Goal: Use online tool/utility: Utilize a website feature to perform a specific function

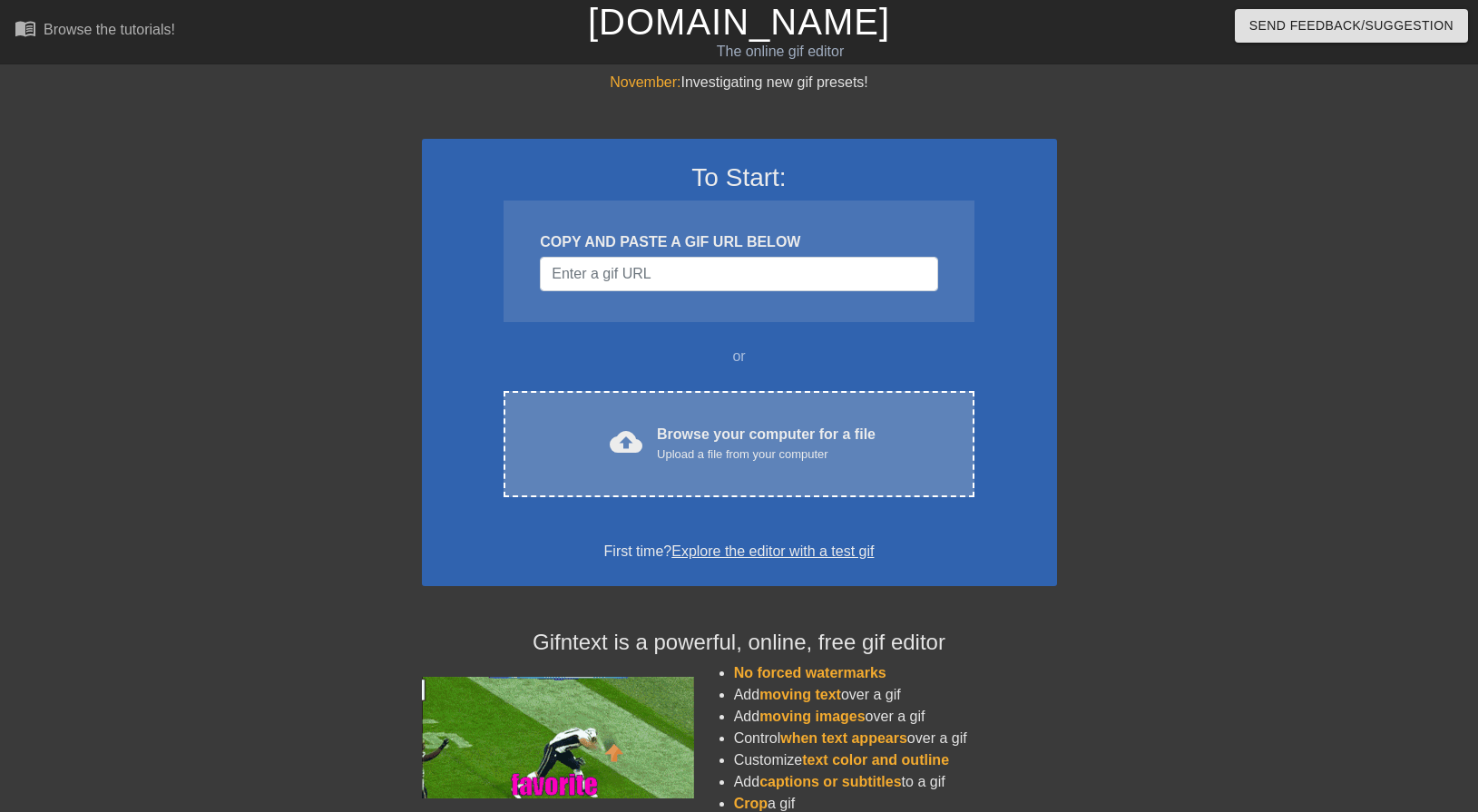
click at [717, 456] on div "Upload a file from your computer" at bounding box center [766, 454] width 219 height 18
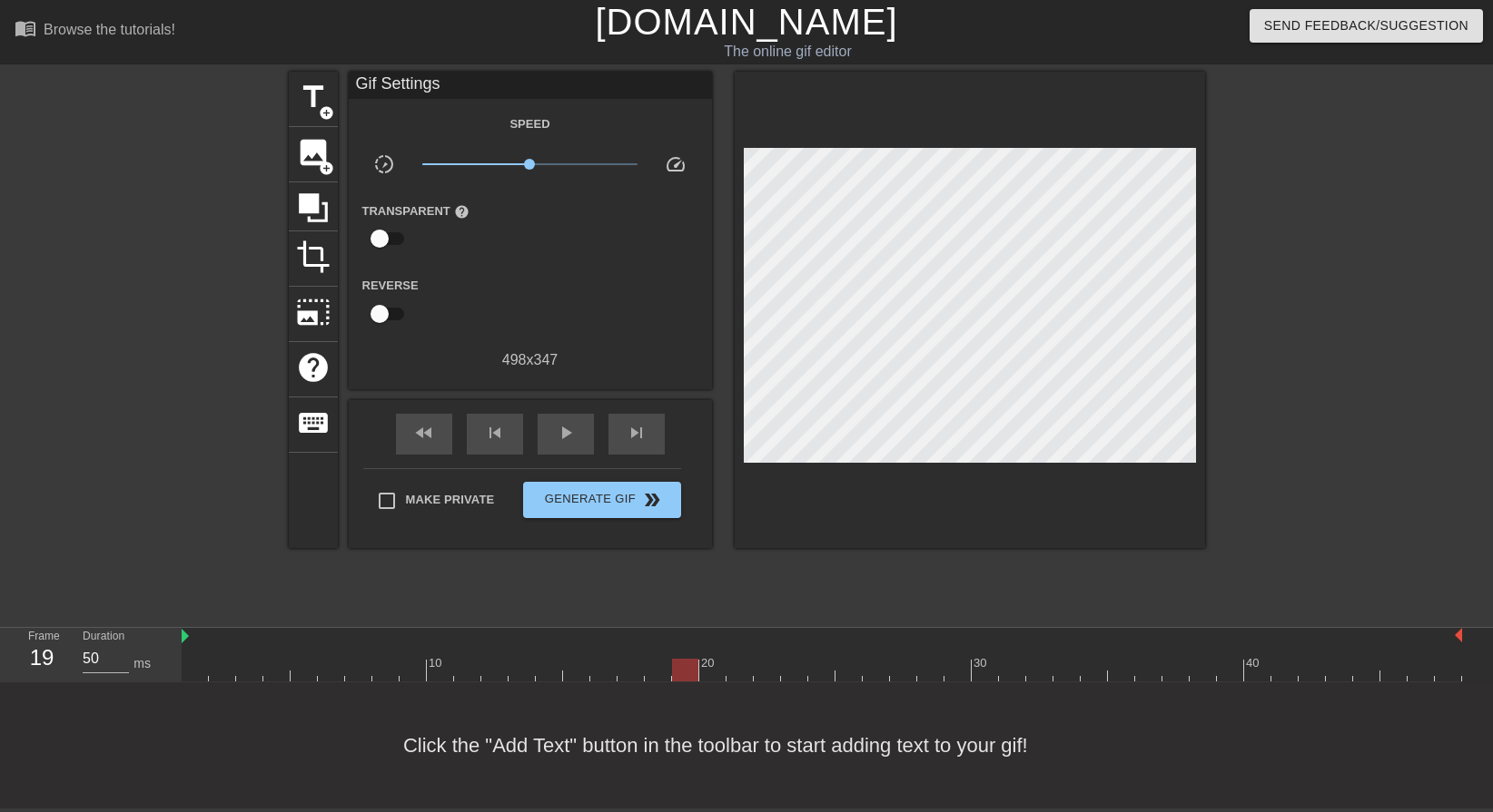
click at [684, 675] on div at bounding box center [821, 671] width 1280 height 23
click at [316, 106] on span "title" at bounding box center [314, 97] width 34 height 34
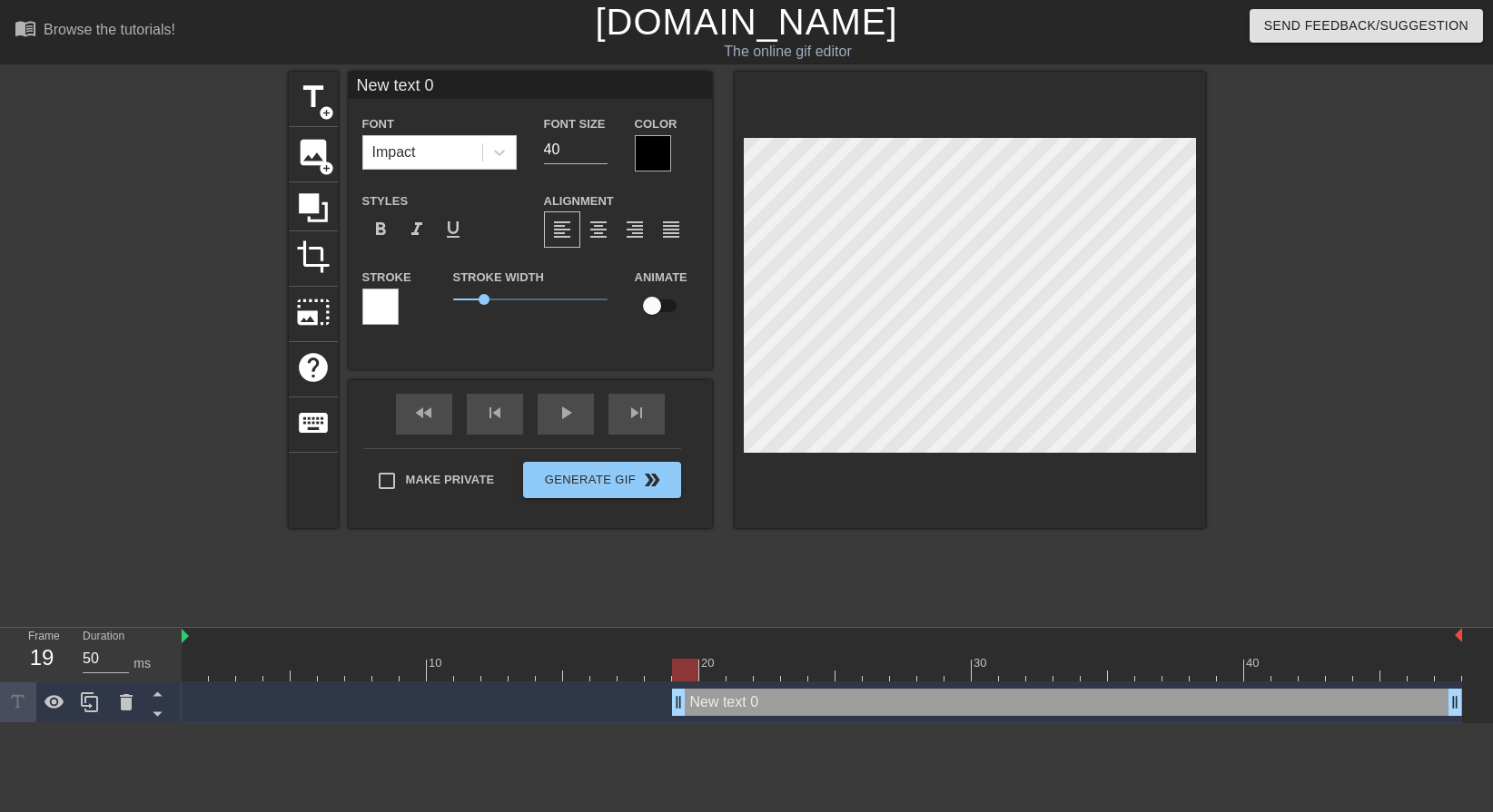
scroll to position [3, 3]
type input "A"
type textarea "A"
type input "As"
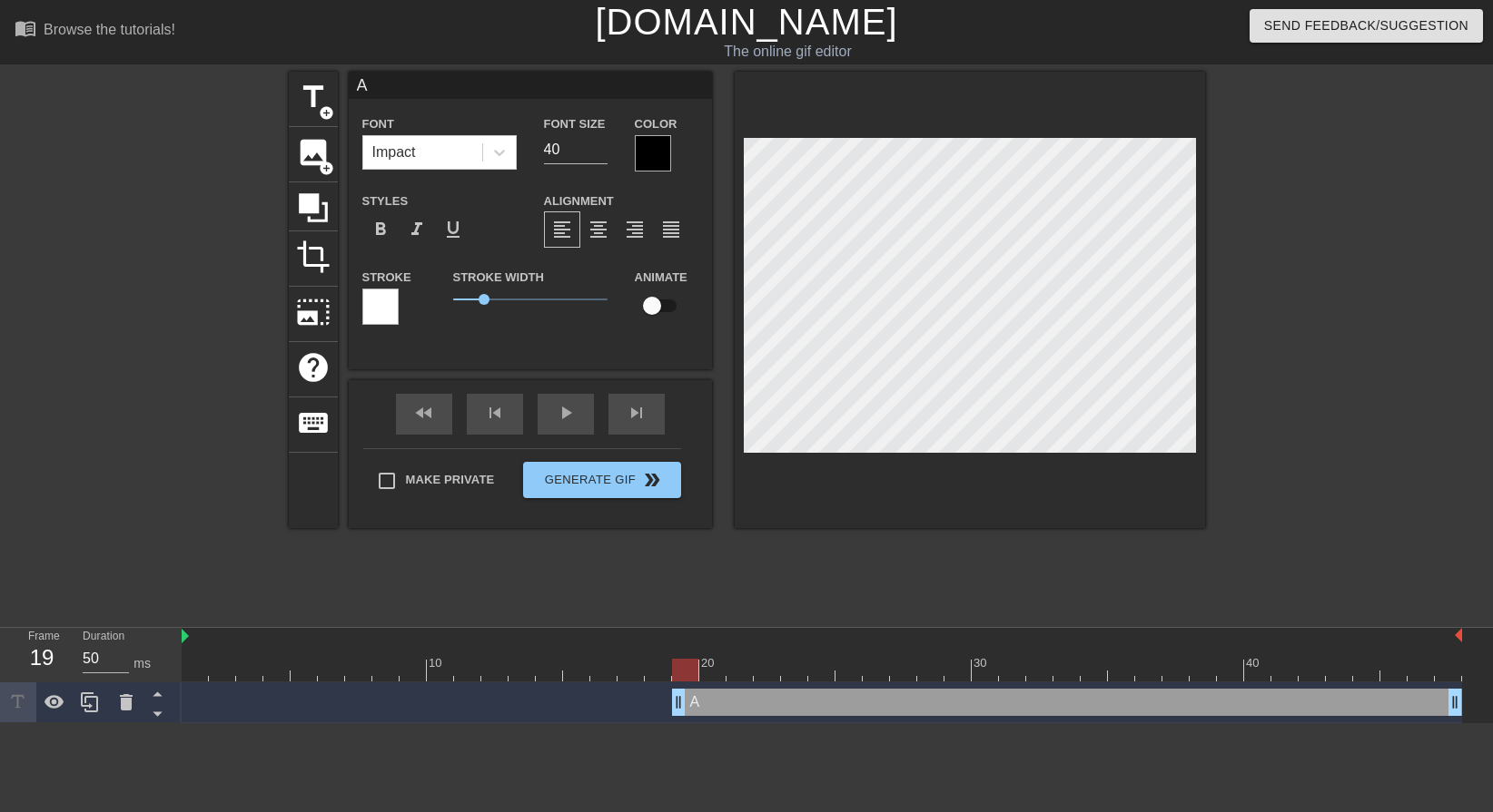
type textarea "As"
type input "Ash"
type textarea "Ash"
type input "[PERSON_NAME]"
type textarea "[PERSON_NAME]"
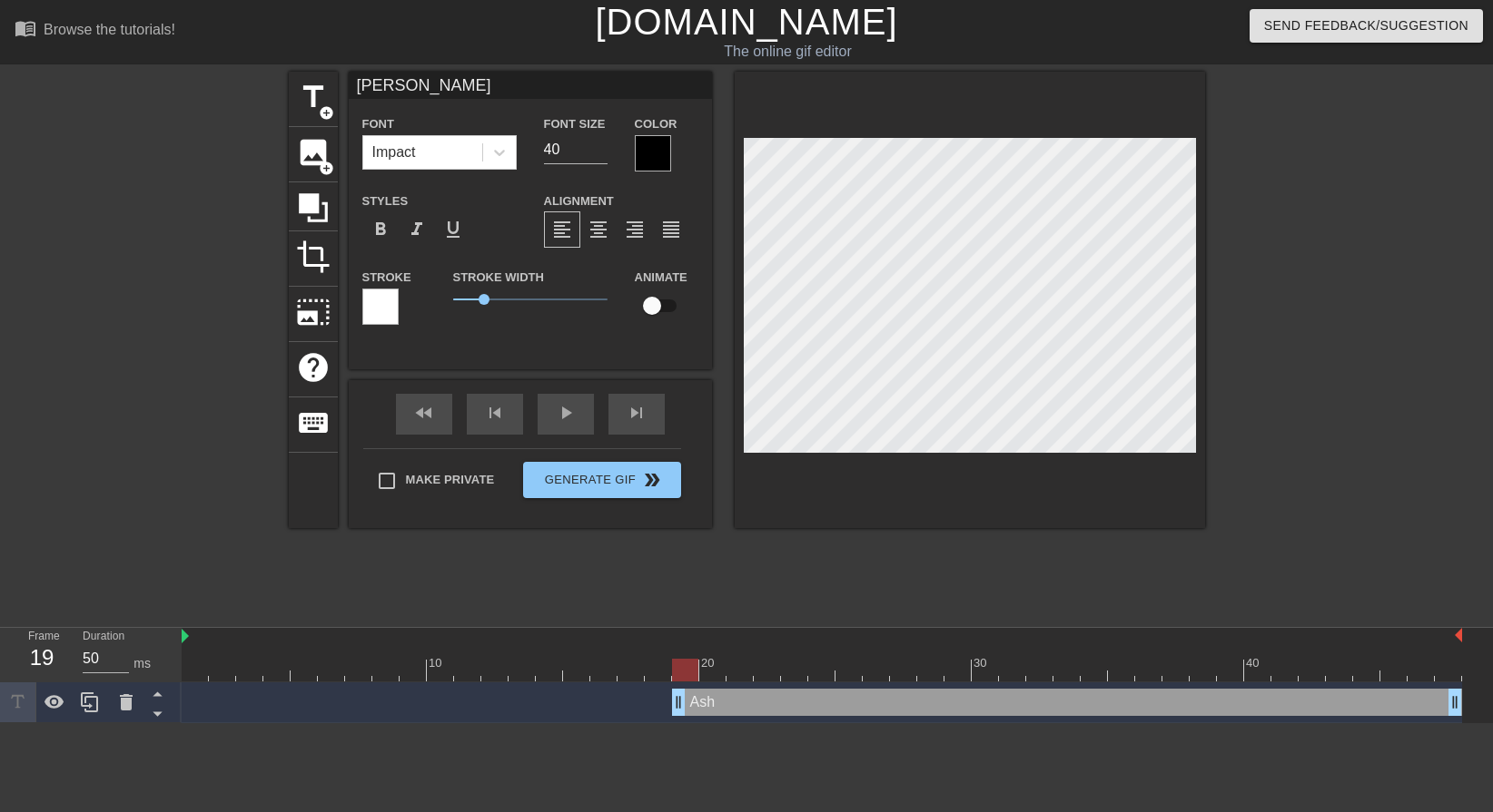
type input "Ashel"
type textarea "Ashel"
type input "[PERSON_NAME]"
type textarea "[PERSON_NAME]"
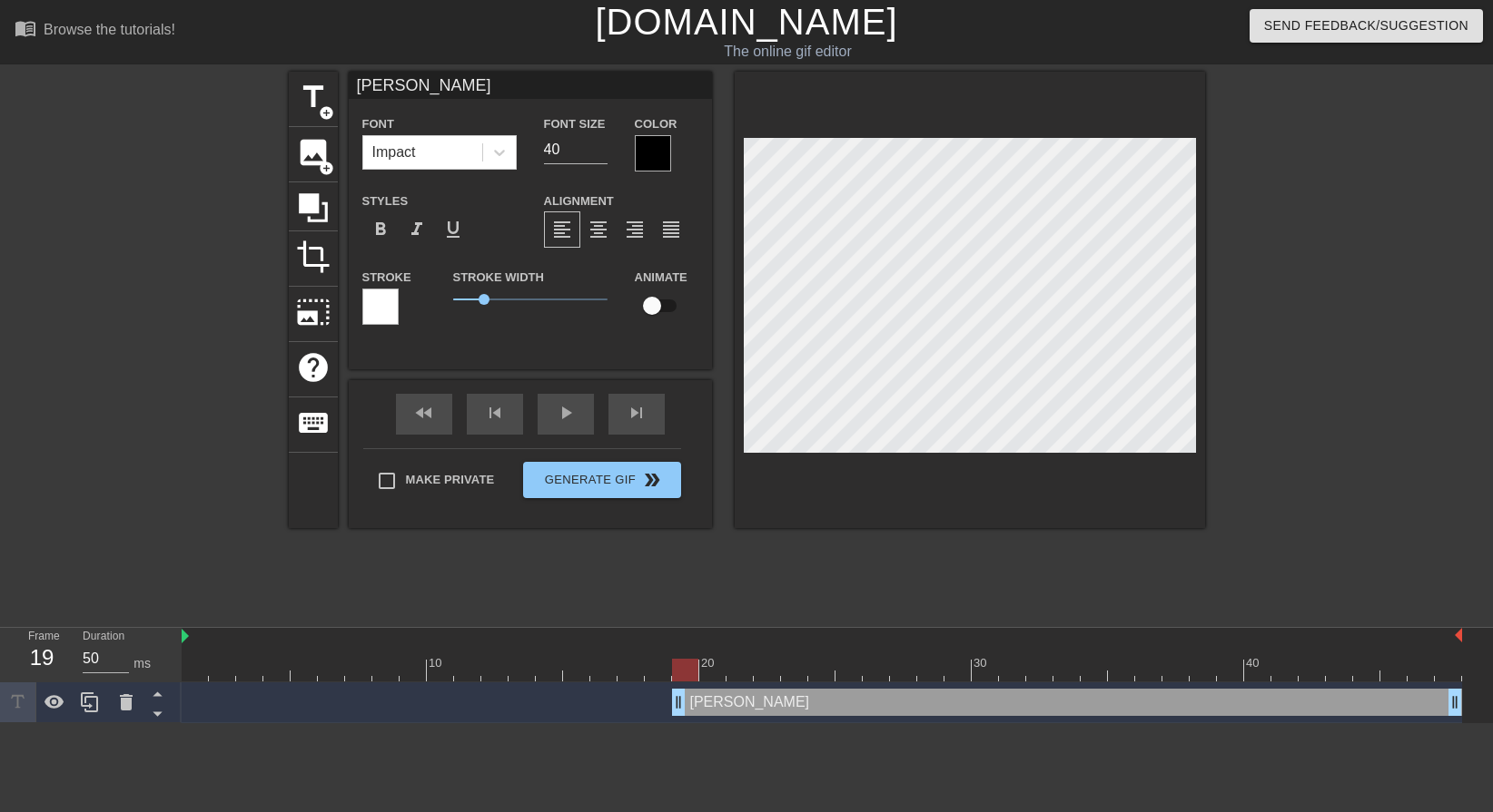
type input "[PERSON_NAME]!"
type textarea "[PERSON_NAME]!"
click at [493, 150] on icon at bounding box center [499, 152] width 18 height 18
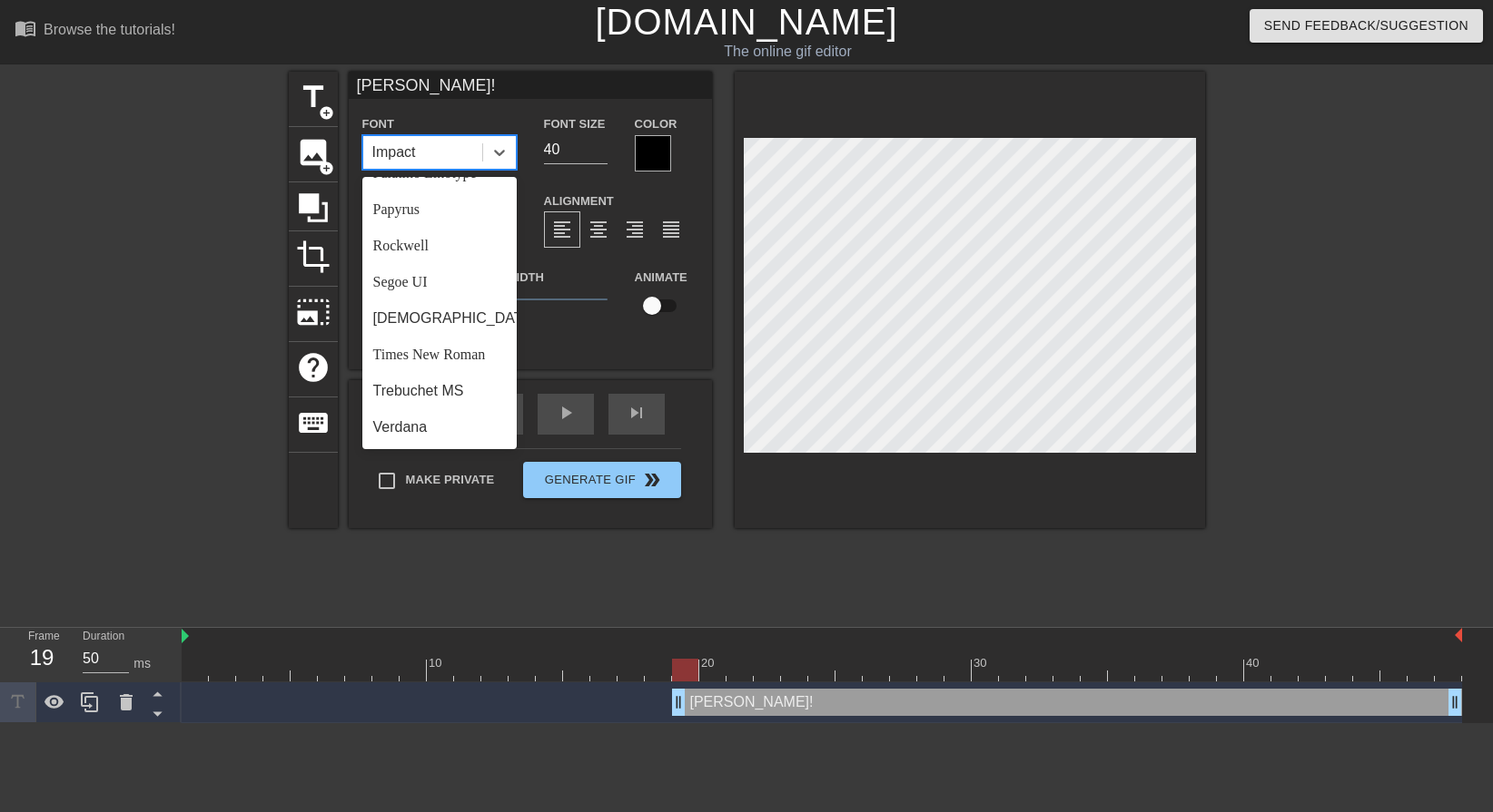
scroll to position [650, 0]
click at [462, 319] on div "[DEMOGRAPHIC_DATA]" at bounding box center [439, 318] width 154 height 36
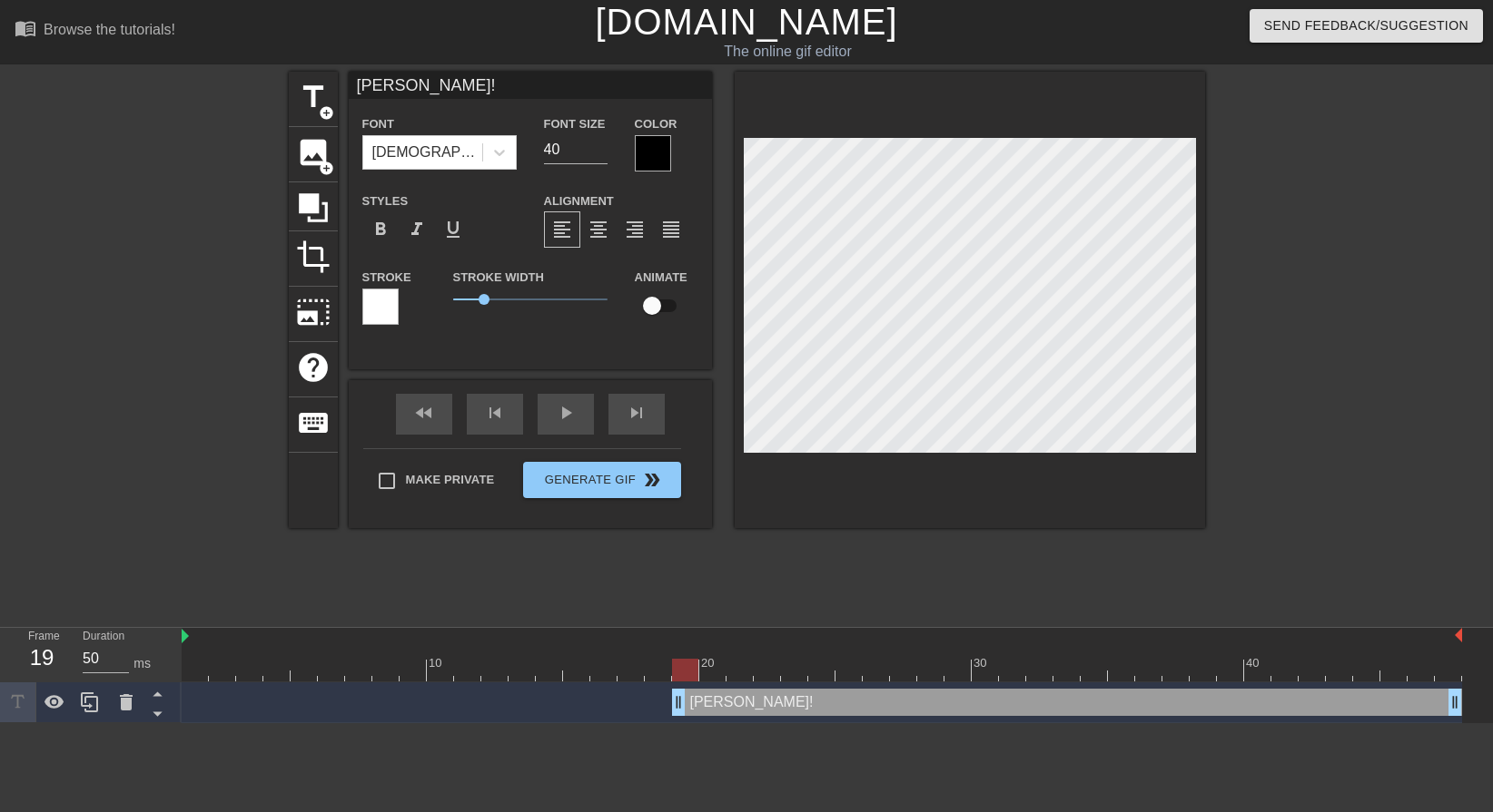
click at [657, 147] on div at bounding box center [653, 154] width 36 height 36
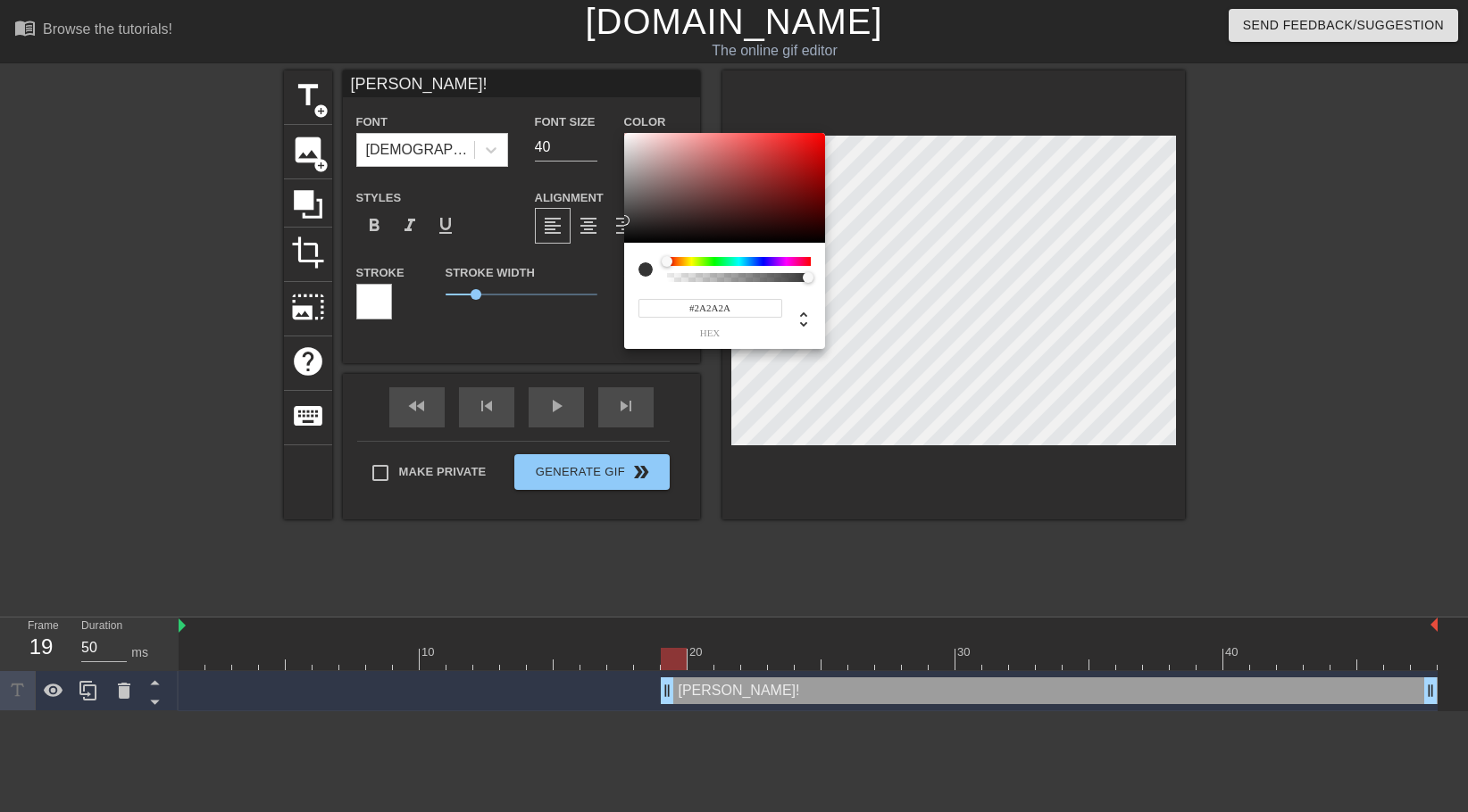
type input "#262626"
drag, startPoint x: 629, startPoint y: 236, endPoint x: 613, endPoint y: 226, distance: 18.9
click at [613, 226] on div "#262626 hex" at bounding box center [734, 406] width 1468 height 812
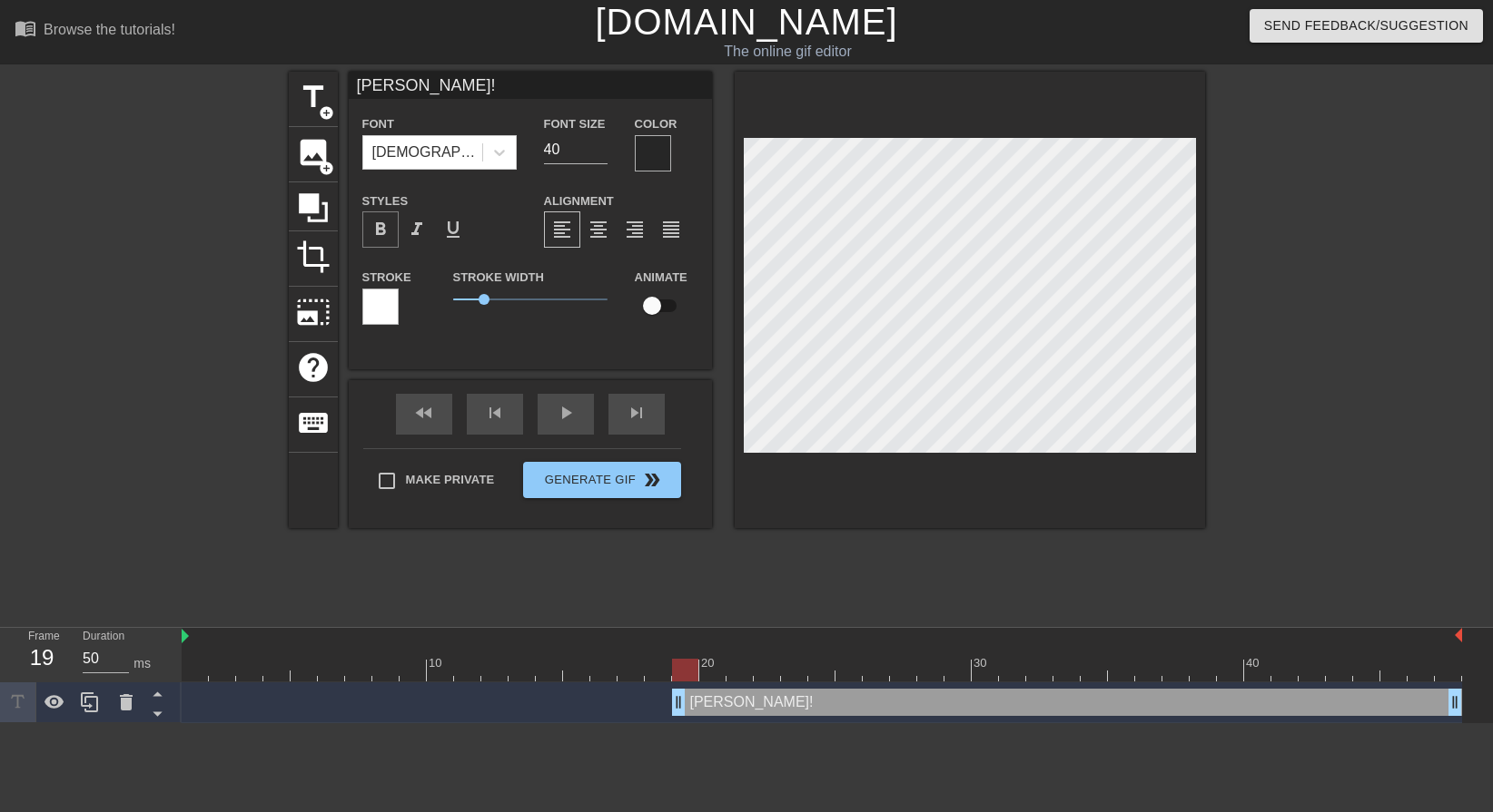
click at [386, 219] on span "format_bold" at bounding box center [380, 229] width 22 height 22
click at [389, 288] on div at bounding box center [380, 307] width 36 height 36
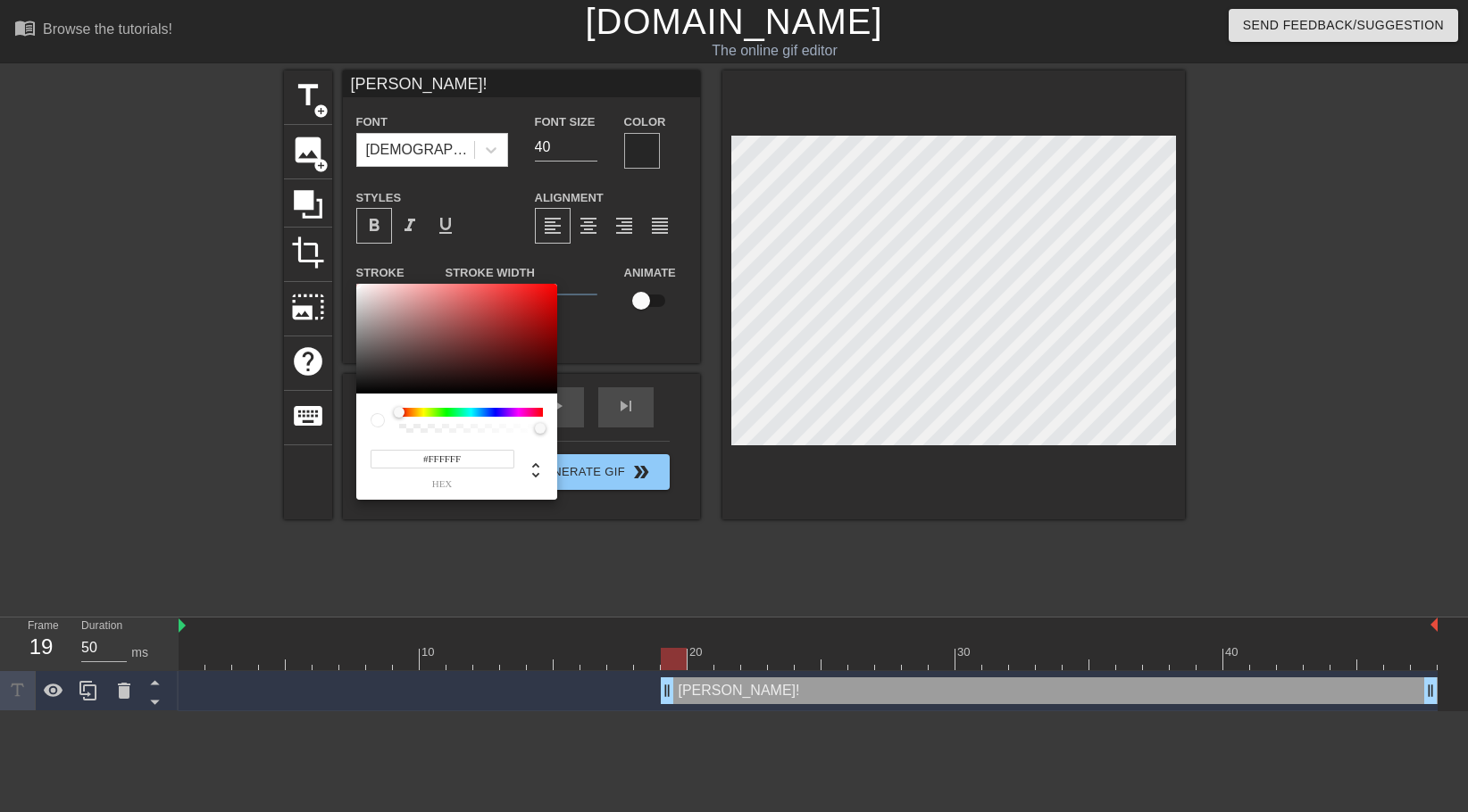
type input "255"
type input "0"
drag, startPoint x: 537, startPoint y: 427, endPoint x: 383, endPoint y: 430, distance: 154.0
click at [383, 430] on div at bounding box center [456, 420] width 172 height 25
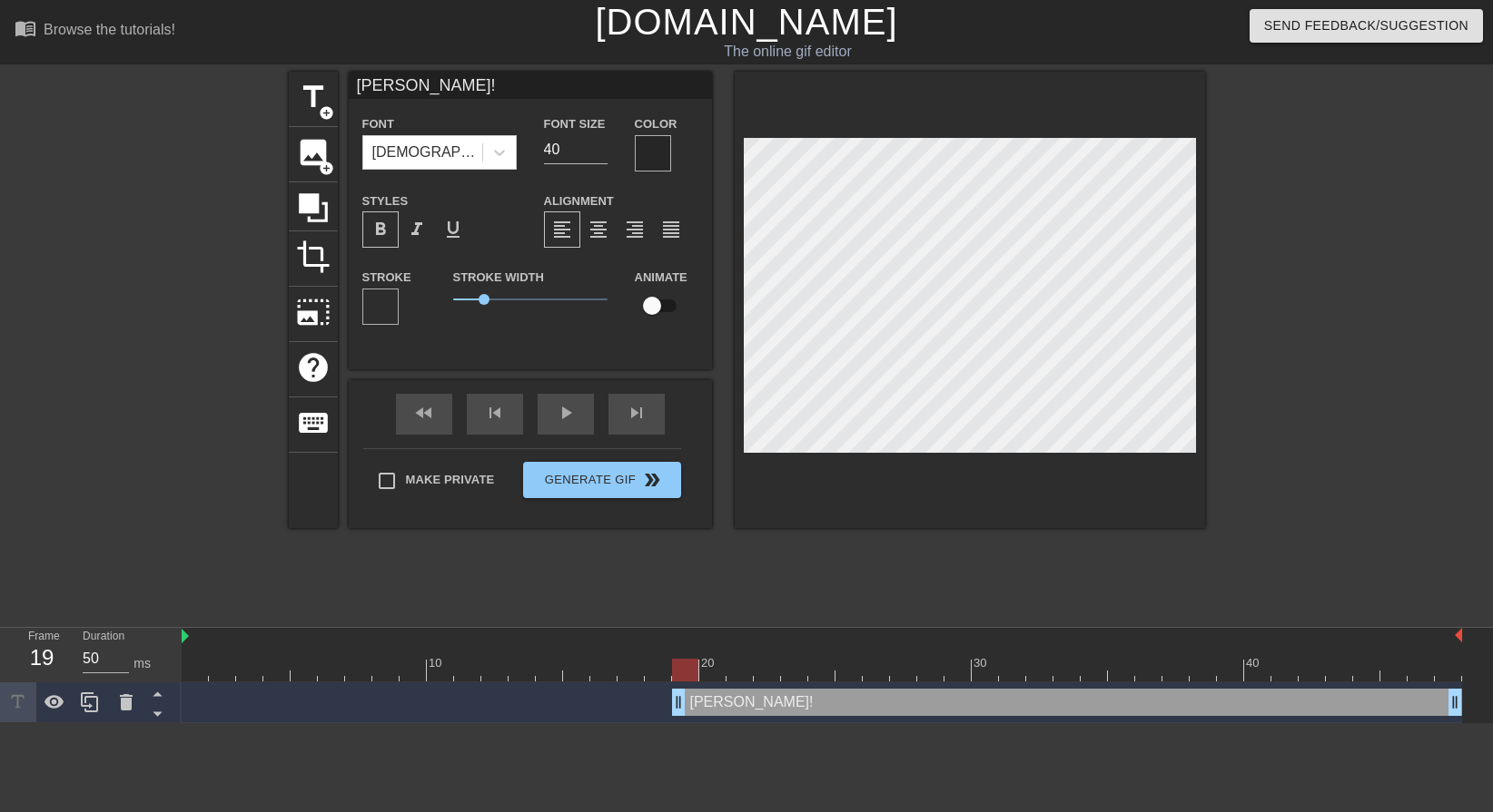
click at [649, 150] on div at bounding box center [653, 154] width 36 height 36
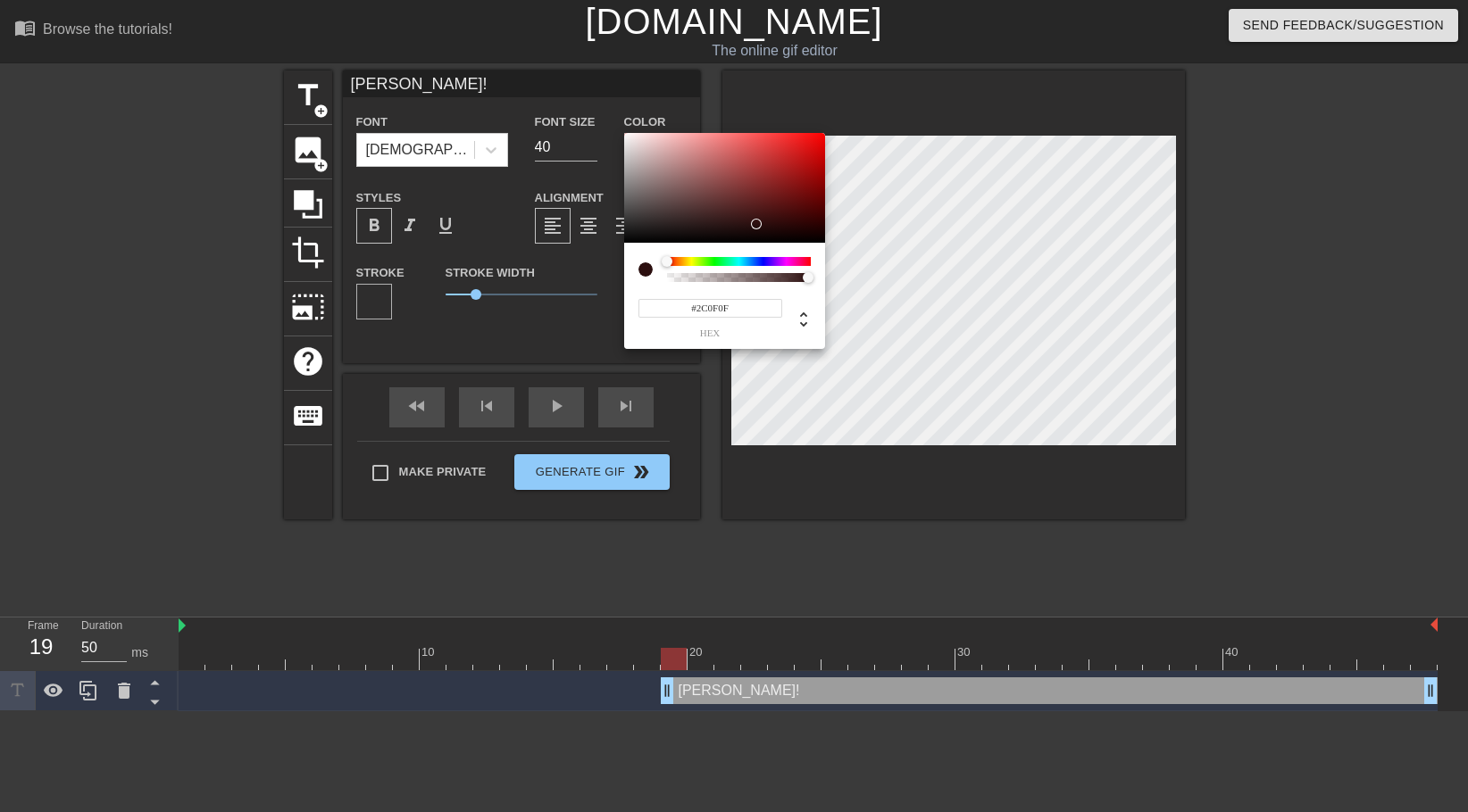
click at [625, 224] on div at bounding box center [725, 189] width 201 height 111
type input "#343434"
drag, startPoint x: 757, startPoint y: 219, endPoint x: 614, endPoint y: 221, distance: 143.0
click at [614, 221] on div "#343434 hex" at bounding box center [734, 406] width 1468 height 812
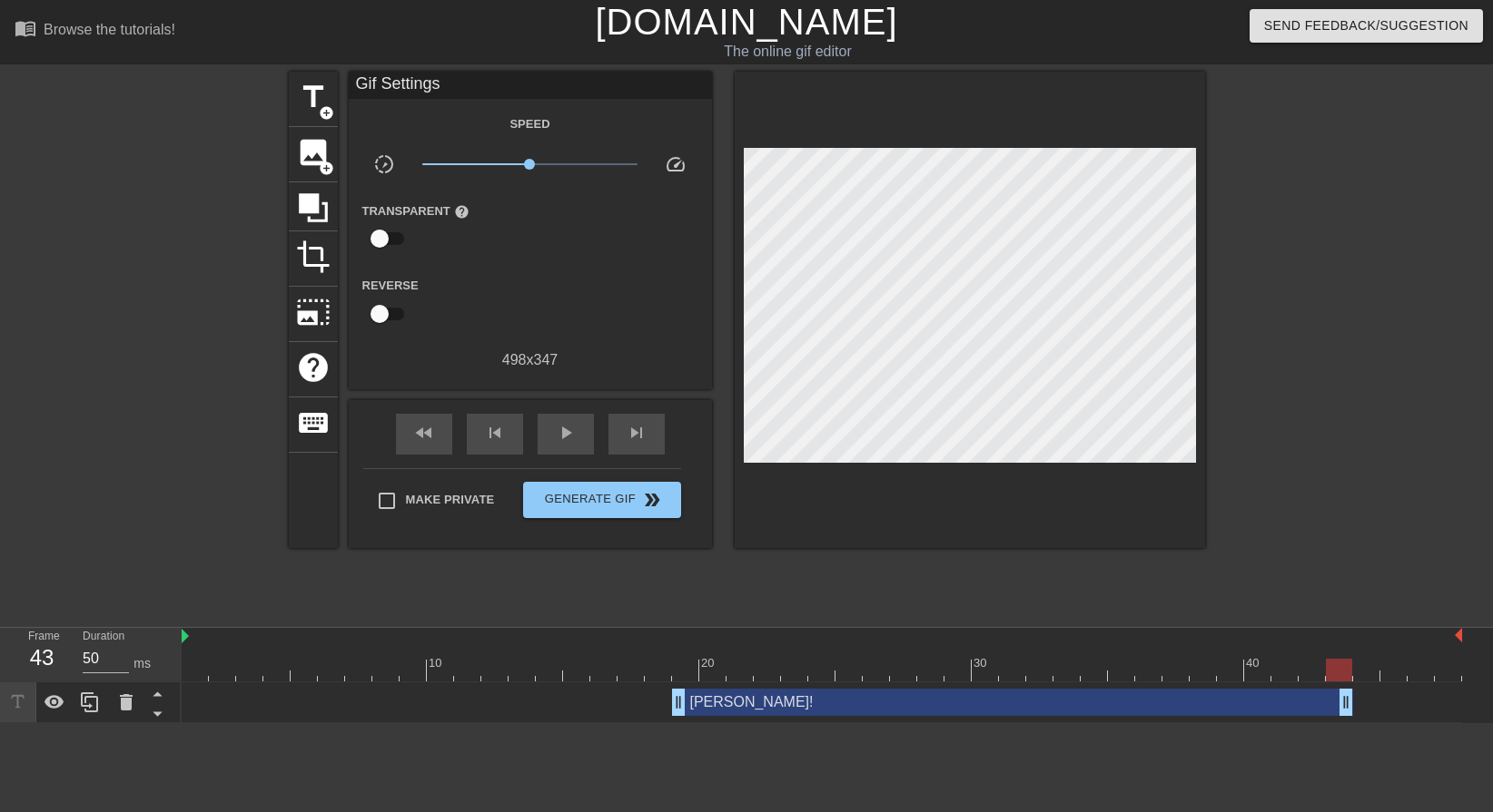
drag, startPoint x: 1458, startPoint y: 701, endPoint x: 1340, endPoint y: 697, distance: 118.1
click at [564, 437] on span "play_arrow" at bounding box center [565, 433] width 22 height 22
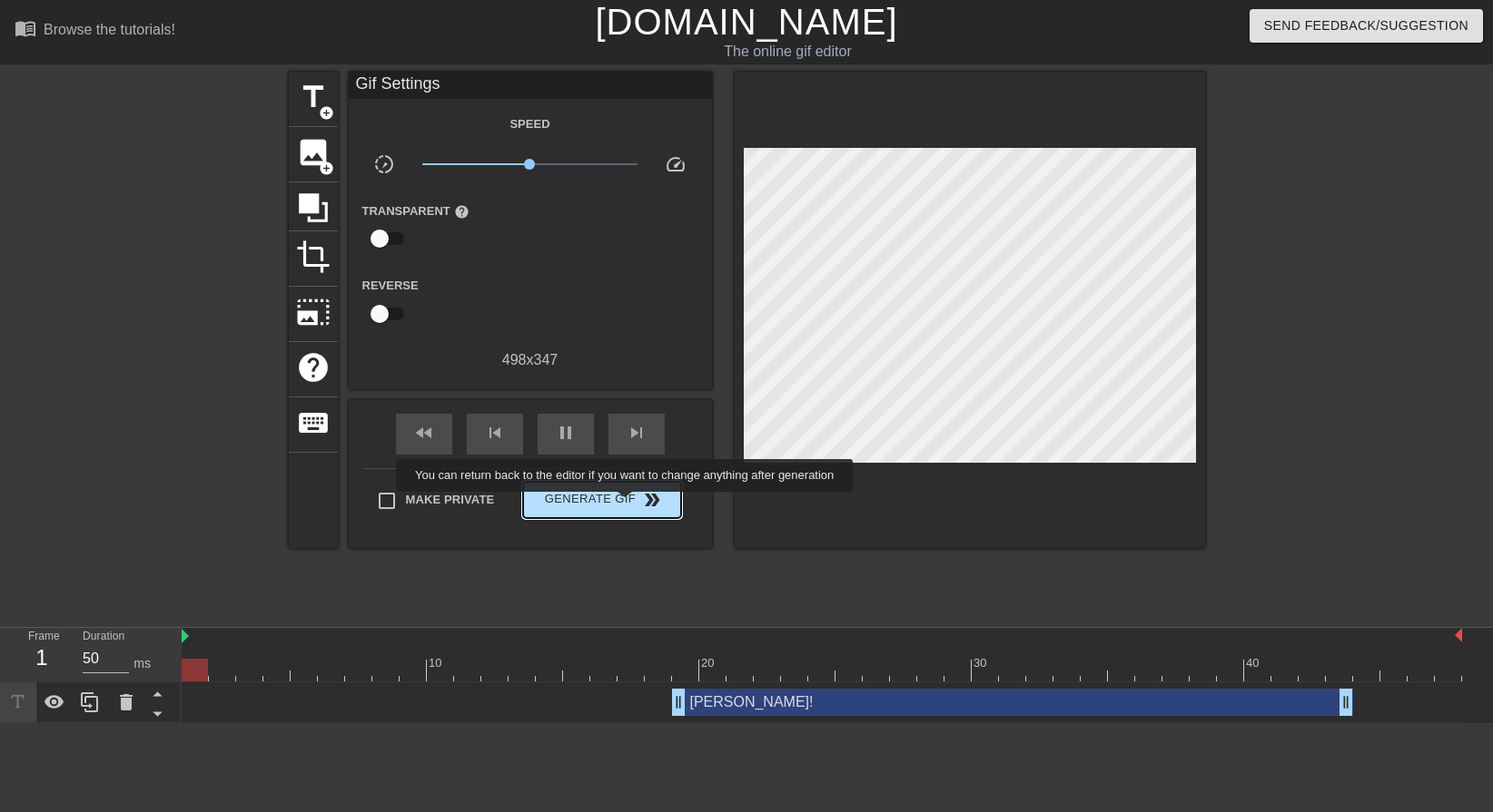
click at [626, 503] on span "Generate Gif double_arrow" at bounding box center [601, 500] width 142 height 22
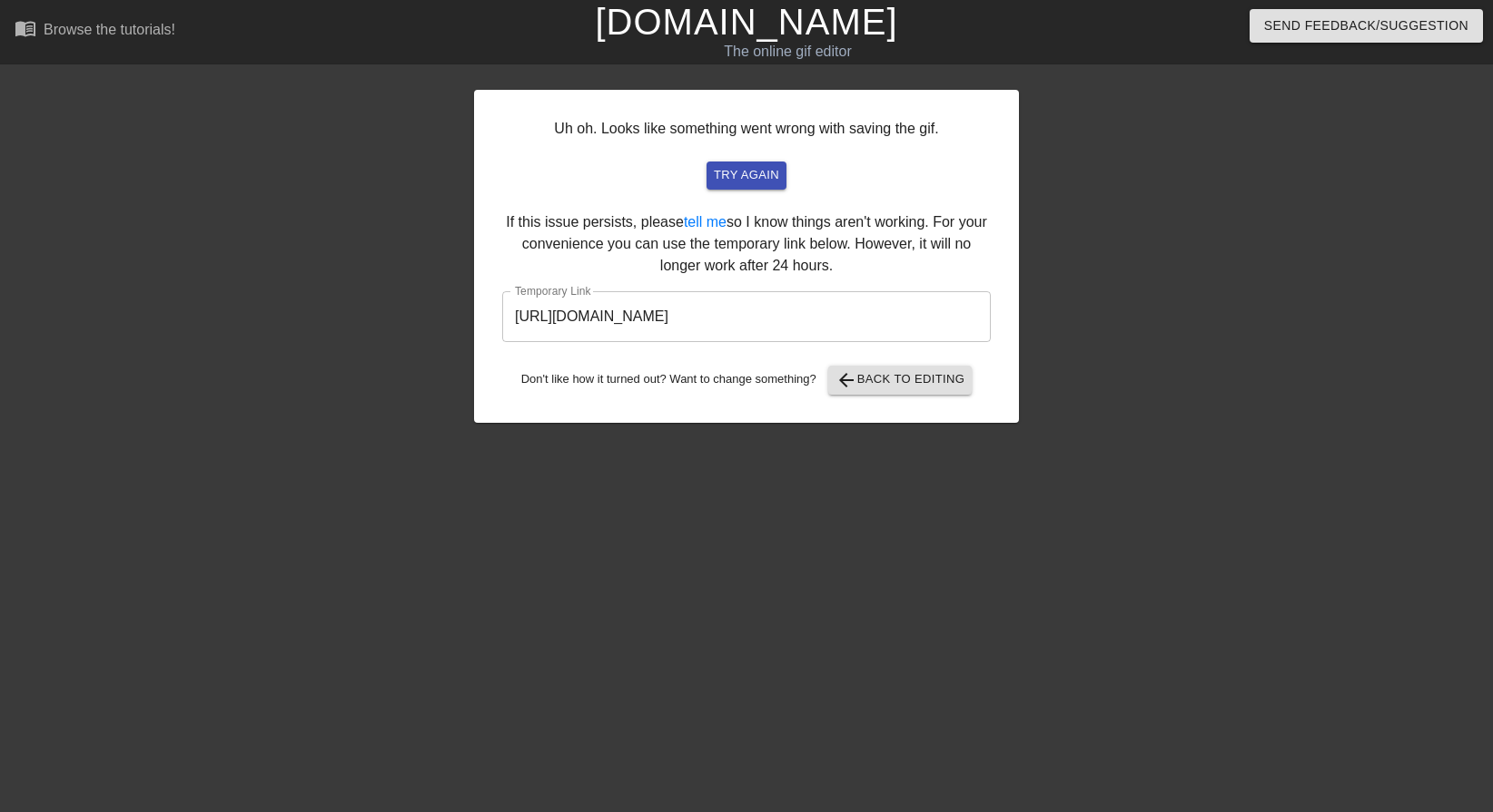
click at [717, 322] on input "[URL][DOMAIN_NAME]" at bounding box center [746, 316] width 488 height 51
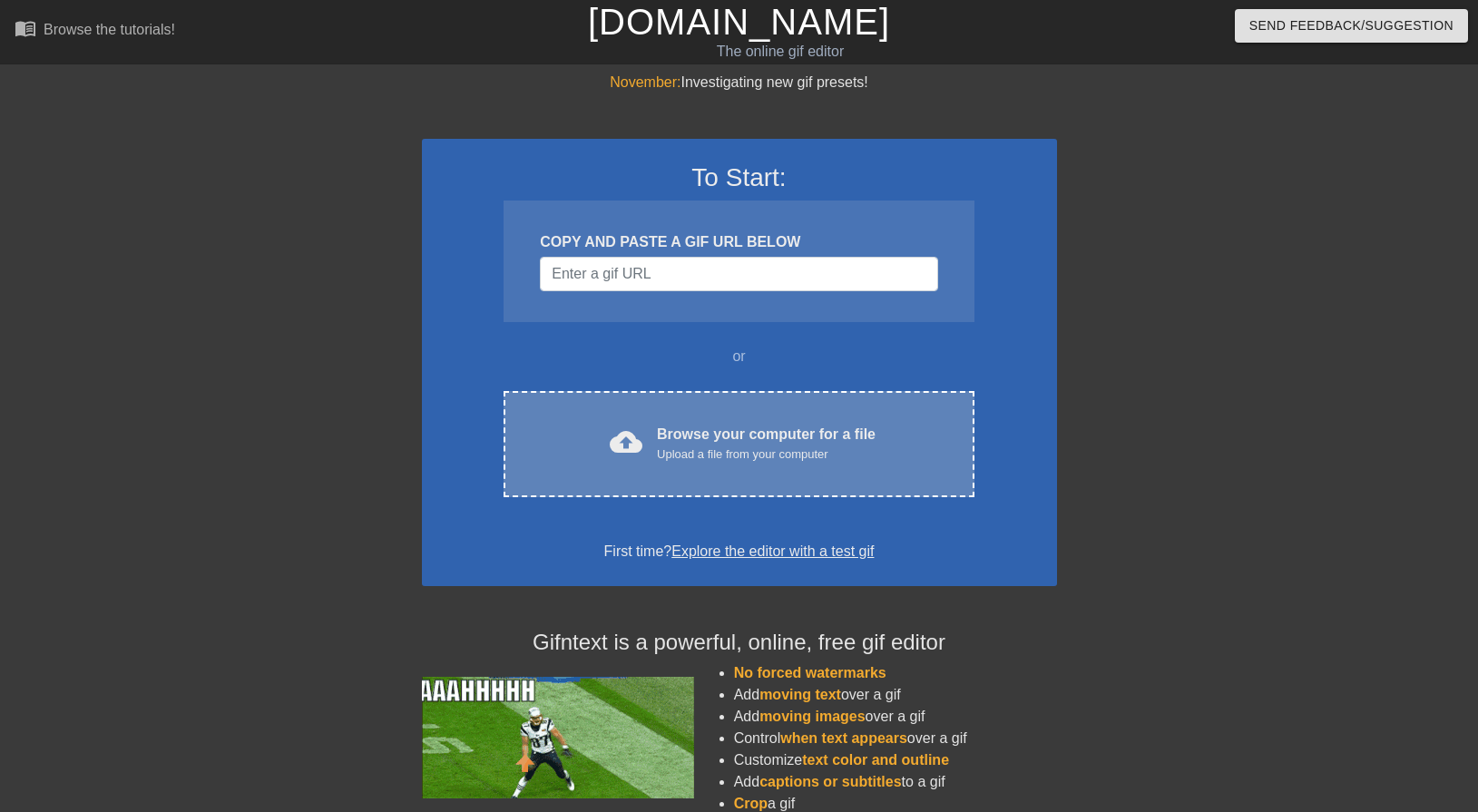
click at [718, 462] on div "Upload a file from your computer" at bounding box center [766, 454] width 219 height 18
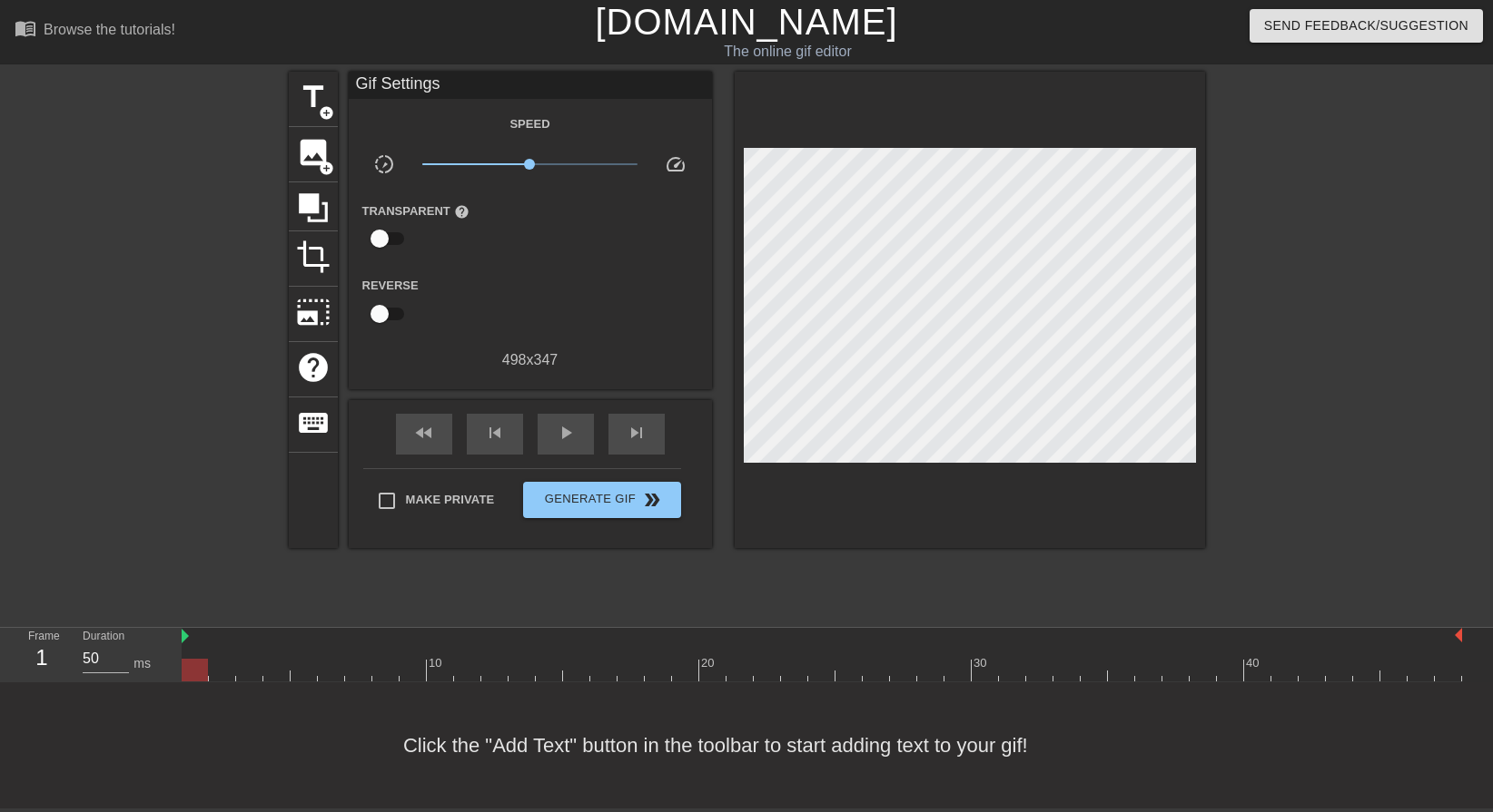
click at [1423, 303] on div at bounding box center [1362, 344] width 272 height 545
click at [682, 672] on div at bounding box center [821, 671] width 1280 height 23
click at [310, 95] on span "title" at bounding box center [314, 97] width 34 height 34
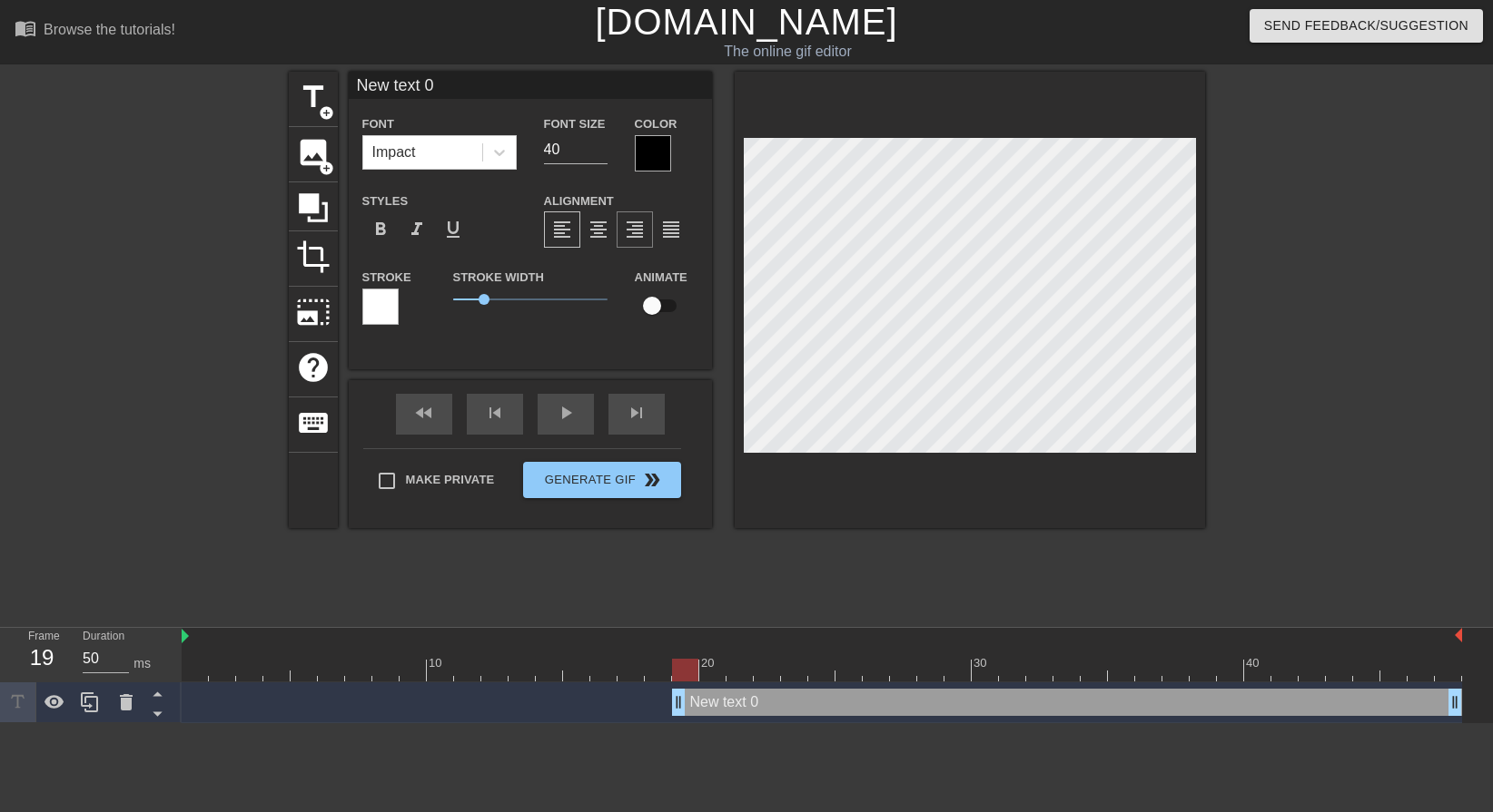
scroll to position [3, 5]
type input "G"
type textarea "G"
type input "Ga"
type textarea "Ga"
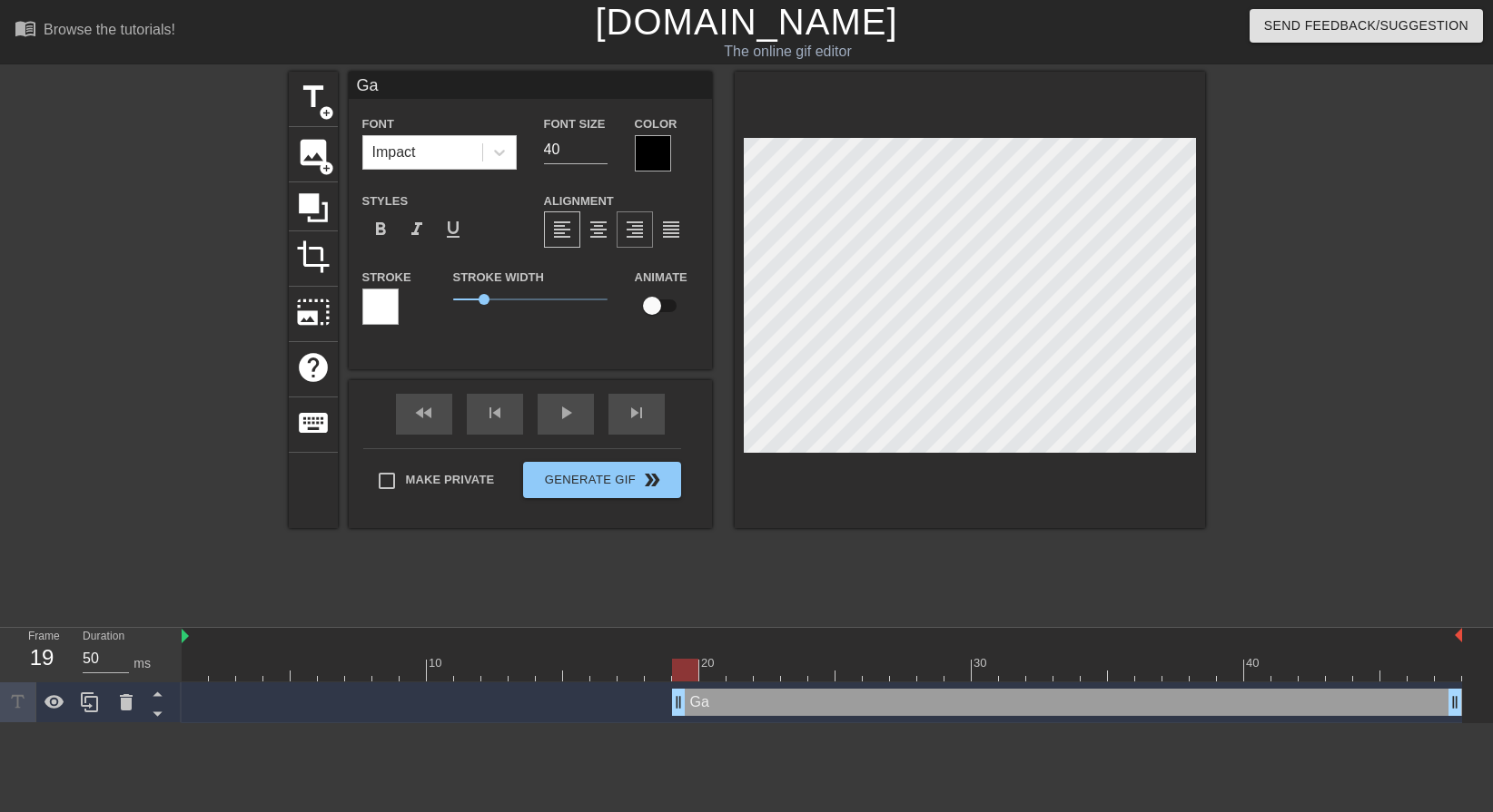
type input "Gar"
type textarea "Gar"
type input "Gary"
type textarea "Gary"
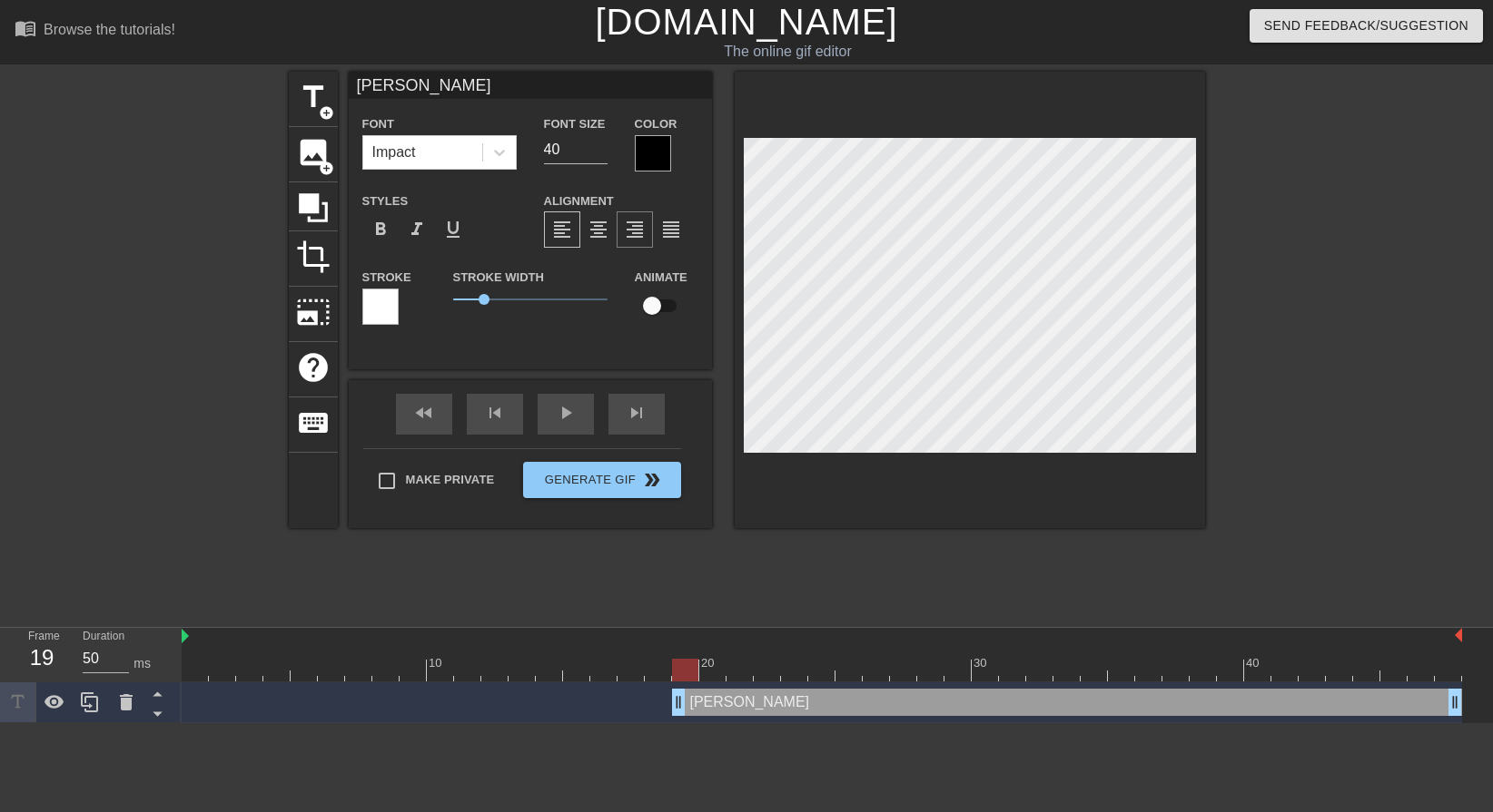
type input "Gary!"
type textarea "Gary!"
click at [500, 147] on icon at bounding box center [499, 152] width 18 height 18
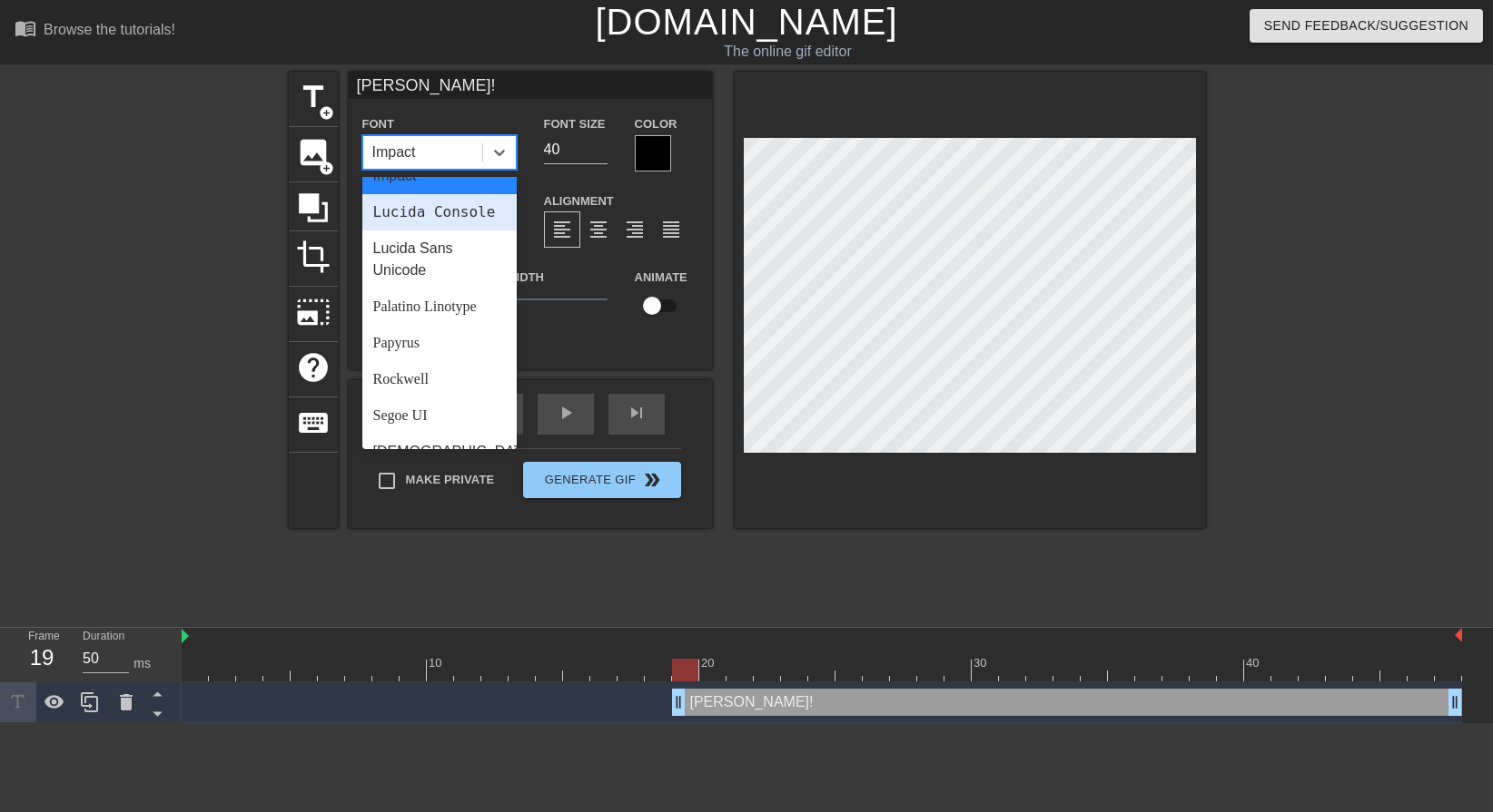
scroll to position [650, 0]
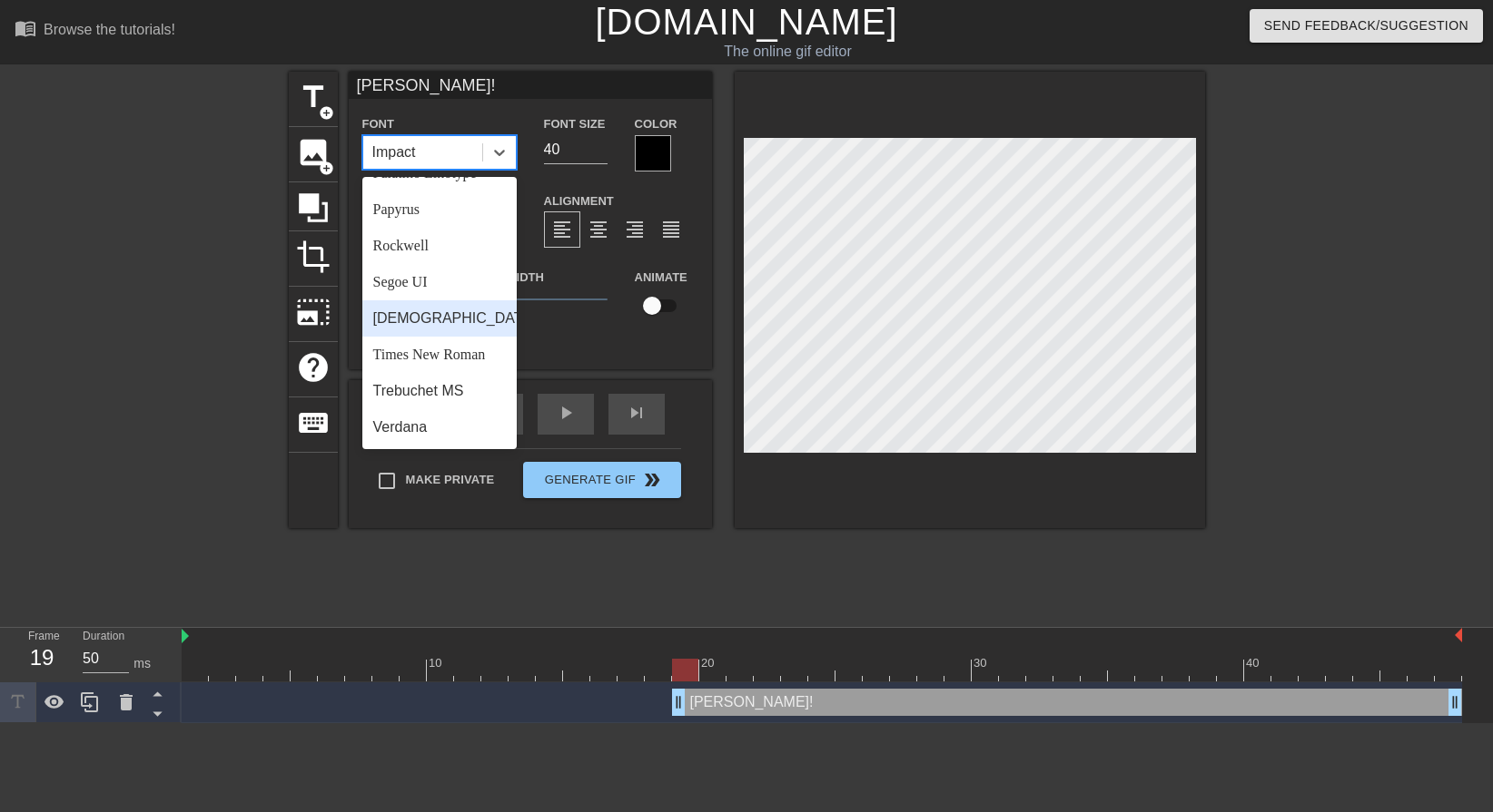
click at [434, 328] on div "[DEMOGRAPHIC_DATA]" at bounding box center [439, 318] width 154 height 36
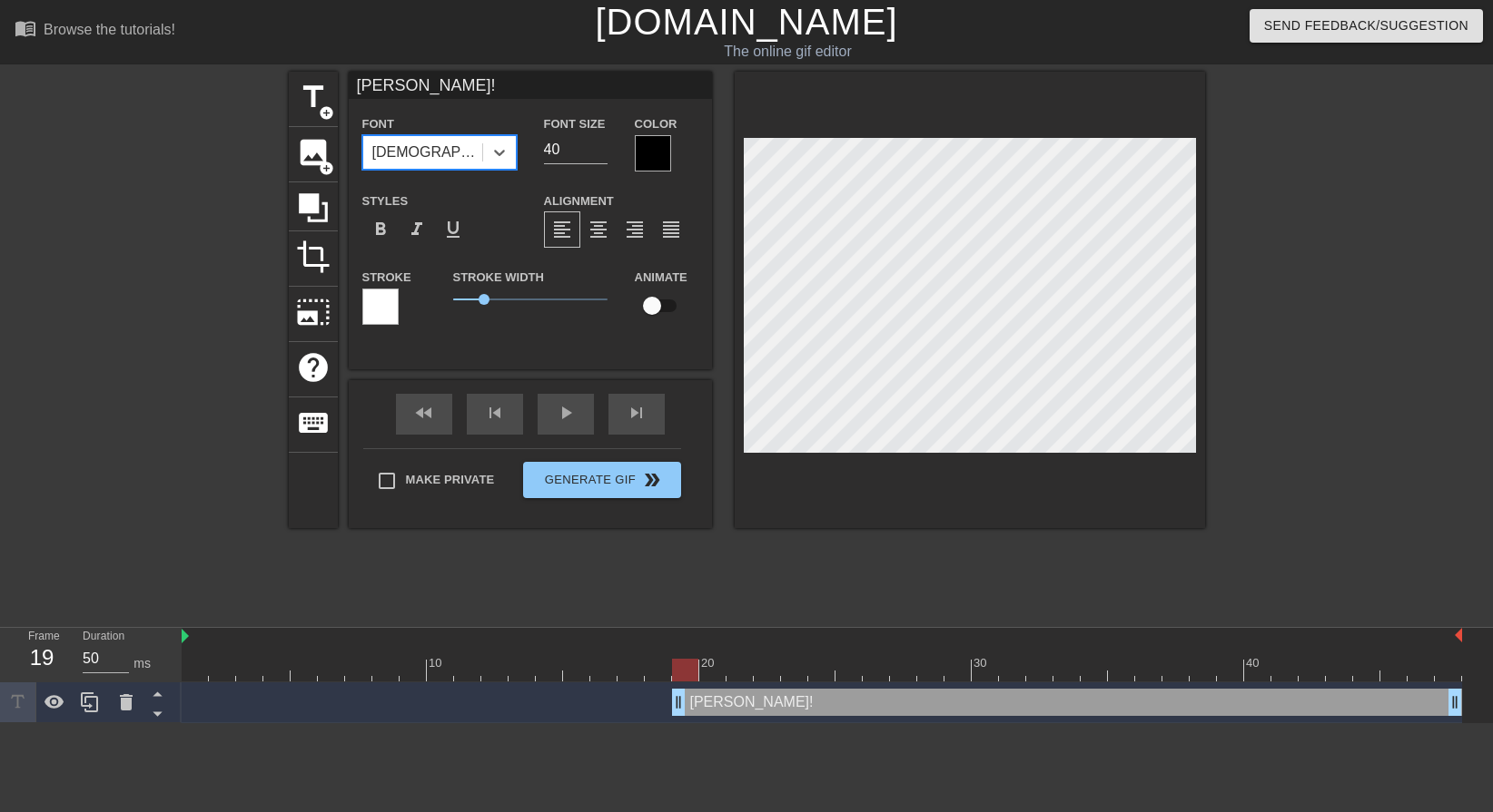
click at [641, 152] on div at bounding box center [653, 154] width 36 height 36
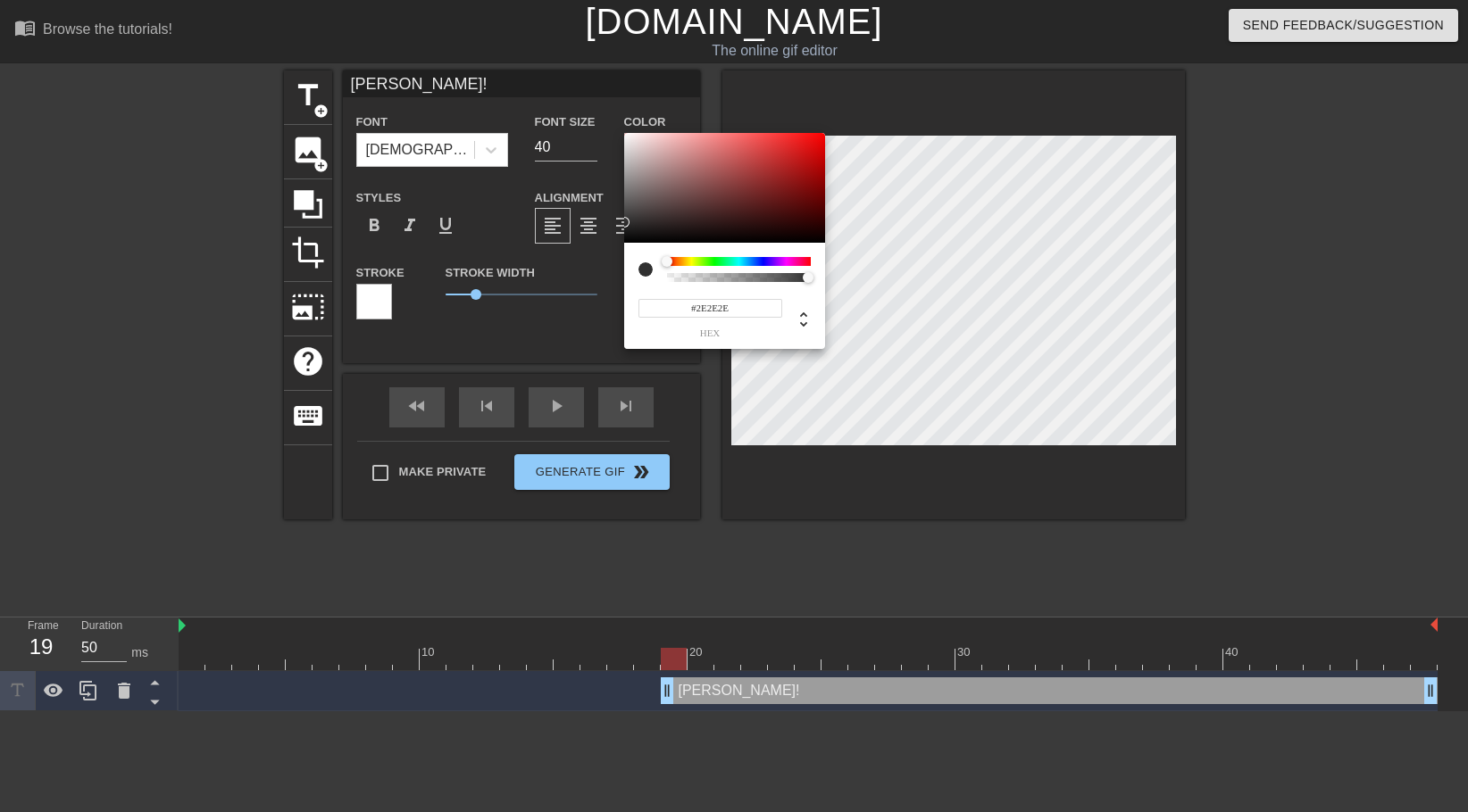
drag, startPoint x: 625, startPoint y: 234, endPoint x: 573, endPoint y: 225, distance: 52.8
click at [573, 224] on div "#2E2E2E hex" at bounding box center [734, 406] width 1468 height 812
type input "#2E2D2D"
click at [628, 223] on div at bounding box center [627, 223] width 10 height 10
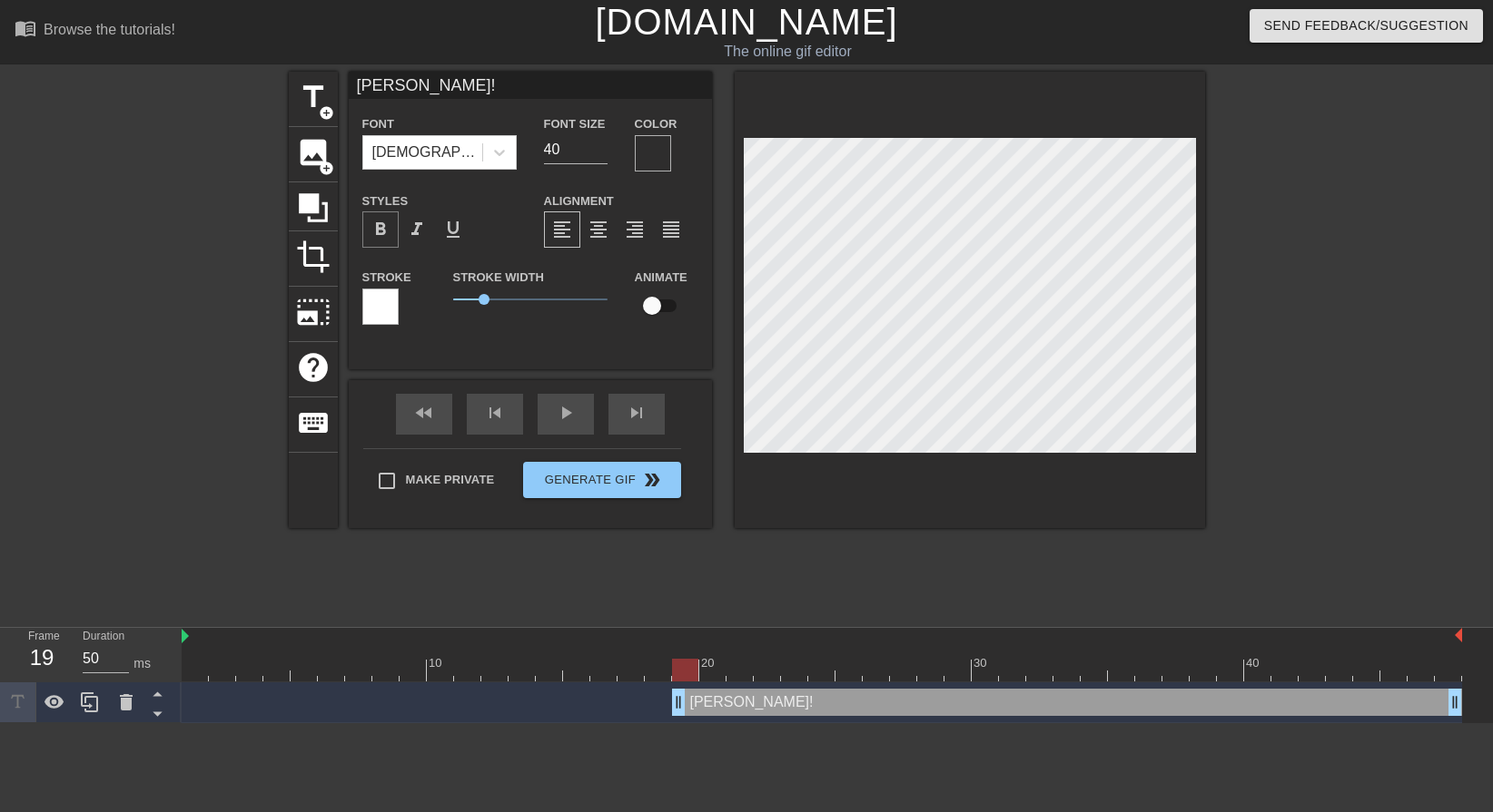
click at [378, 224] on span "format_bold" at bounding box center [380, 229] width 22 height 22
click at [384, 297] on div at bounding box center [380, 307] width 36 height 36
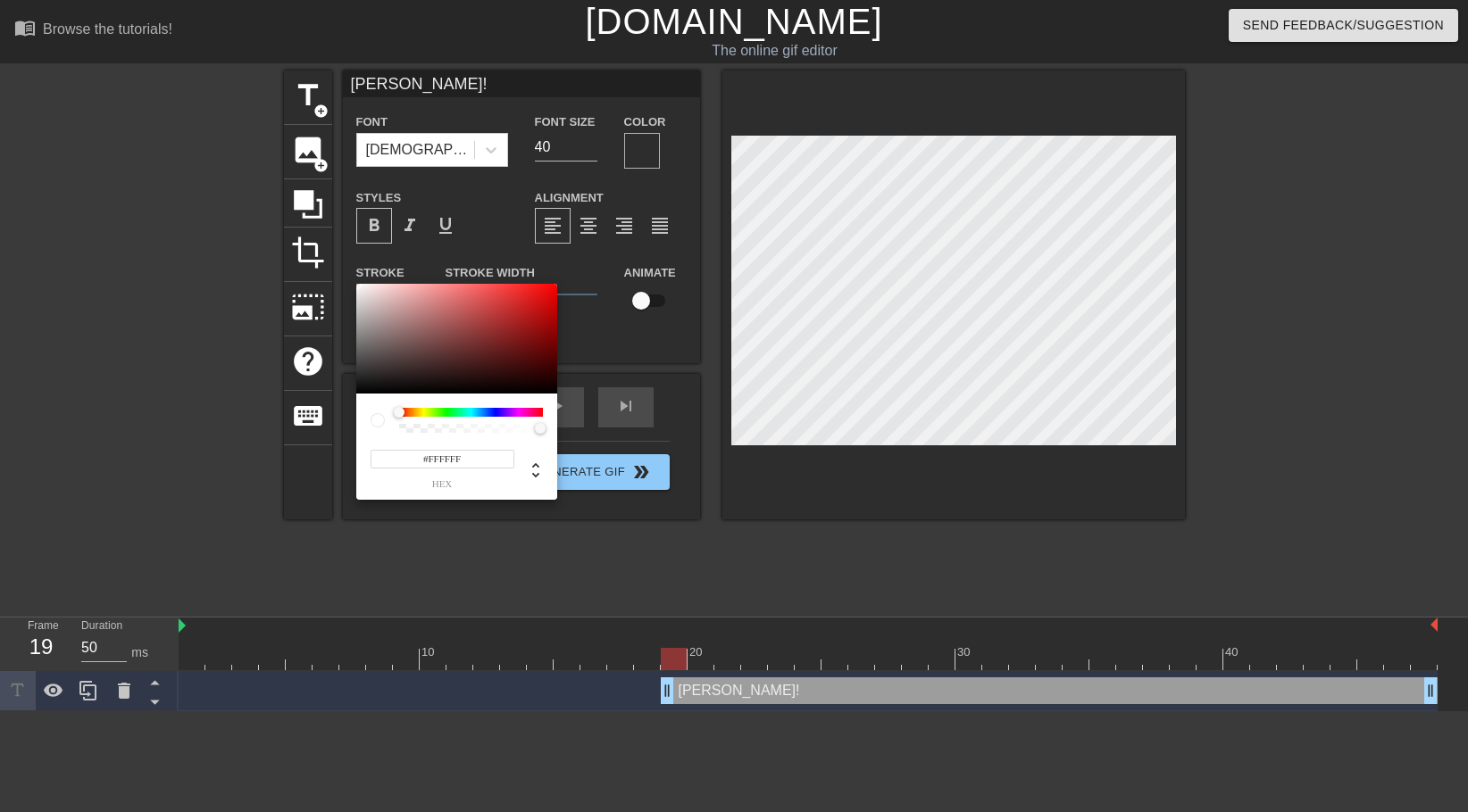
type input "255"
type input "0"
drag, startPoint x: 539, startPoint y: 430, endPoint x: 389, endPoint y: 436, distance: 150.1
click at [389, 436] on div "255 r 255 g 255 b 0 a" at bounding box center [457, 446] width 201 height 106
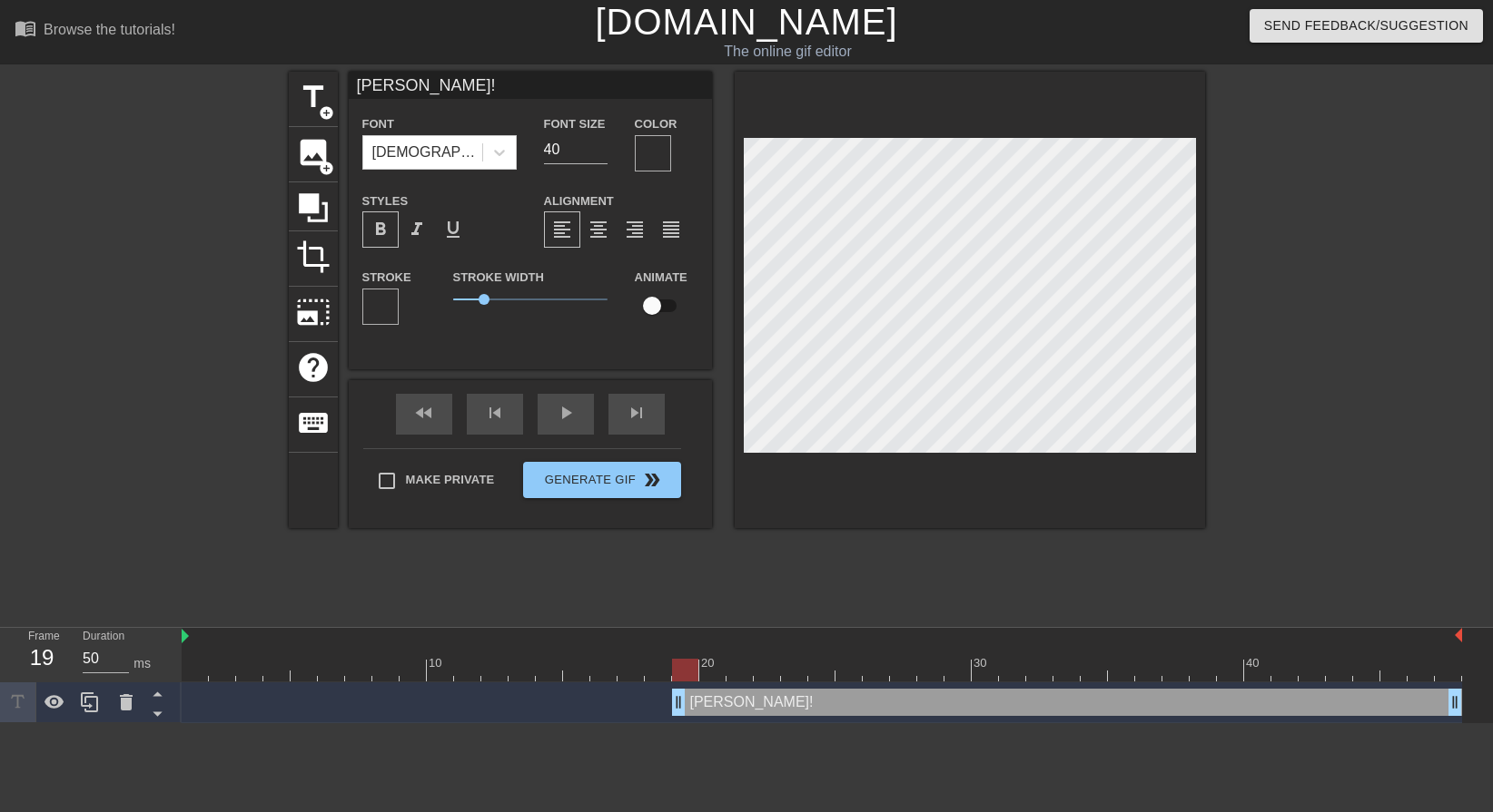
click at [646, 160] on div at bounding box center [653, 154] width 36 height 36
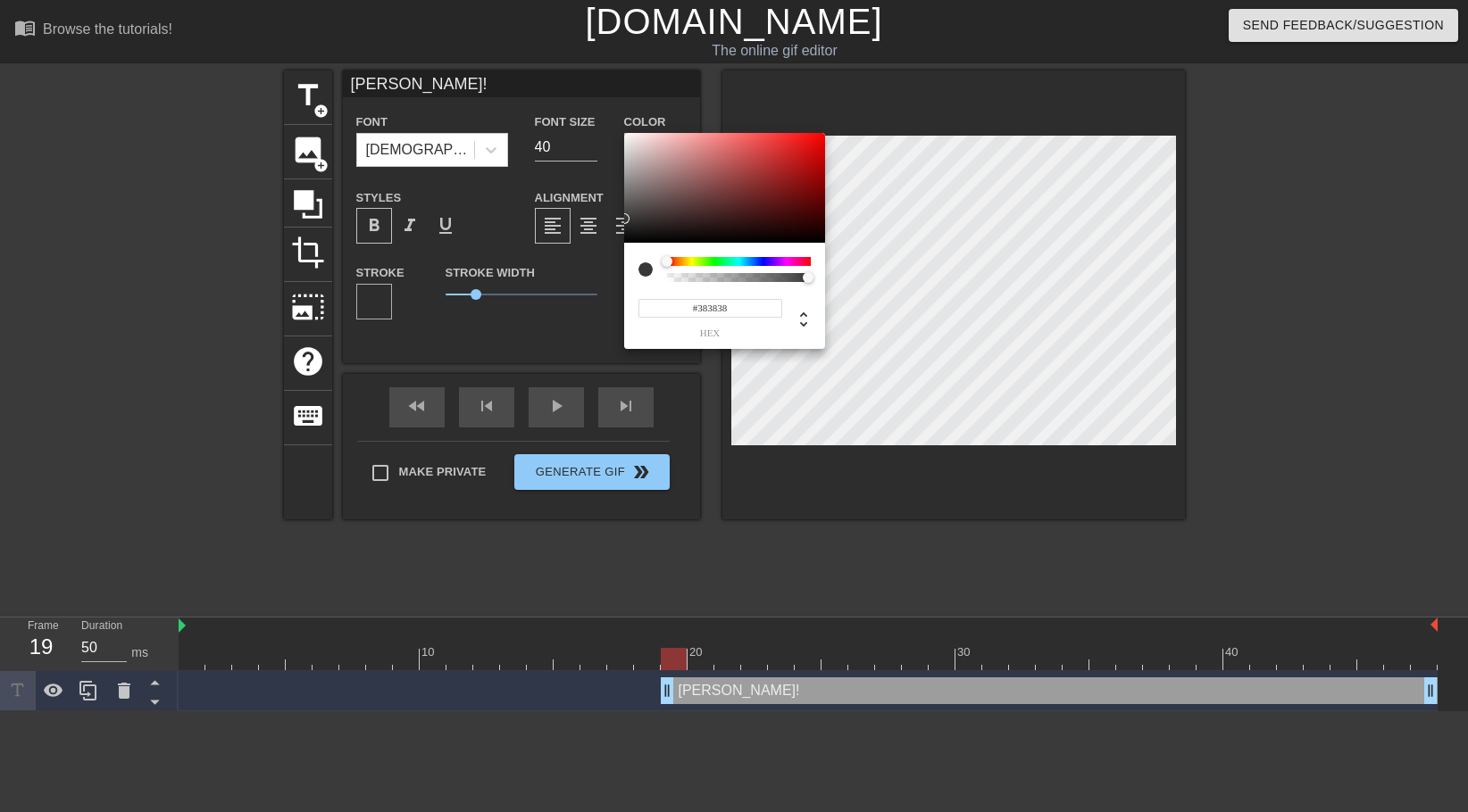
type input "#363535"
click at [626, 220] on div at bounding box center [627, 219] width 10 height 10
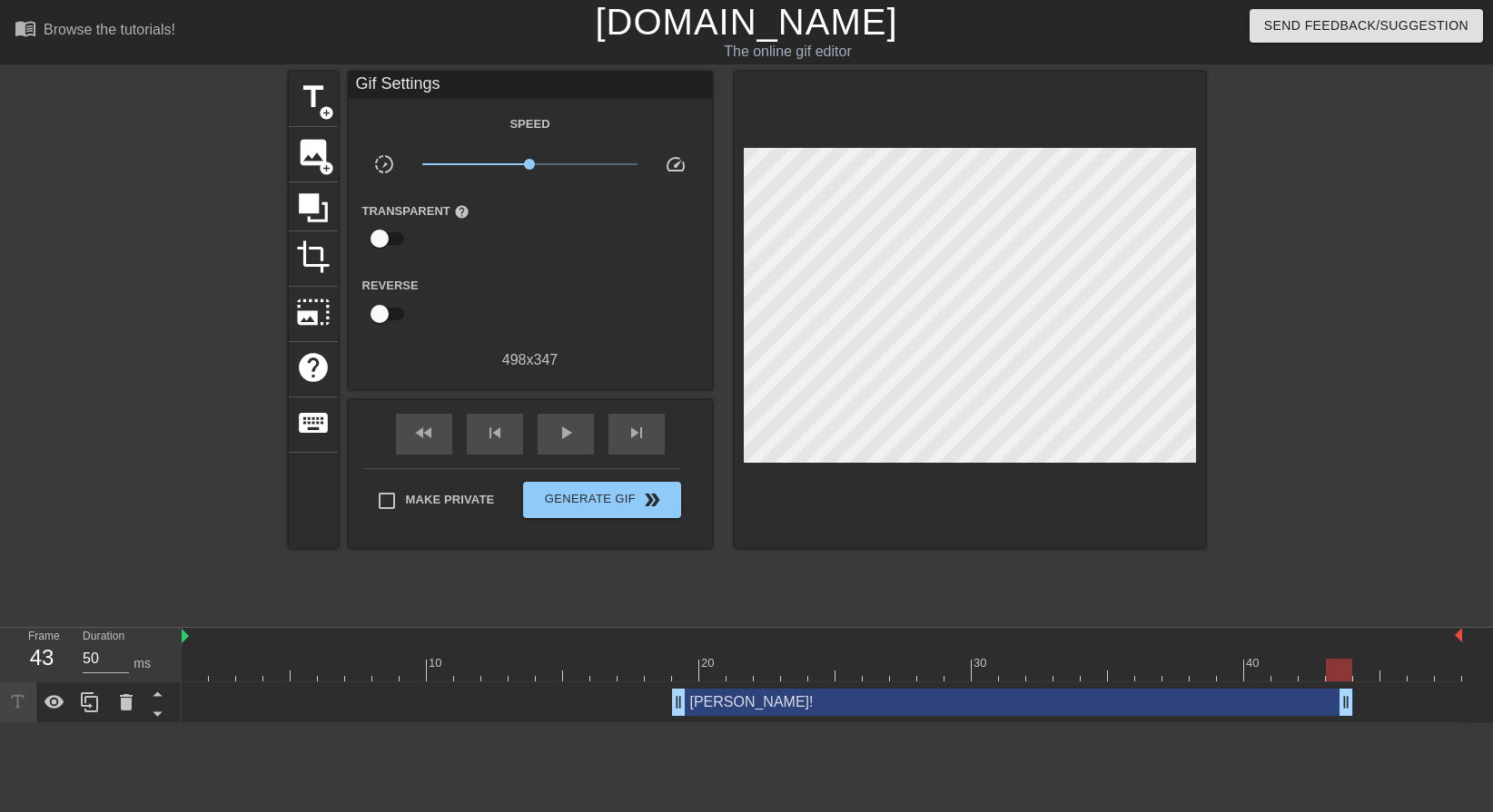
drag, startPoint x: 1452, startPoint y: 705, endPoint x: 1334, endPoint y: 700, distance: 118.1
click at [555, 438] on span "play_arrow" at bounding box center [565, 433] width 22 height 22
click at [557, 426] on span "pause" at bounding box center [565, 433] width 22 height 22
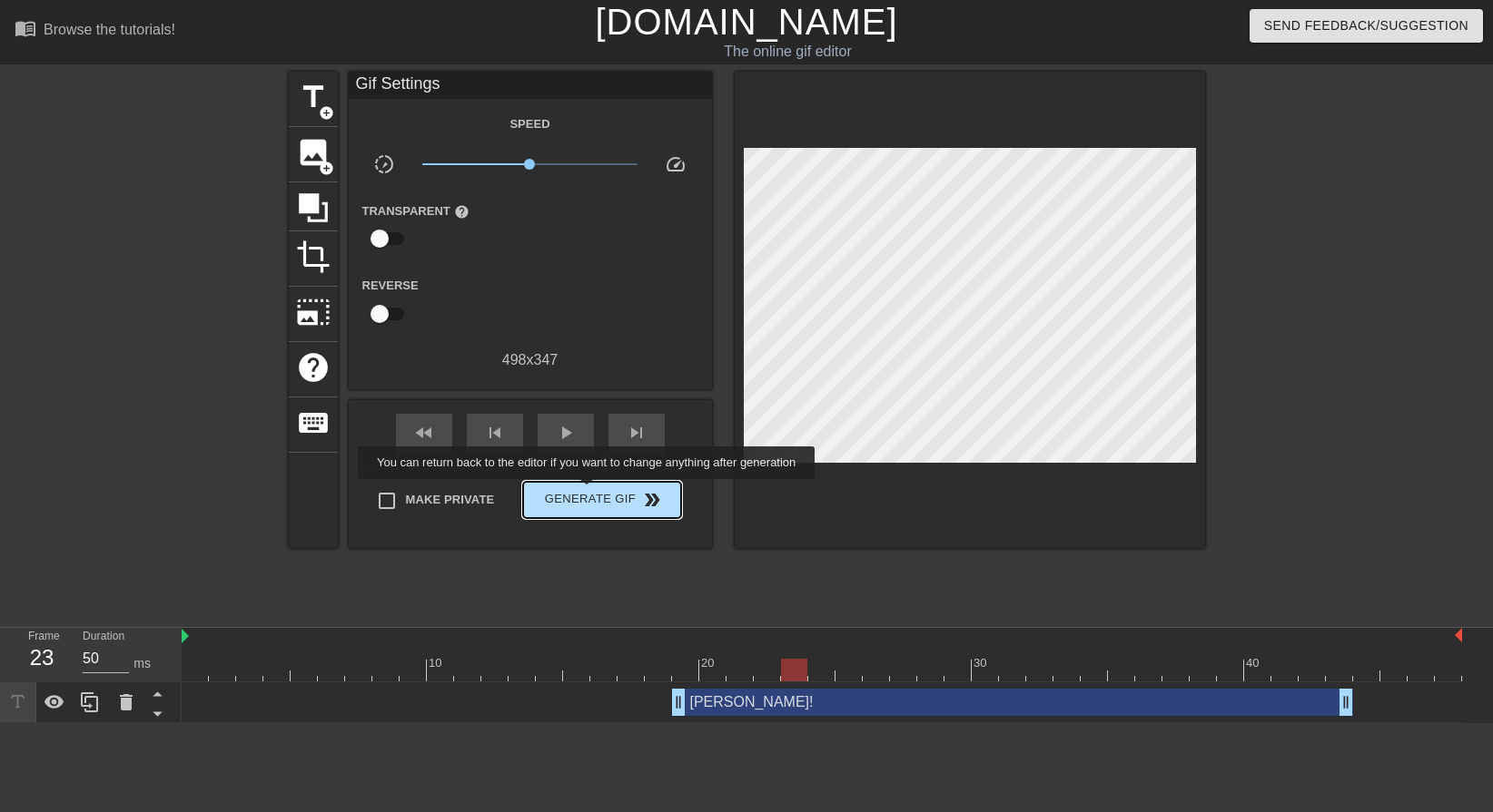
click at [589, 492] on span "Generate Gif double_arrow" at bounding box center [601, 500] width 142 height 22
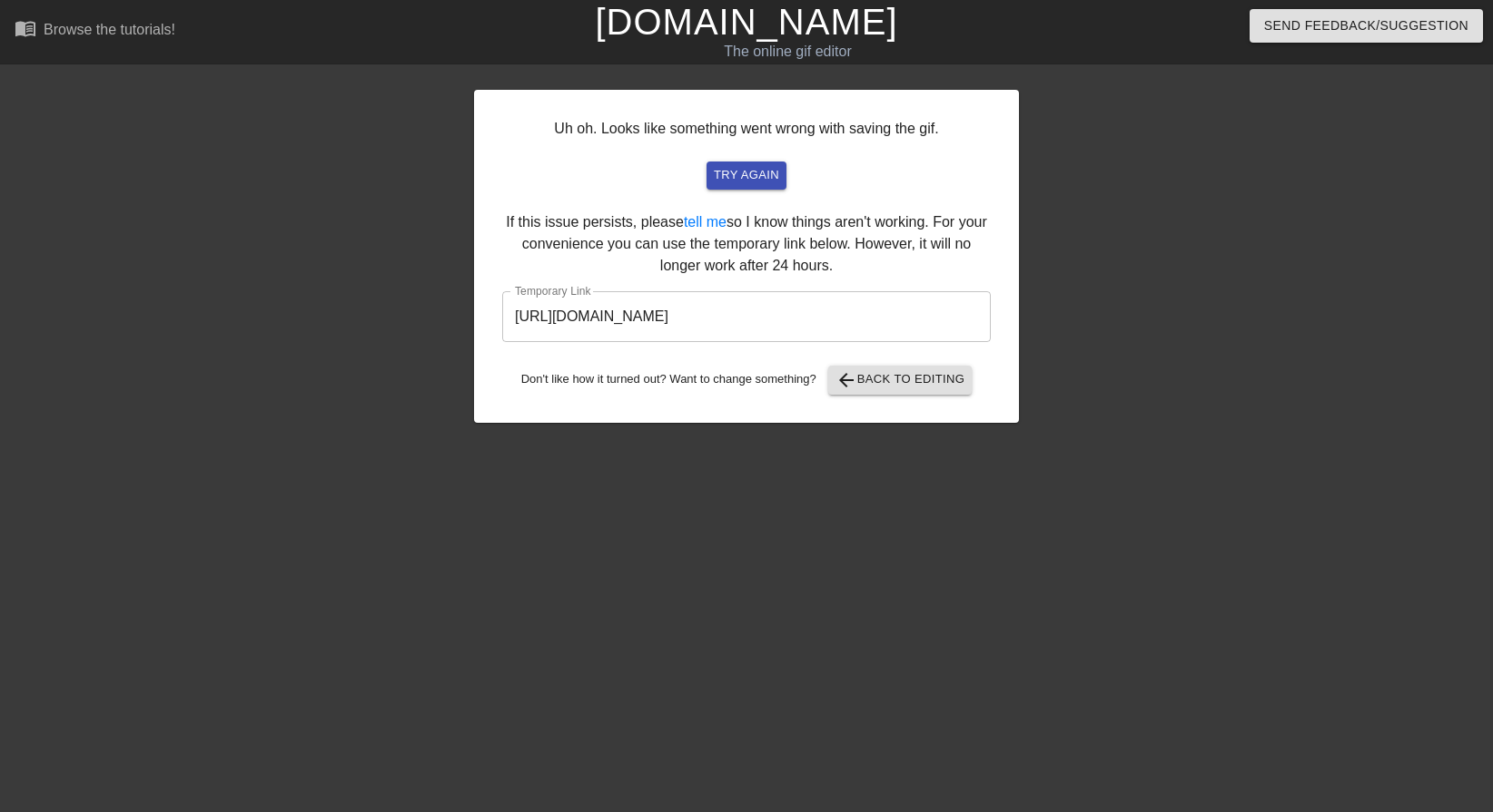
click at [1320, 416] on div "Uh oh. Looks like something went wrong with saving the gif. try again If this i…" at bounding box center [746, 344] width 1493 height 545
click at [751, 308] on input "https://www.gifntext.com/temp_generations/9YhQNKH3.gif" at bounding box center [746, 316] width 488 height 51
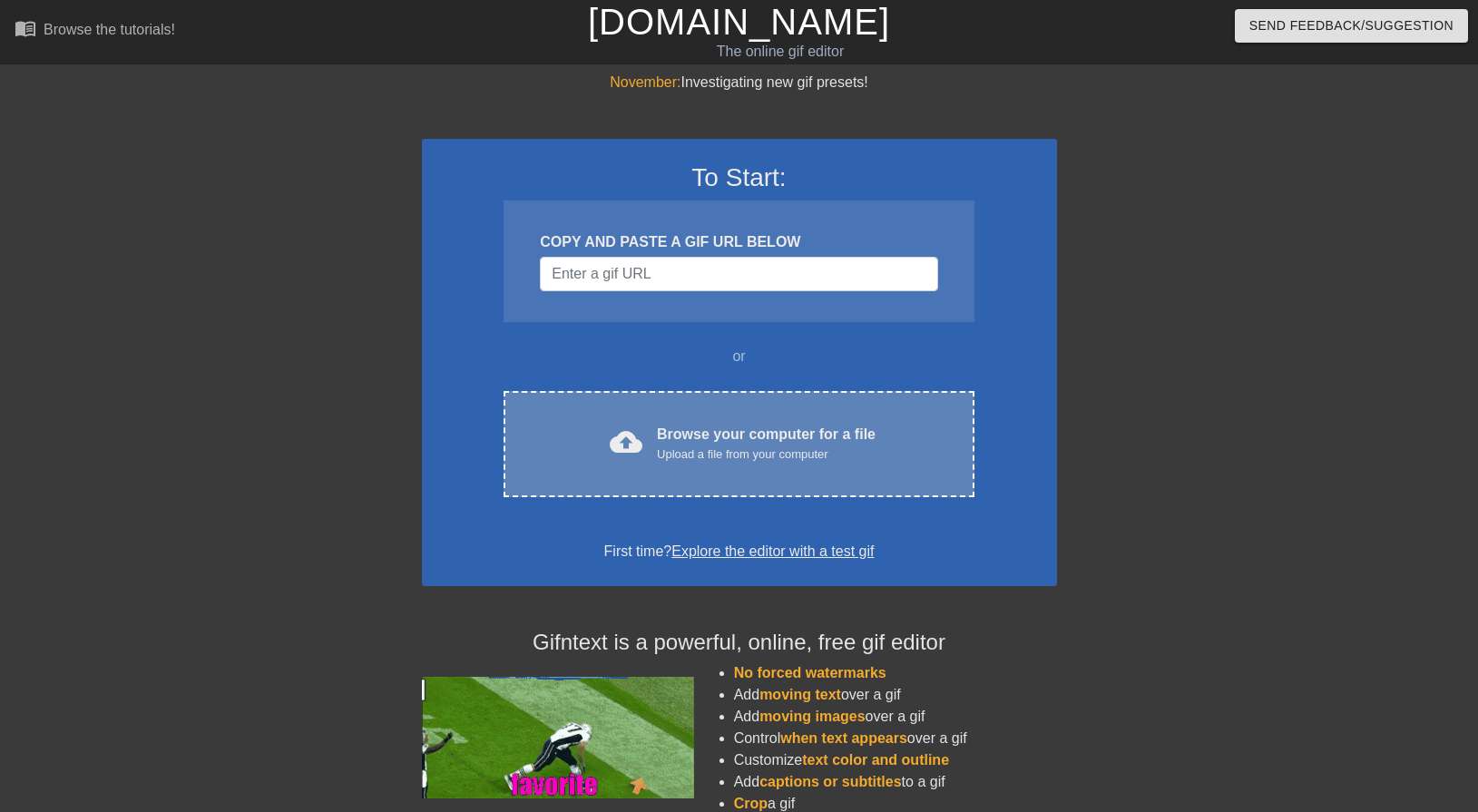
click at [651, 411] on div "cloud_upload Browse your computer for a file Upload a file from your computer C…" at bounding box center [739, 443] width 470 height 106
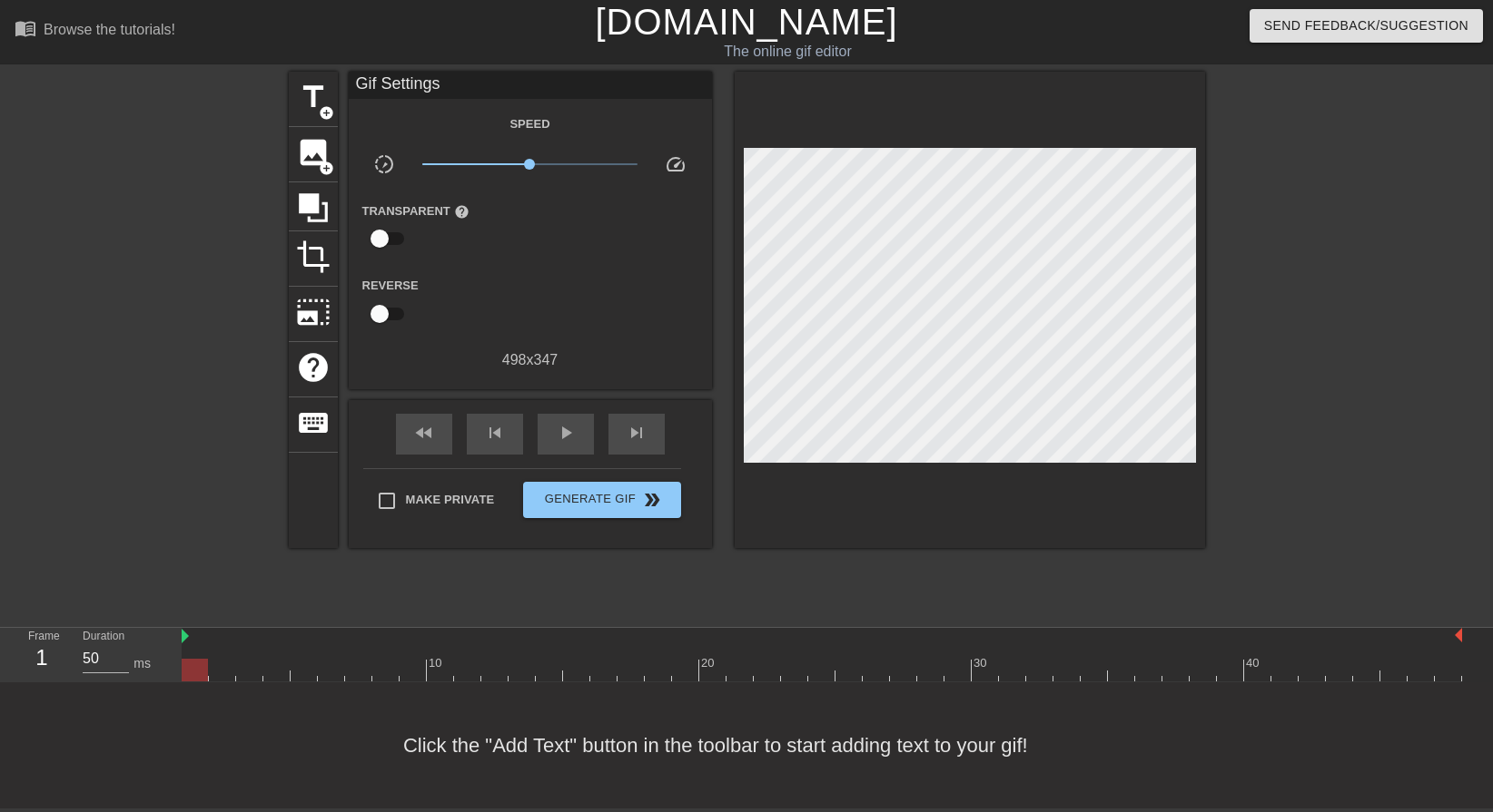
click at [681, 672] on div at bounding box center [821, 671] width 1280 height 23
click at [316, 105] on span "title" at bounding box center [314, 97] width 34 height 34
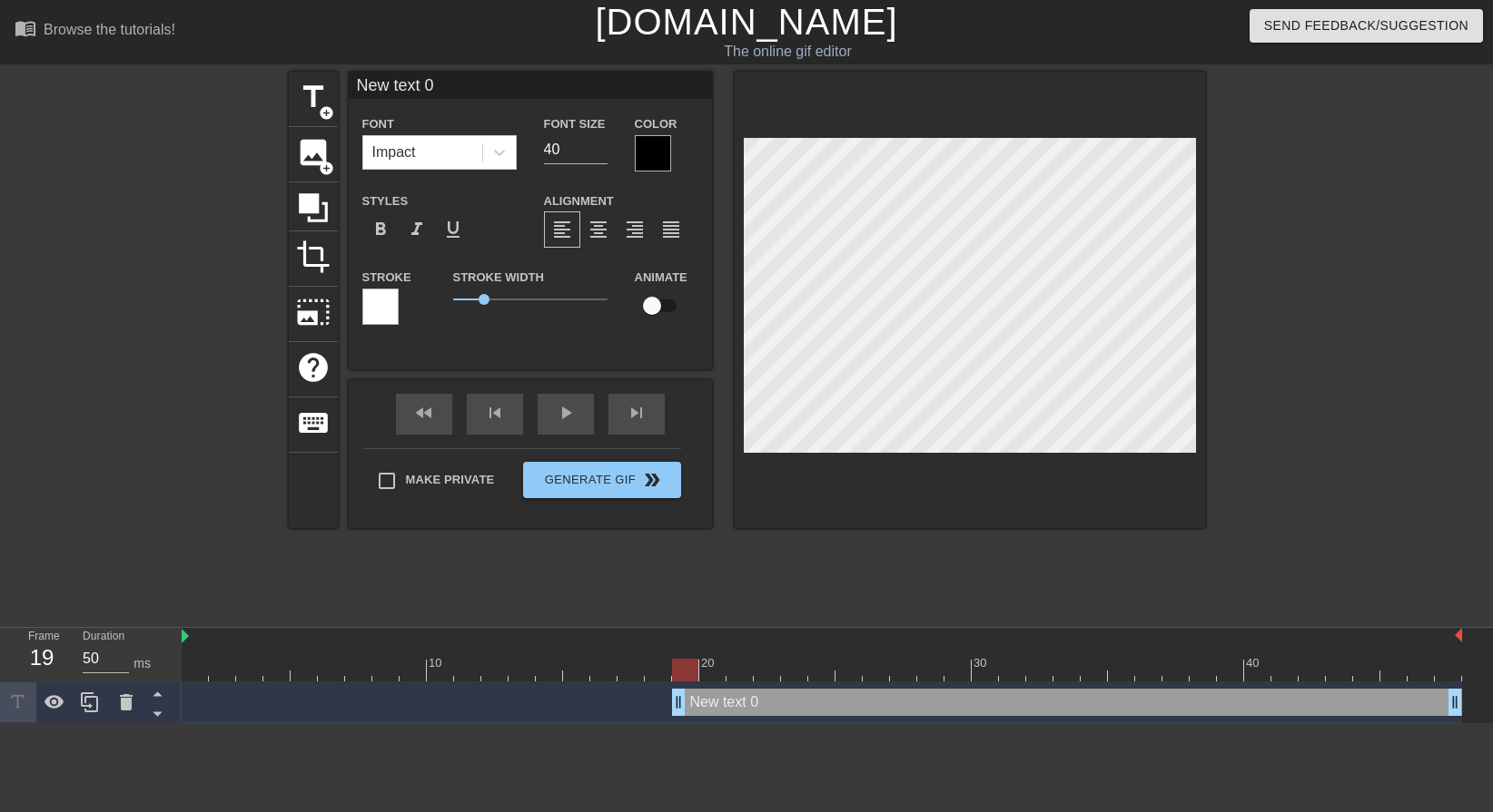
scroll to position [3, 3]
paste textarea "Shefali"
type input "Shefali"
type textarea "Shefali"
type input "Shefali"
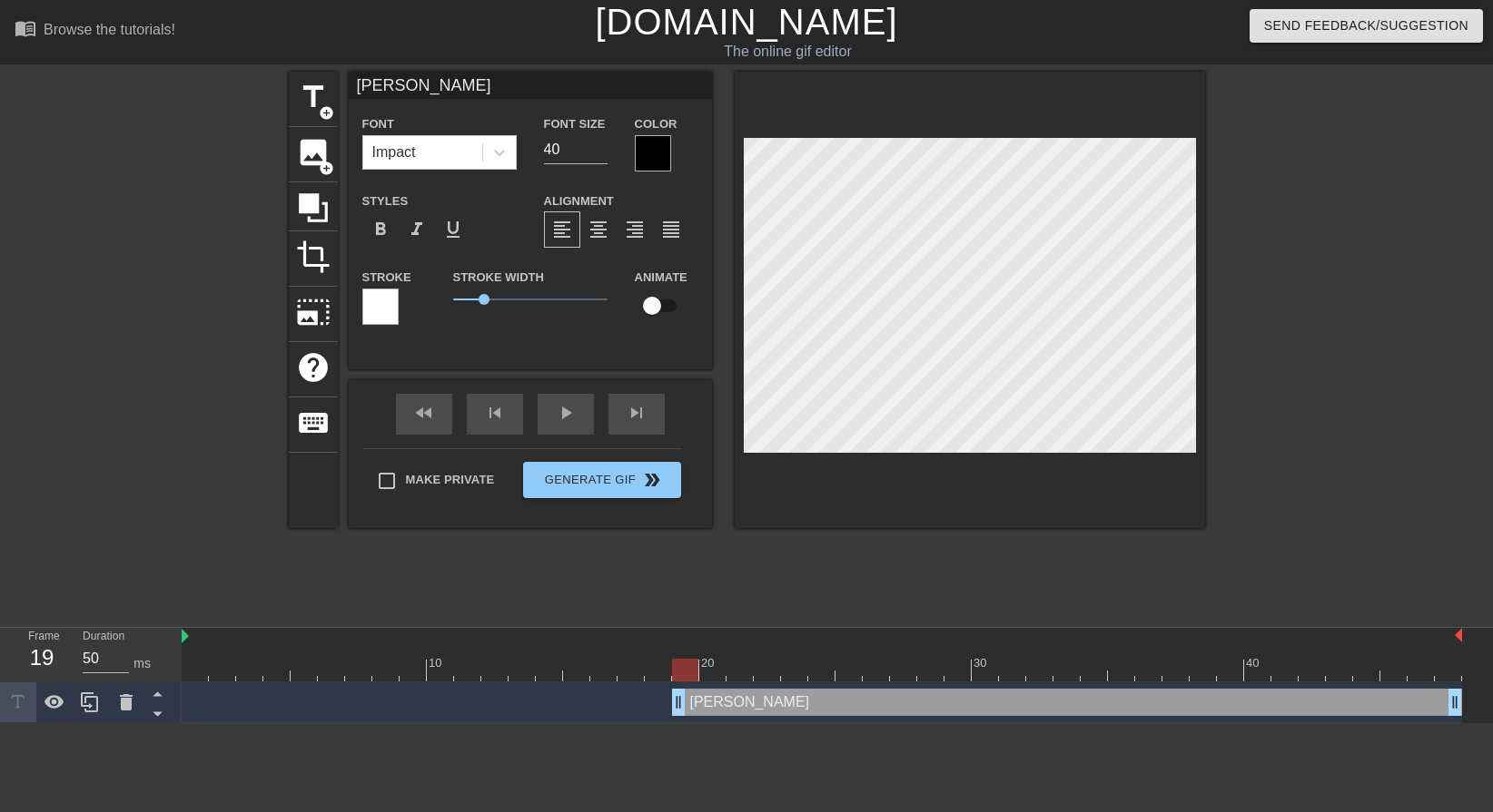
type textarea "Shefali"
type input "Shefali!"
type textarea "Shefali!"
click at [396, 300] on div at bounding box center [380, 307] width 36 height 36
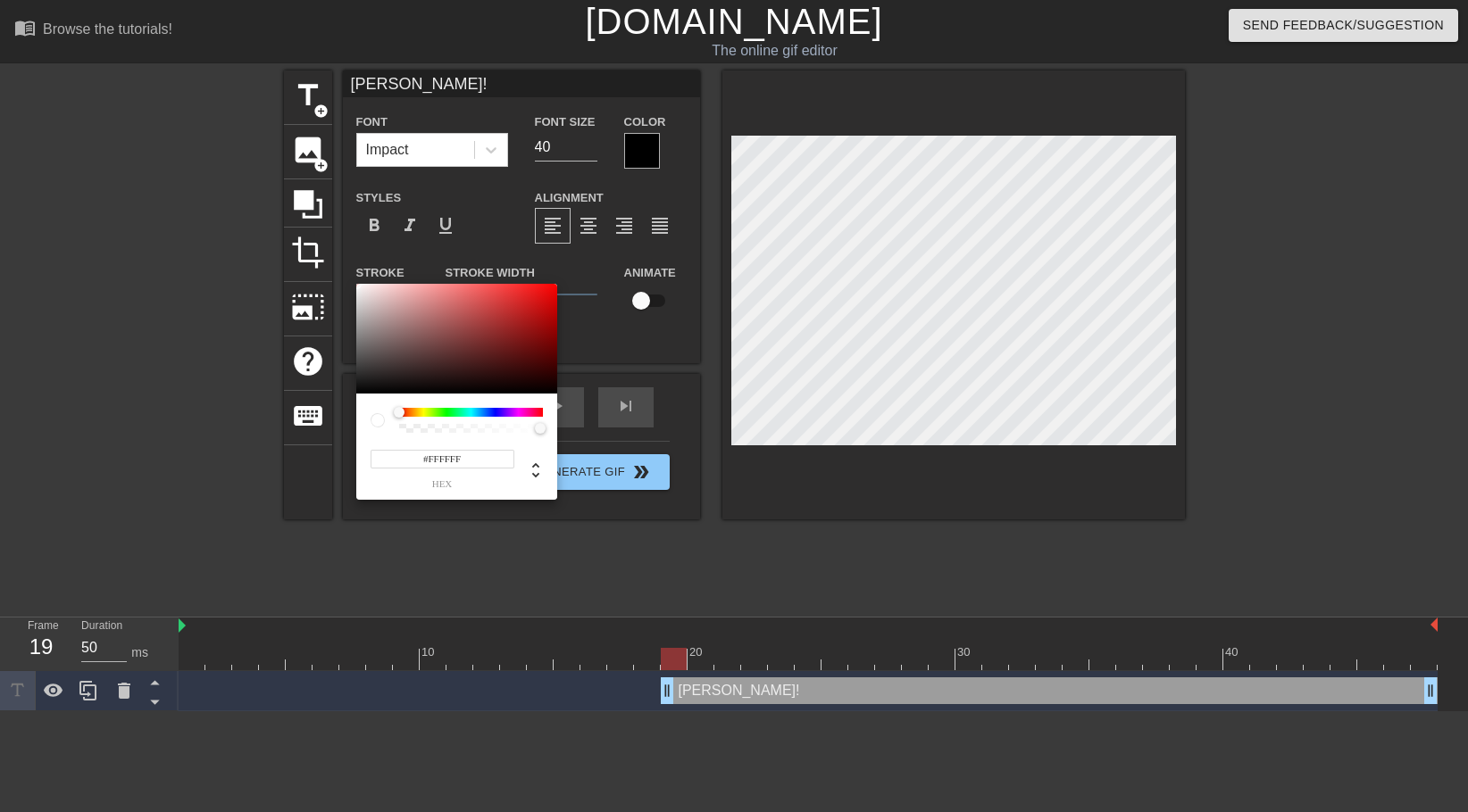
type input "255"
type input "0"
drag, startPoint x: 535, startPoint y: 429, endPoint x: 376, endPoint y: 422, distance: 159.2
click at [376, 422] on div at bounding box center [456, 420] width 172 height 25
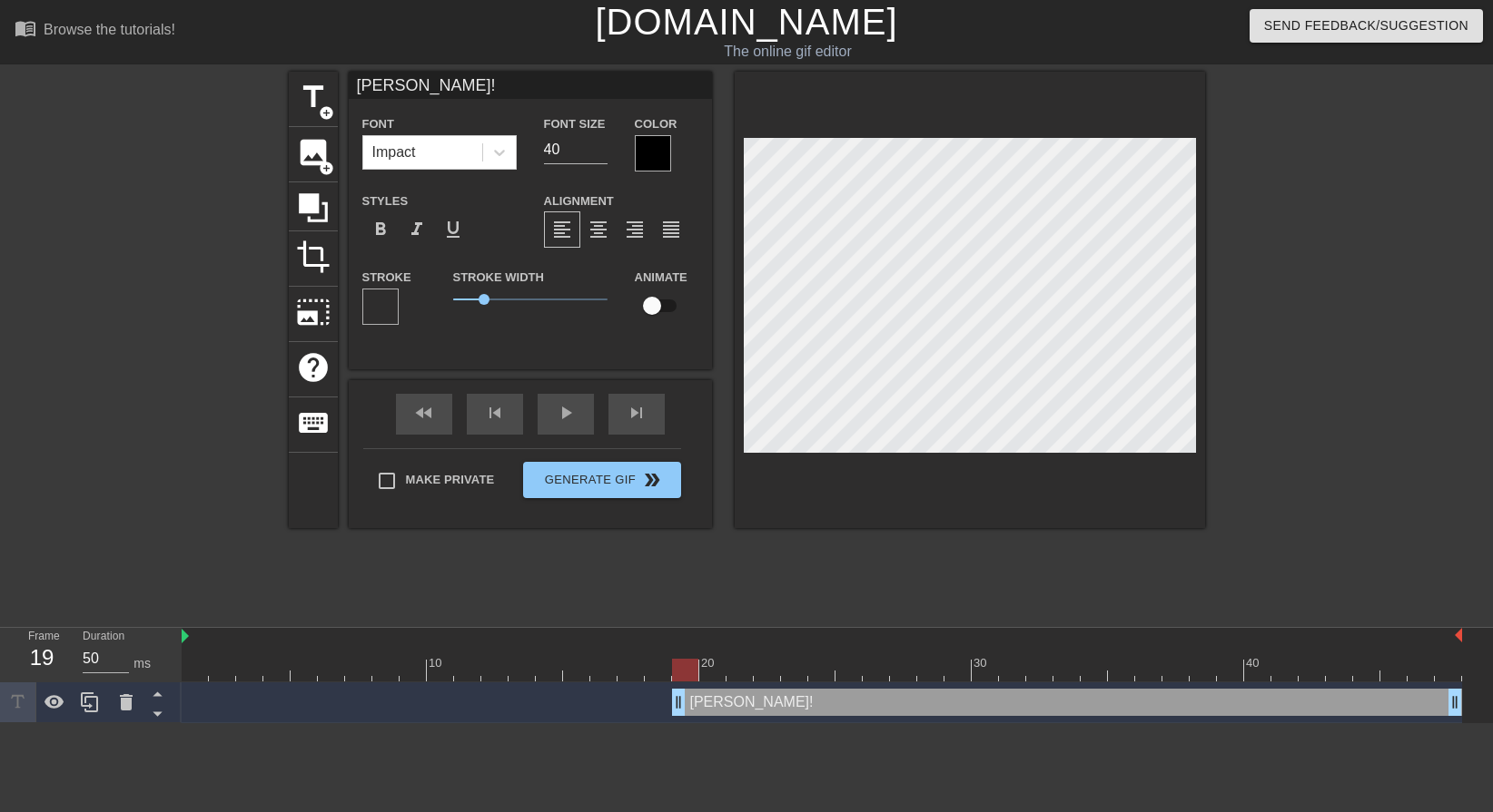
click at [644, 158] on div at bounding box center [653, 154] width 36 height 36
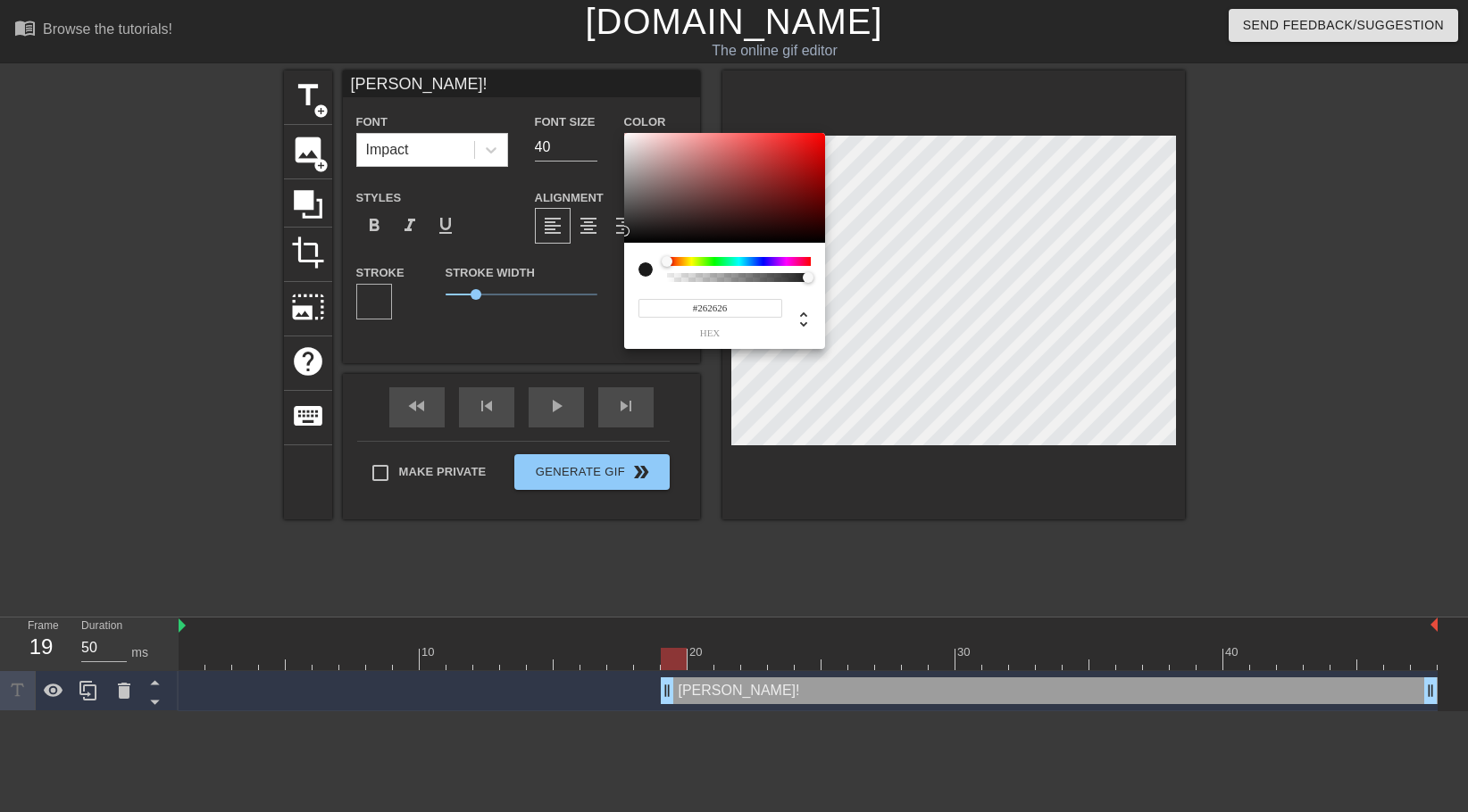
type input "#282828"
drag, startPoint x: 633, startPoint y: 229, endPoint x: 615, endPoint y: 226, distance: 18.2
click at [615, 226] on div "#282828 hex" at bounding box center [734, 406] width 1468 height 812
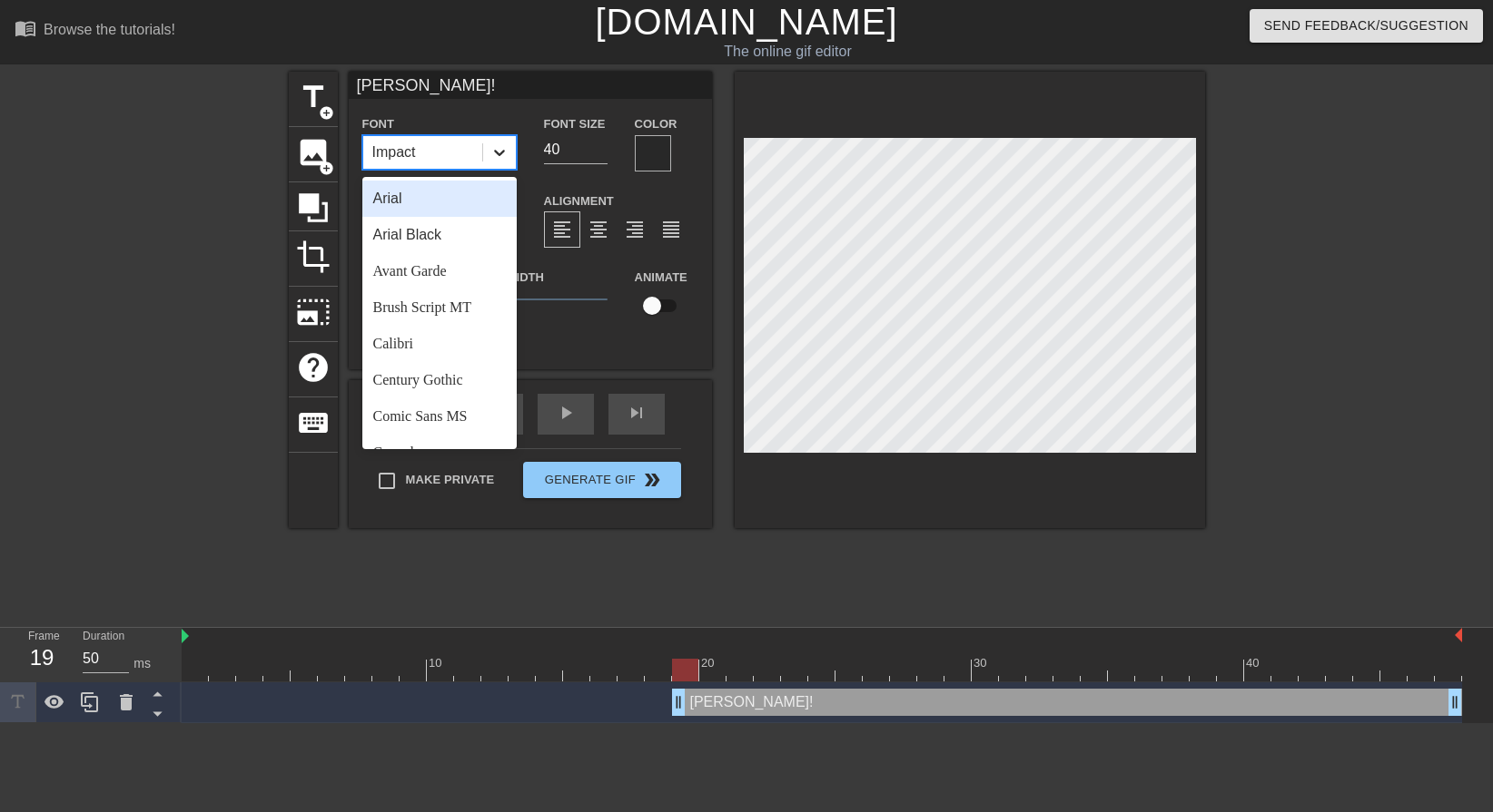
drag, startPoint x: 511, startPoint y: 149, endPoint x: 508, endPoint y: 207, distance: 58.1
click at [511, 149] on div at bounding box center [499, 152] width 32 height 32
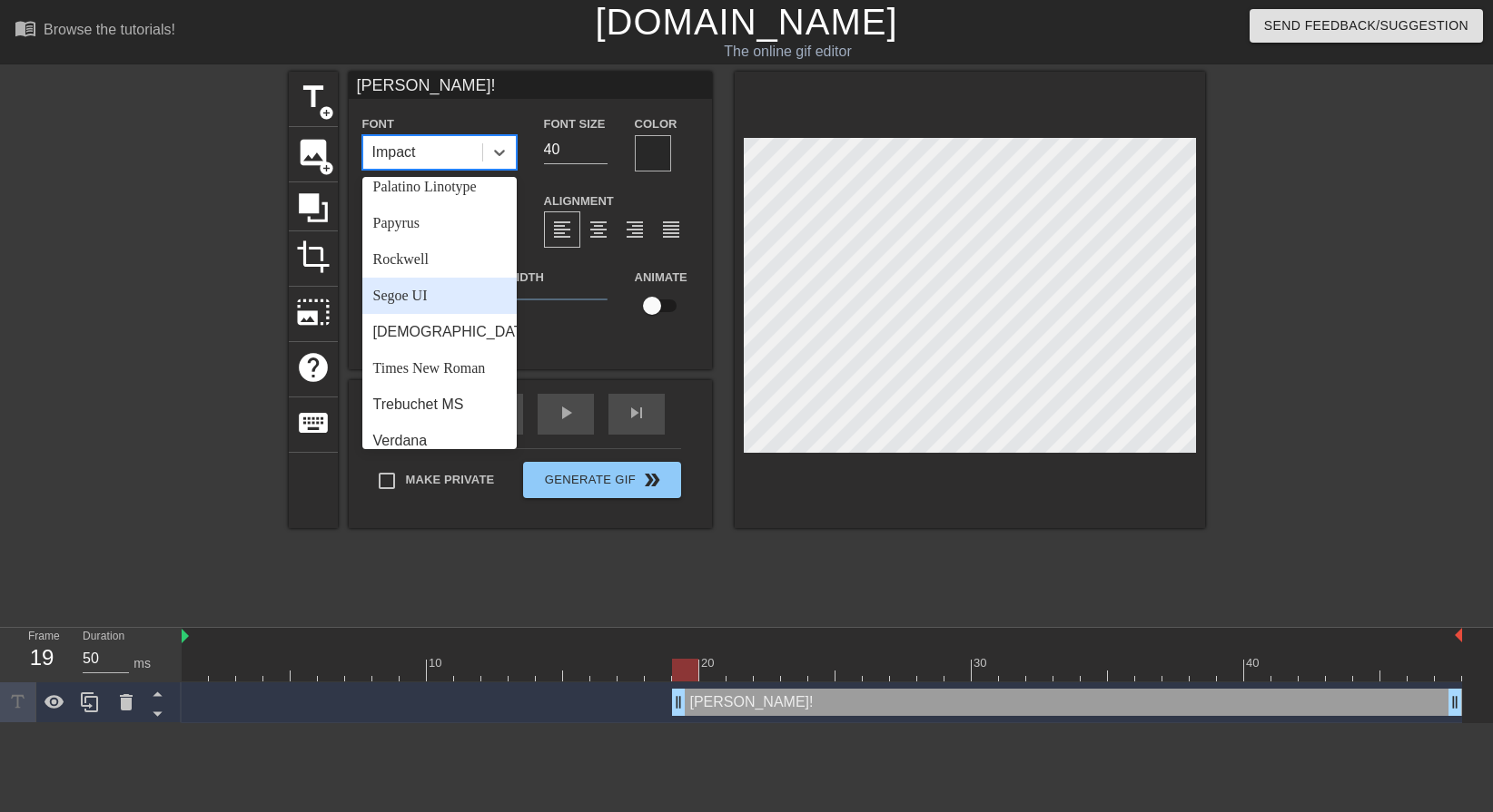
scroll to position [650, 0]
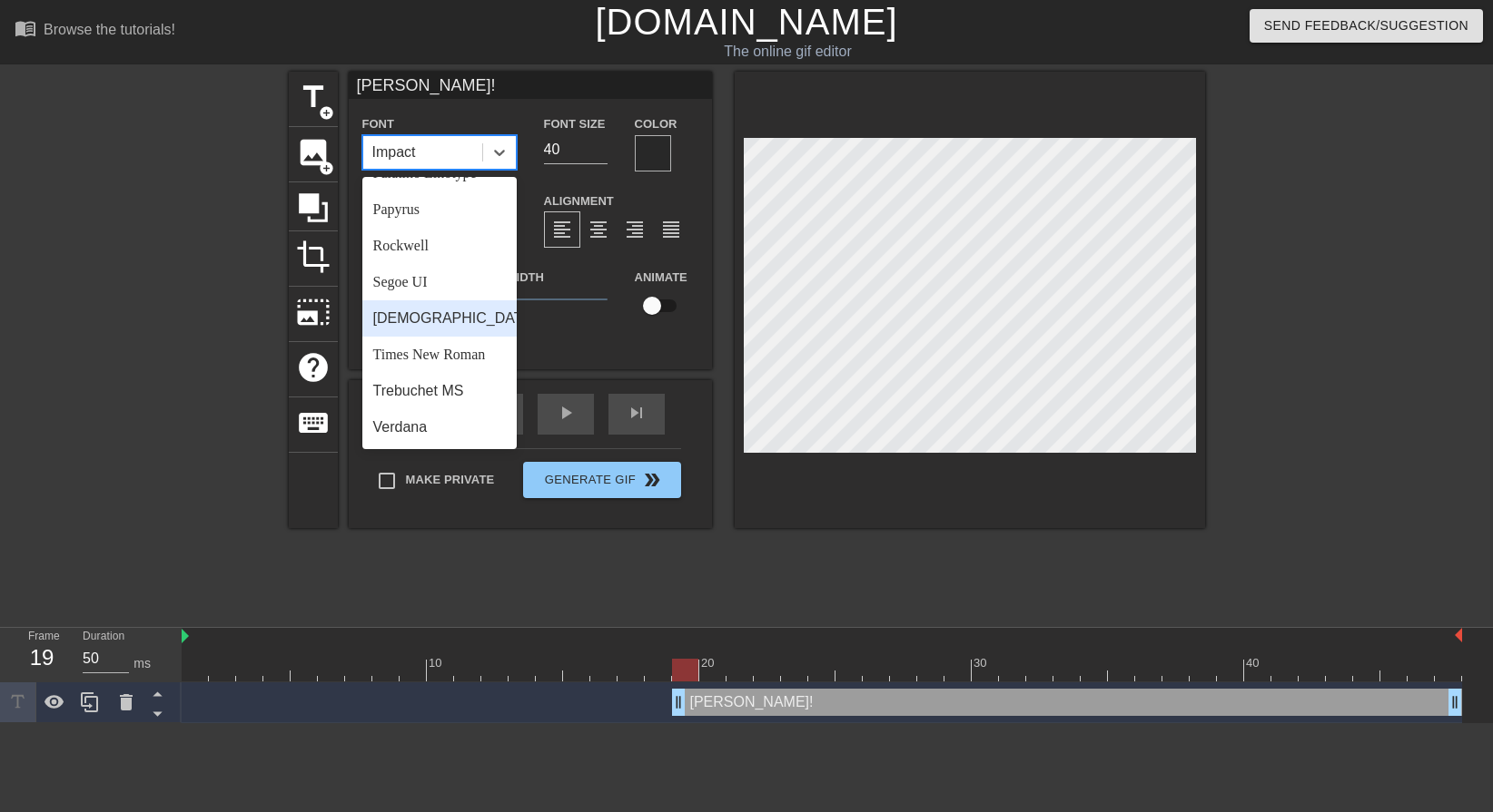
click at [439, 321] on div "[DEMOGRAPHIC_DATA]" at bounding box center [439, 318] width 154 height 36
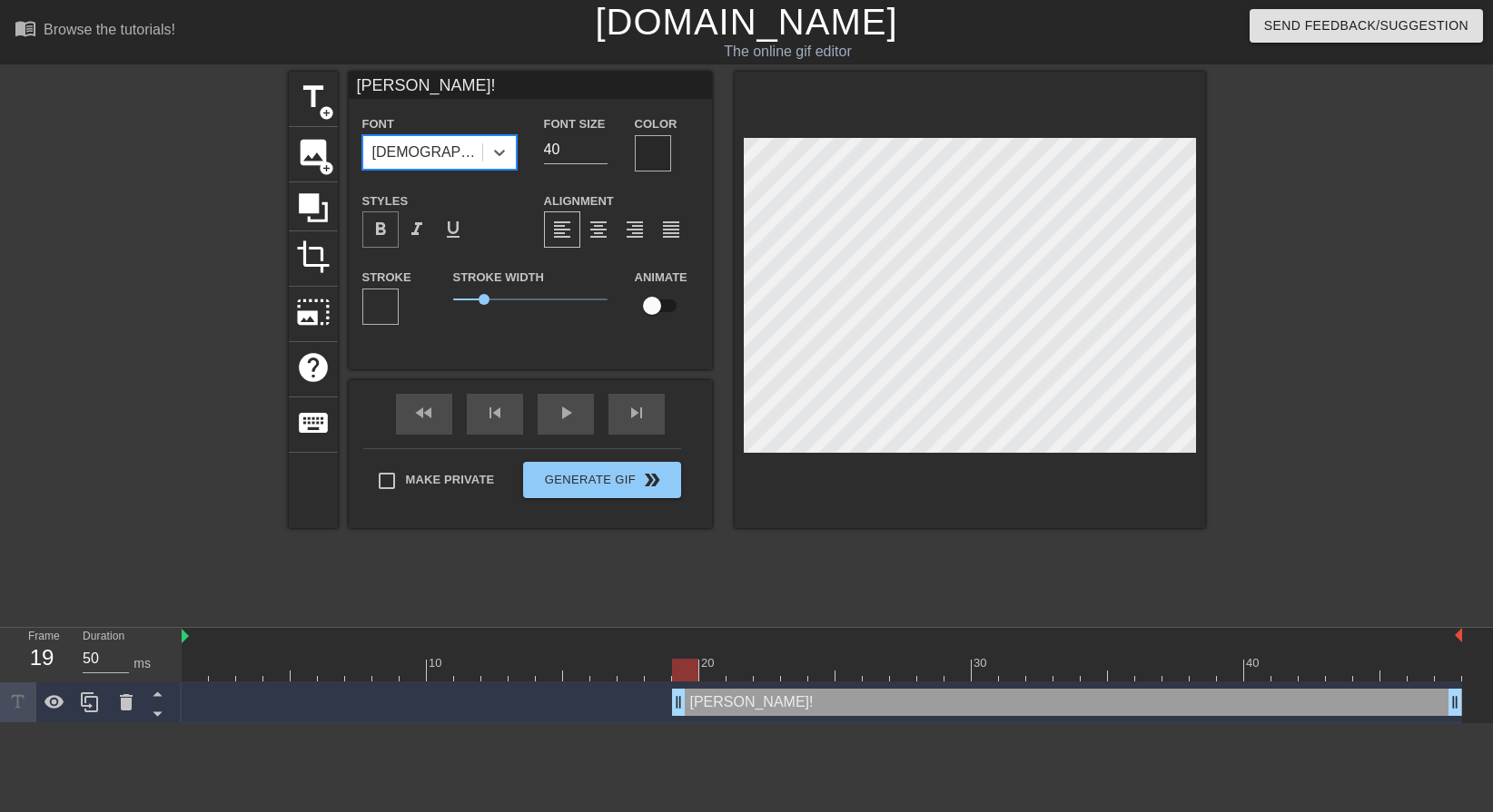
click at [377, 236] on span "format_bold" at bounding box center [380, 229] width 22 height 22
click at [662, 154] on div at bounding box center [653, 154] width 36 height 36
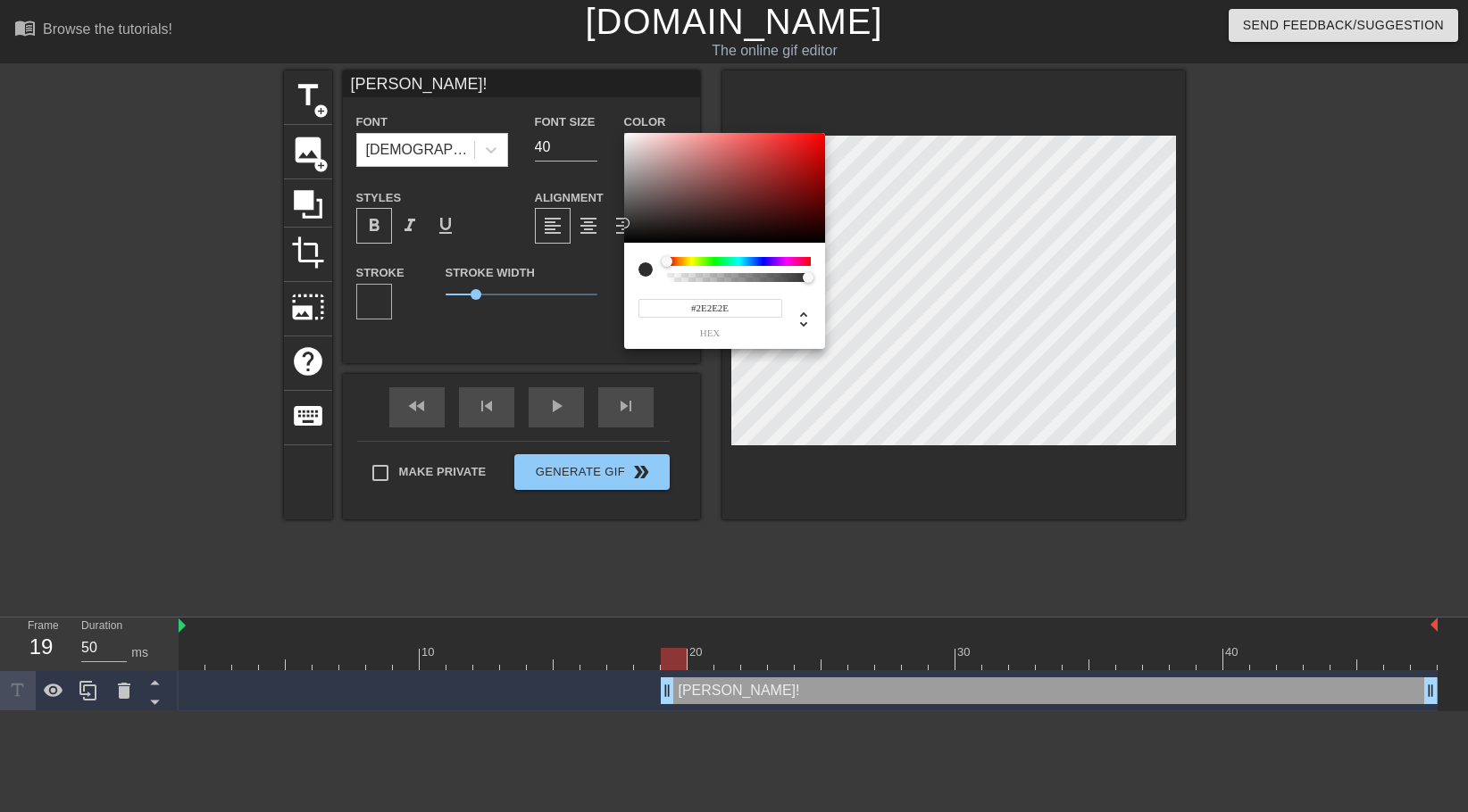
type input "#2C2C2C"
drag, startPoint x: 627, startPoint y: 222, endPoint x: 613, endPoint y: 224, distance: 14.1
click at [613, 224] on div "#2C2C2C hex" at bounding box center [734, 406] width 1468 height 812
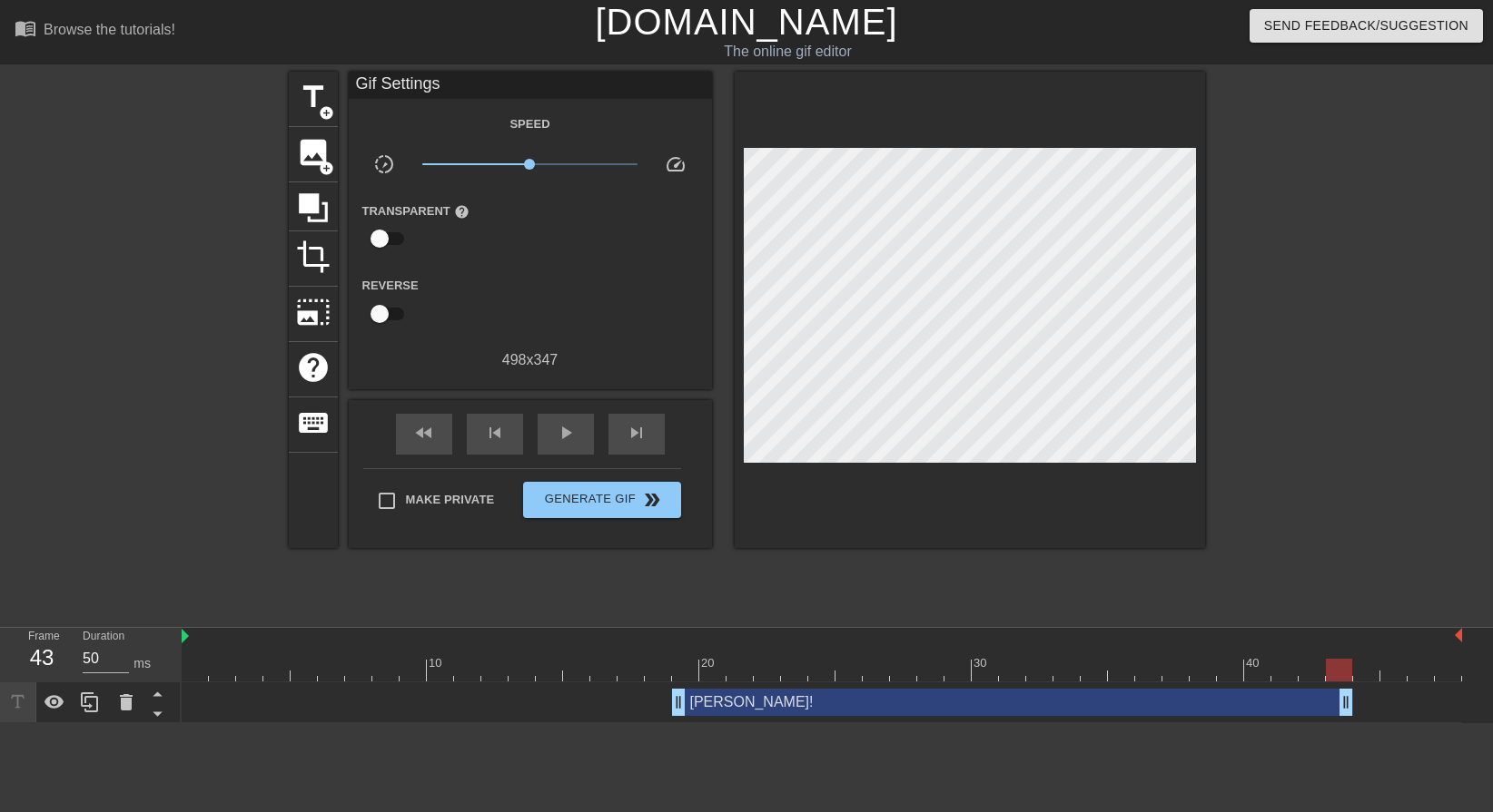
drag, startPoint x: 1458, startPoint y: 707, endPoint x: 1335, endPoint y: 717, distance: 123.4
click at [1335, 717] on div "Shefali! drag_handle drag_handle" at bounding box center [821, 702] width 1280 height 41
click at [554, 426] on span "play_arrow" at bounding box center [565, 433] width 22 height 22
click at [612, 495] on span "Generate Gif double_arrow" at bounding box center [601, 500] width 142 height 22
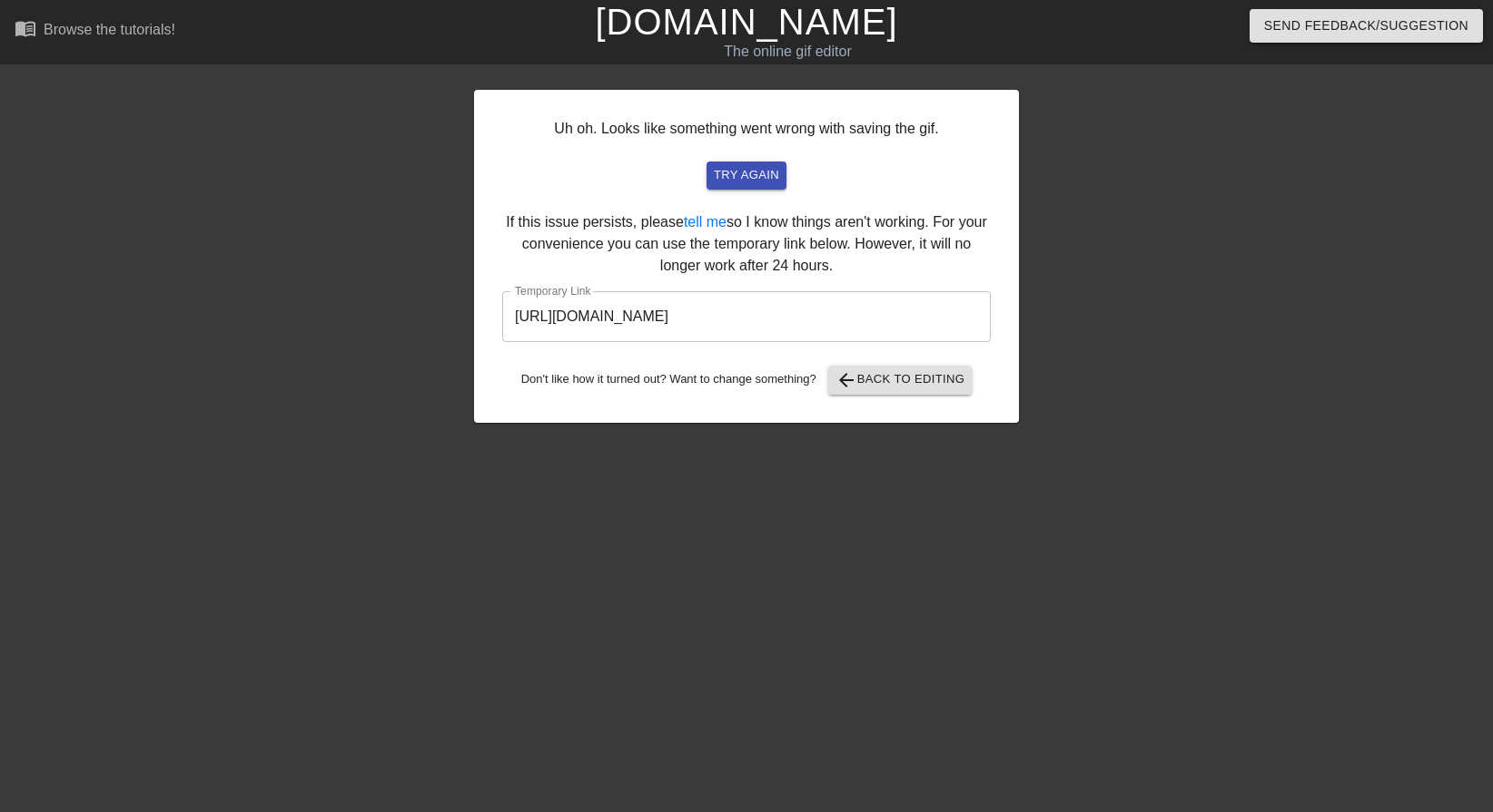
click at [1317, 385] on div "Uh oh. Looks like something went wrong with saving the gif. try again If this i…" at bounding box center [746, 344] width 1493 height 545
click at [762, 330] on input "https://www.gifntext.com/temp_generations/gMxmA3cz.gif" at bounding box center [746, 316] width 488 height 51
click at [762, 329] on input "https://www.gifntext.com/temp_generations/gMxmA3cz.gif" at bounding box center [746, 316] width 488 height 51
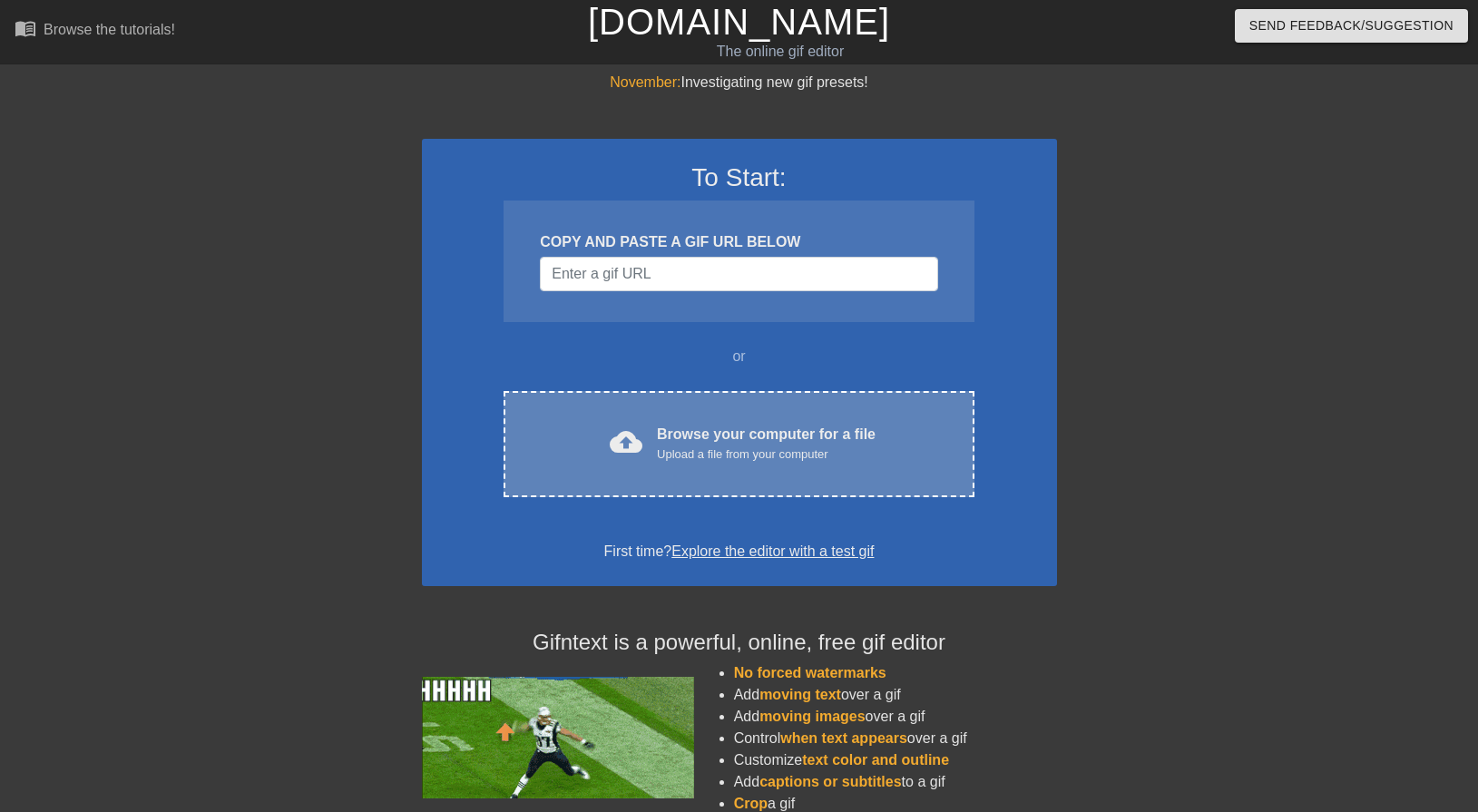
click at [582, 426] on div "cloud_upload Browse your computer for a file Upload a file from your computer" at bounding box center [739, 444] width 394 height 41
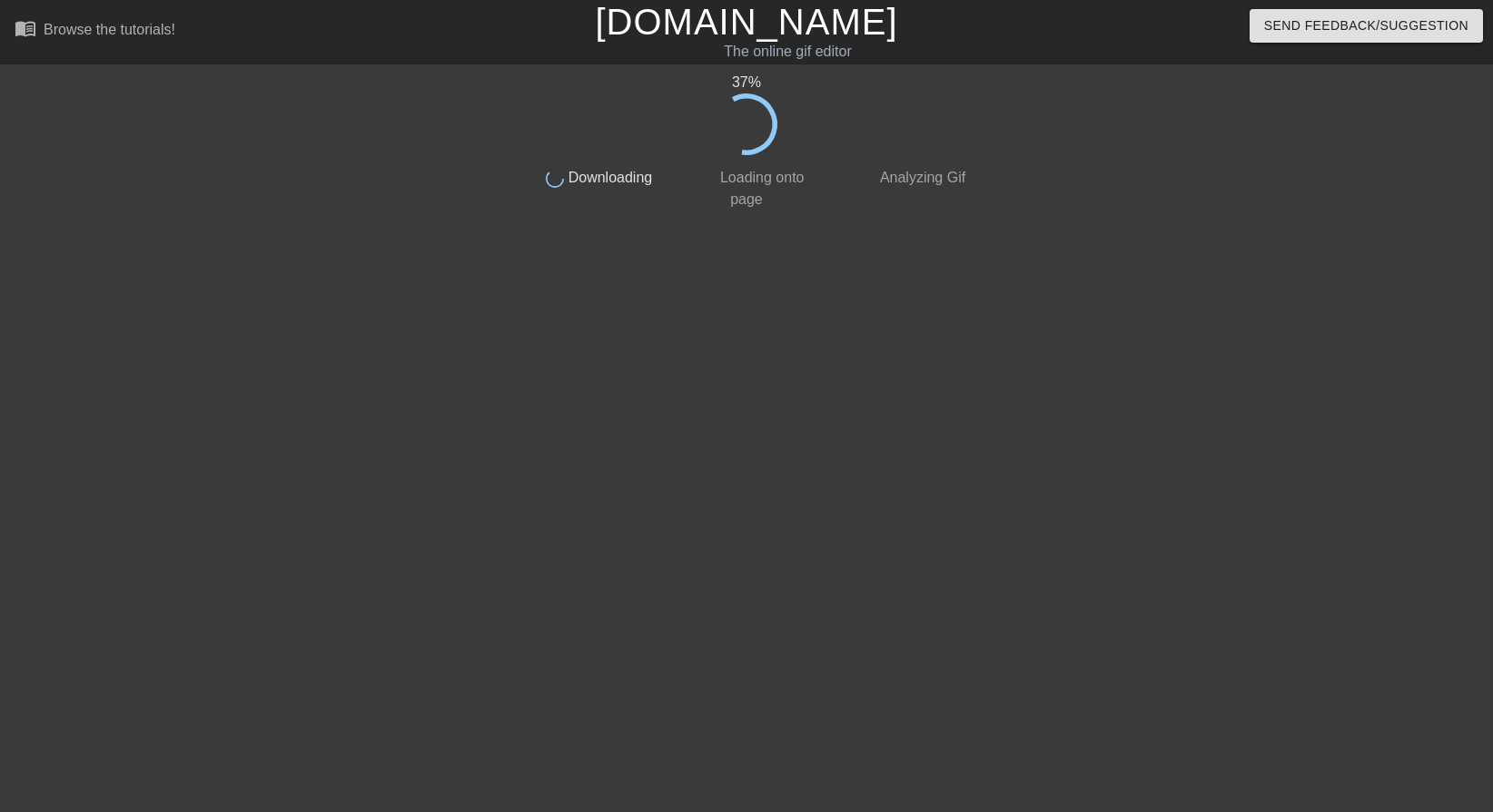
click at [1289, 436] on div "37 % done Downloading done Loading onto page done Analyzing Gif" at bounding box center [746, 344] width 1493 height 545
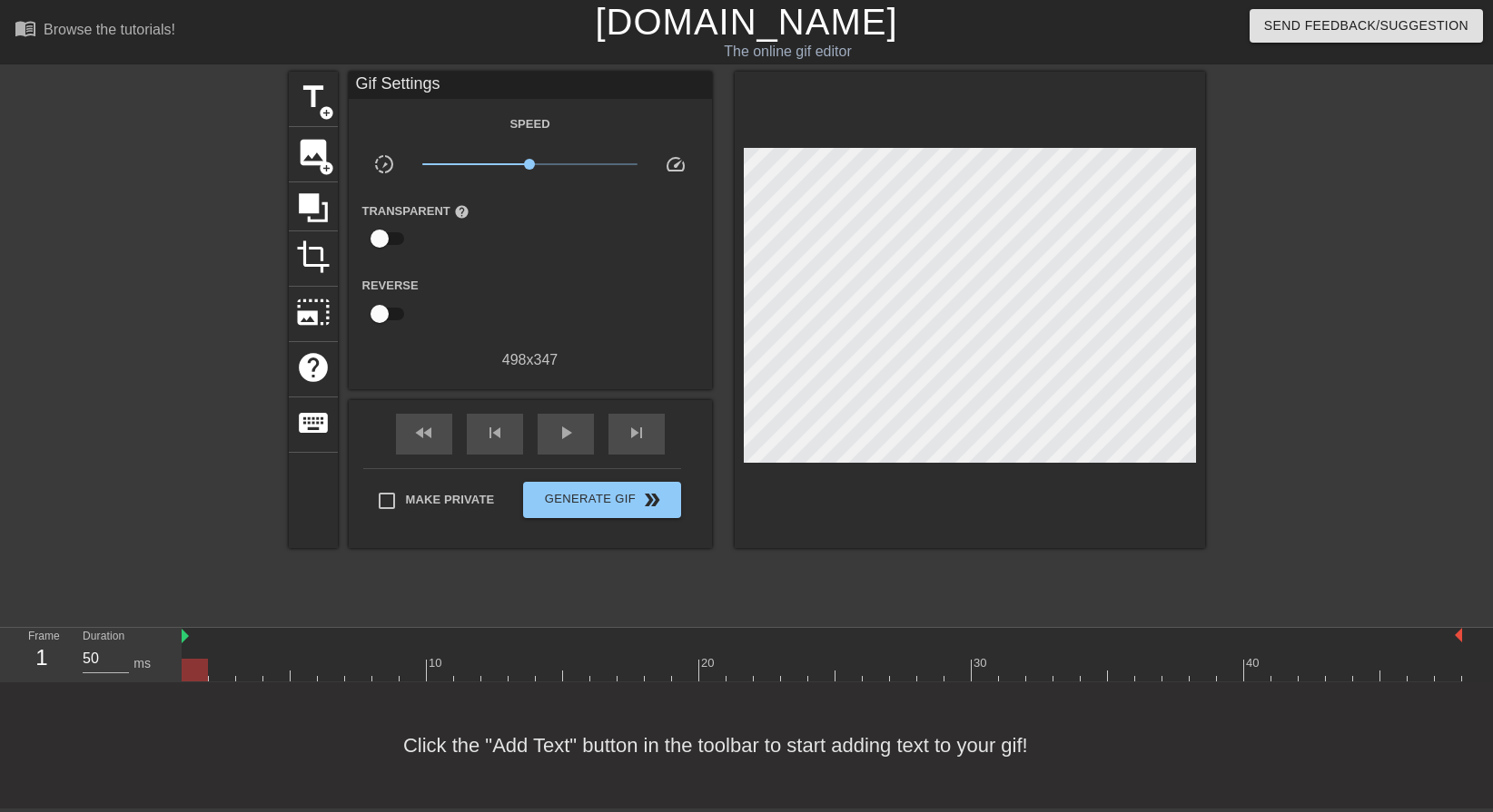
click at [682, 671] on div at bounding box center [821, 671] width 1280 height 23
click at [314, 117] on div "title add_circle" at bounding box center [313, 99] width 49 height 55
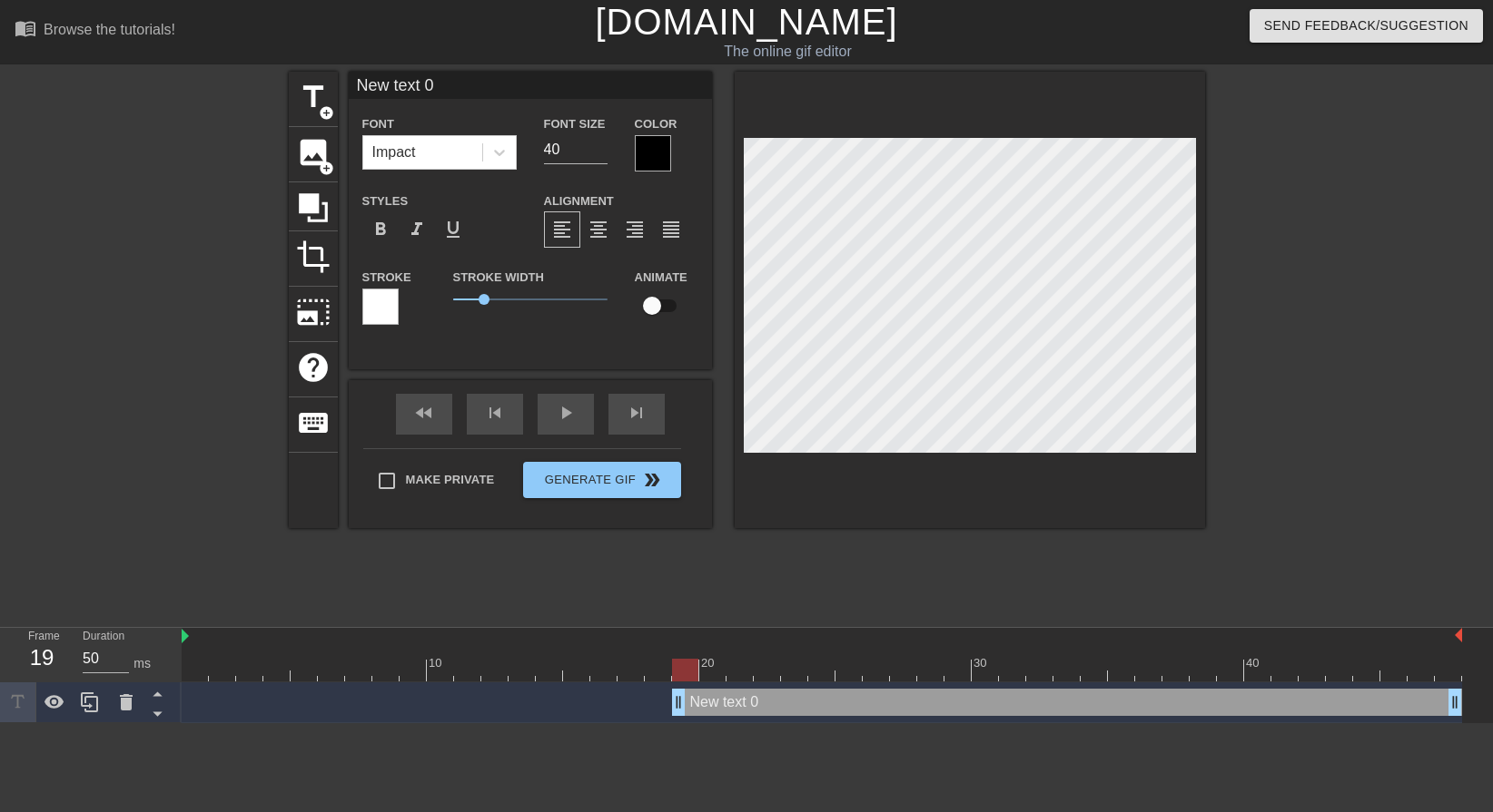
scroll to position [3, 5]
type input "A"
type textarea "A"
type input "As"
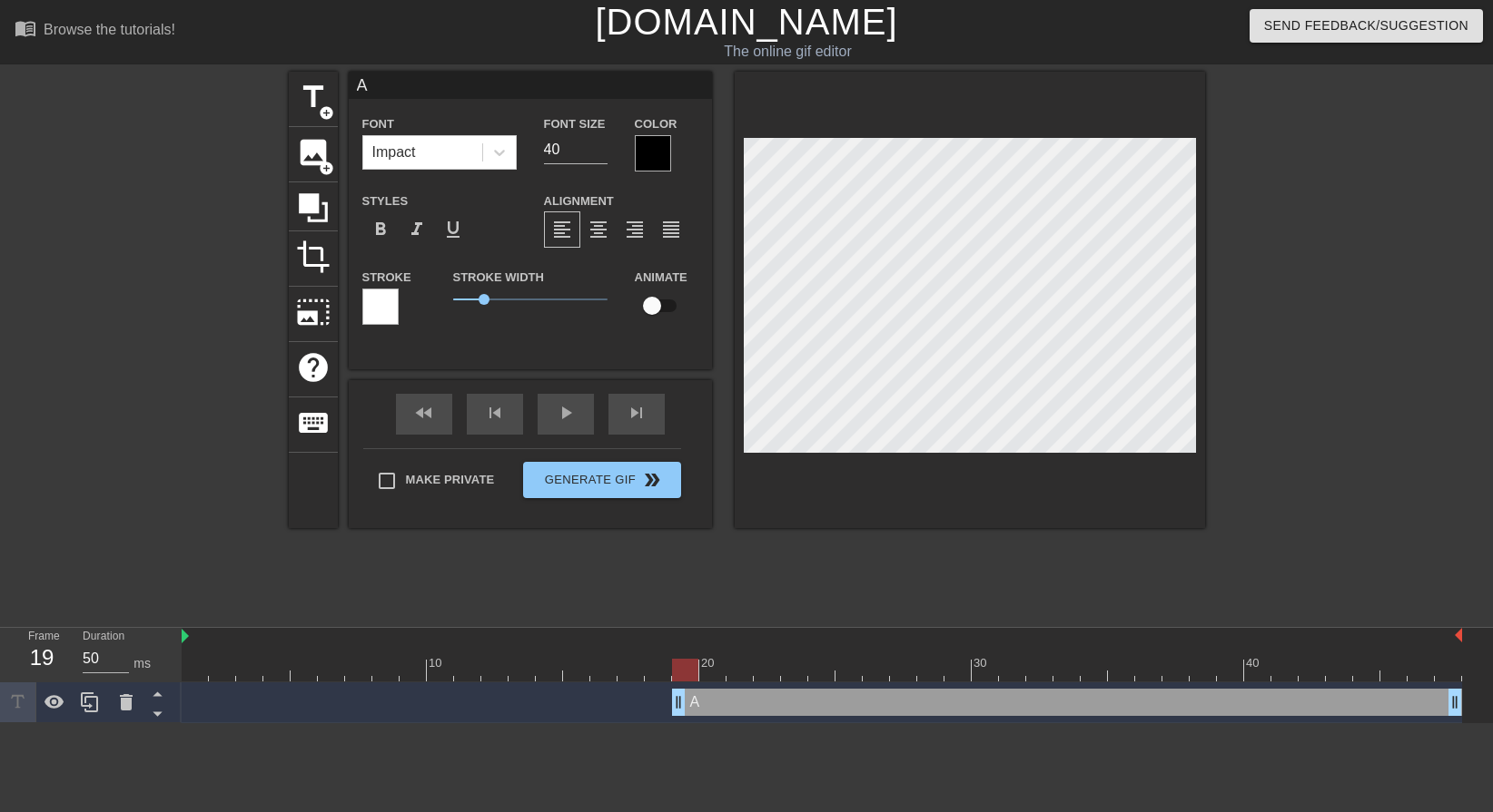
type textarea "As"
type input "Ash"
type textarea "Ash"
type input "Ashe"
type textarea "Ashe"
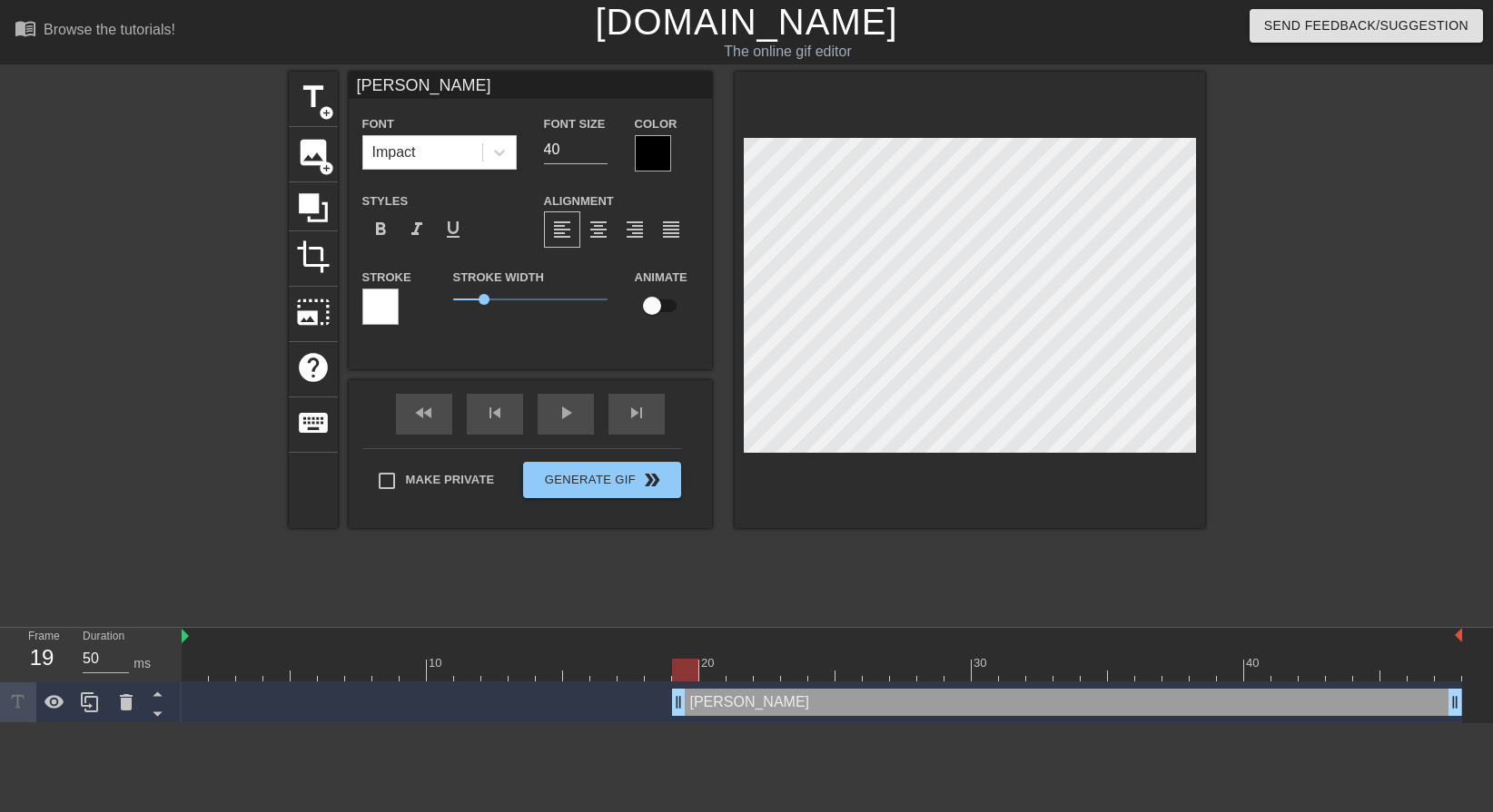
type input "Ash"
type textarea "Ash"
type input "Ashl"
type textarea "Ashl"
type input "Ashle"
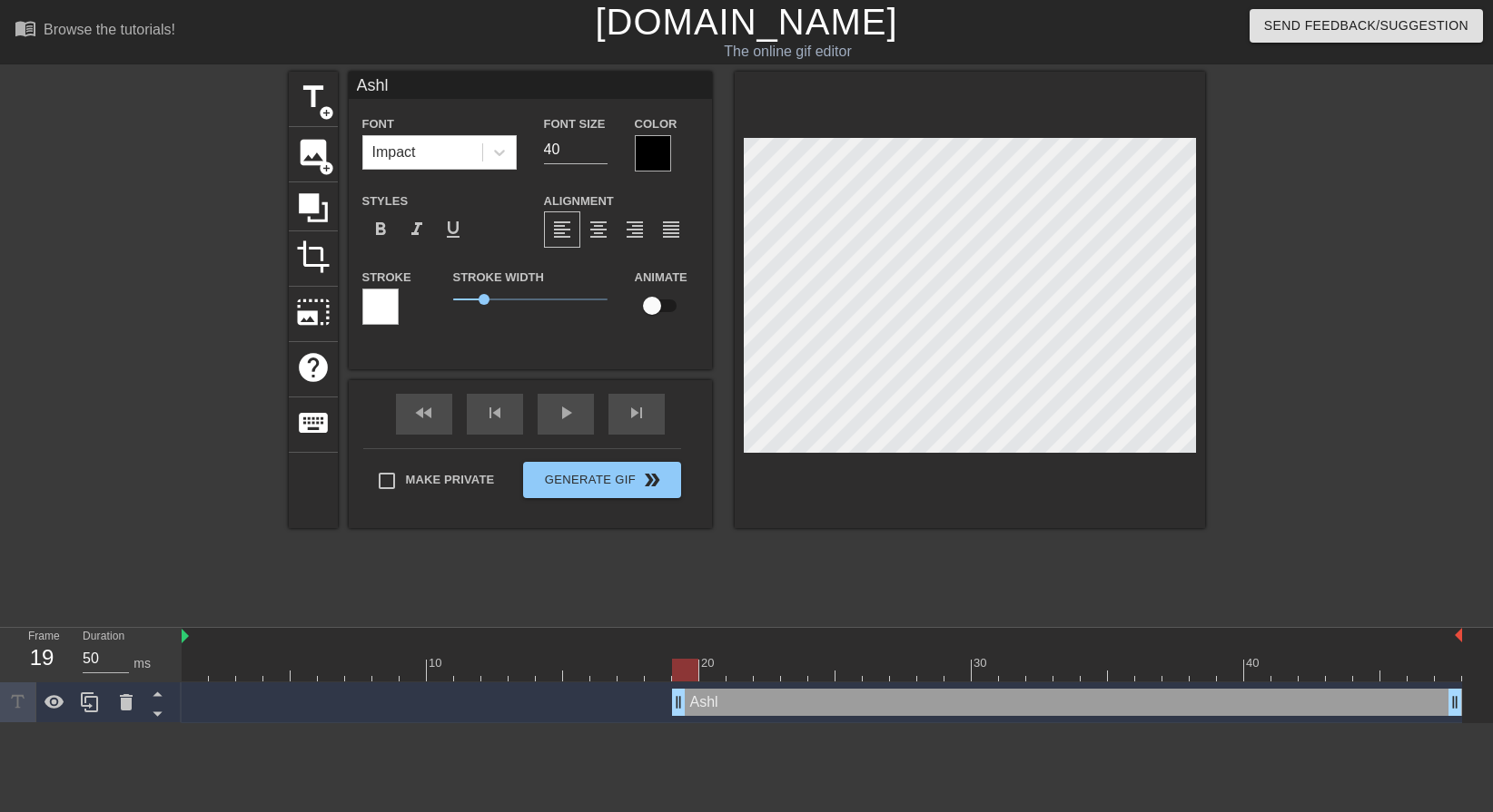
type textarea "Ashle"
type input "Ashley"
type textarea "Ashley"
type input "Ashley!"
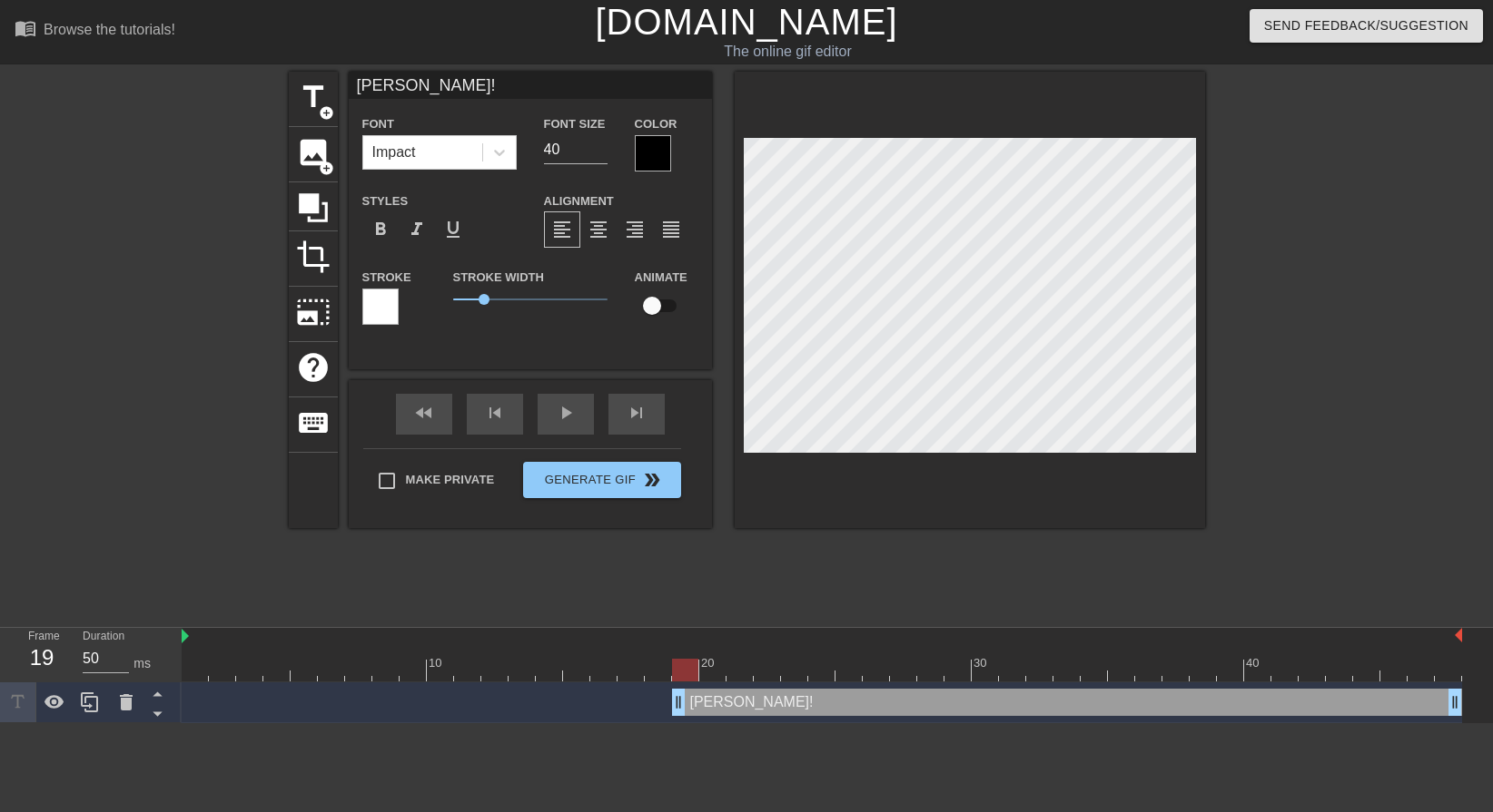
type textarea "Ashley!"
click at [381, 294] on div at bounding box center [380, 307] width 36 height 36
click at [389, 303] on div at bounding box center [380, 307] width 36 height 36
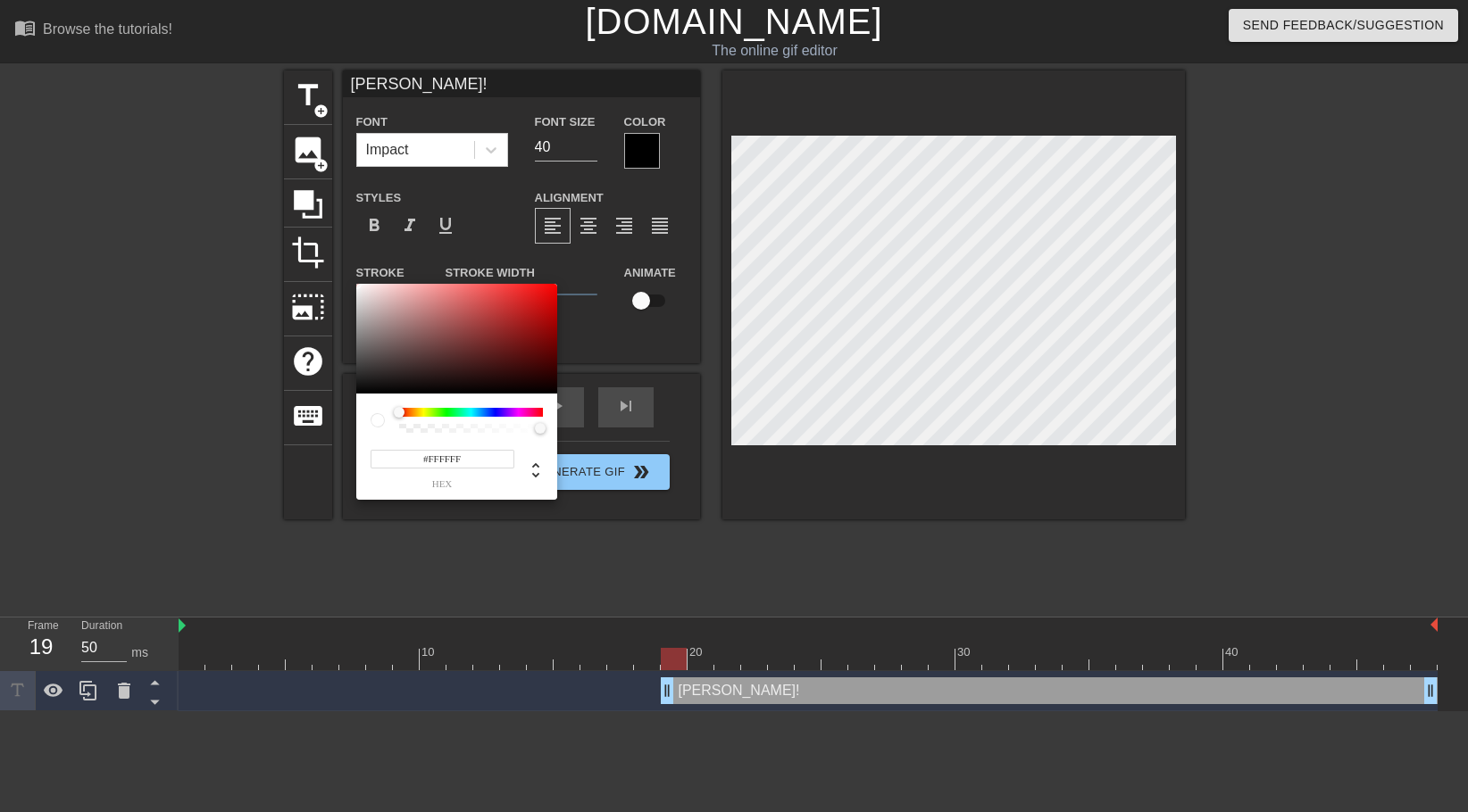
type input "255"
type input "0"
drag, startPoint x: 537, startPoint y: 428, endPoint x: 359, endPoint y: 419, distance: 178.2
click at [359, 419] on div "255 r 255 g 255 b 0 a" at bounding box center [457, 446] width 201 height 106
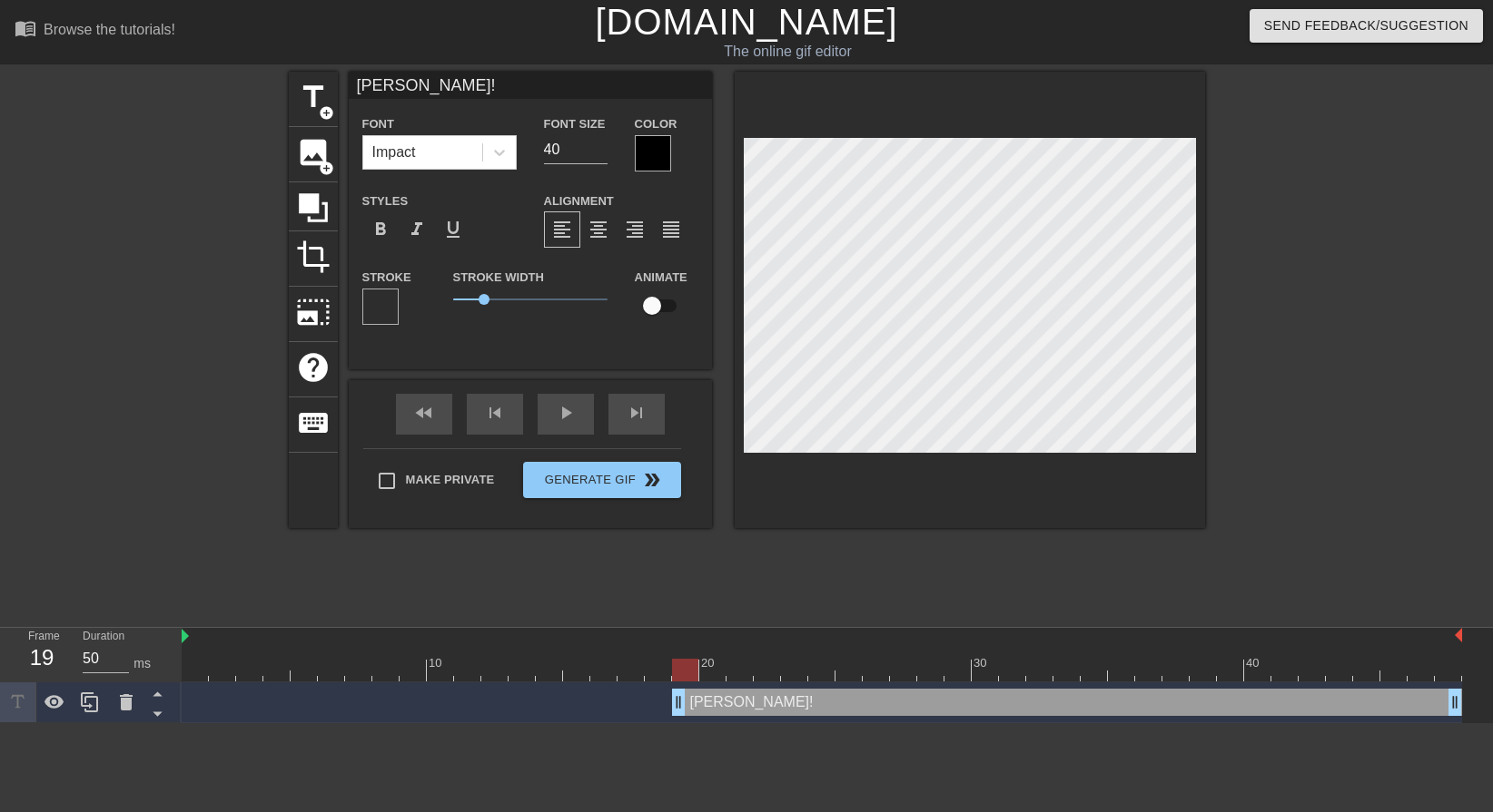
click at [655, 145] on div at bounding box center [653, 154] width 36 height 36
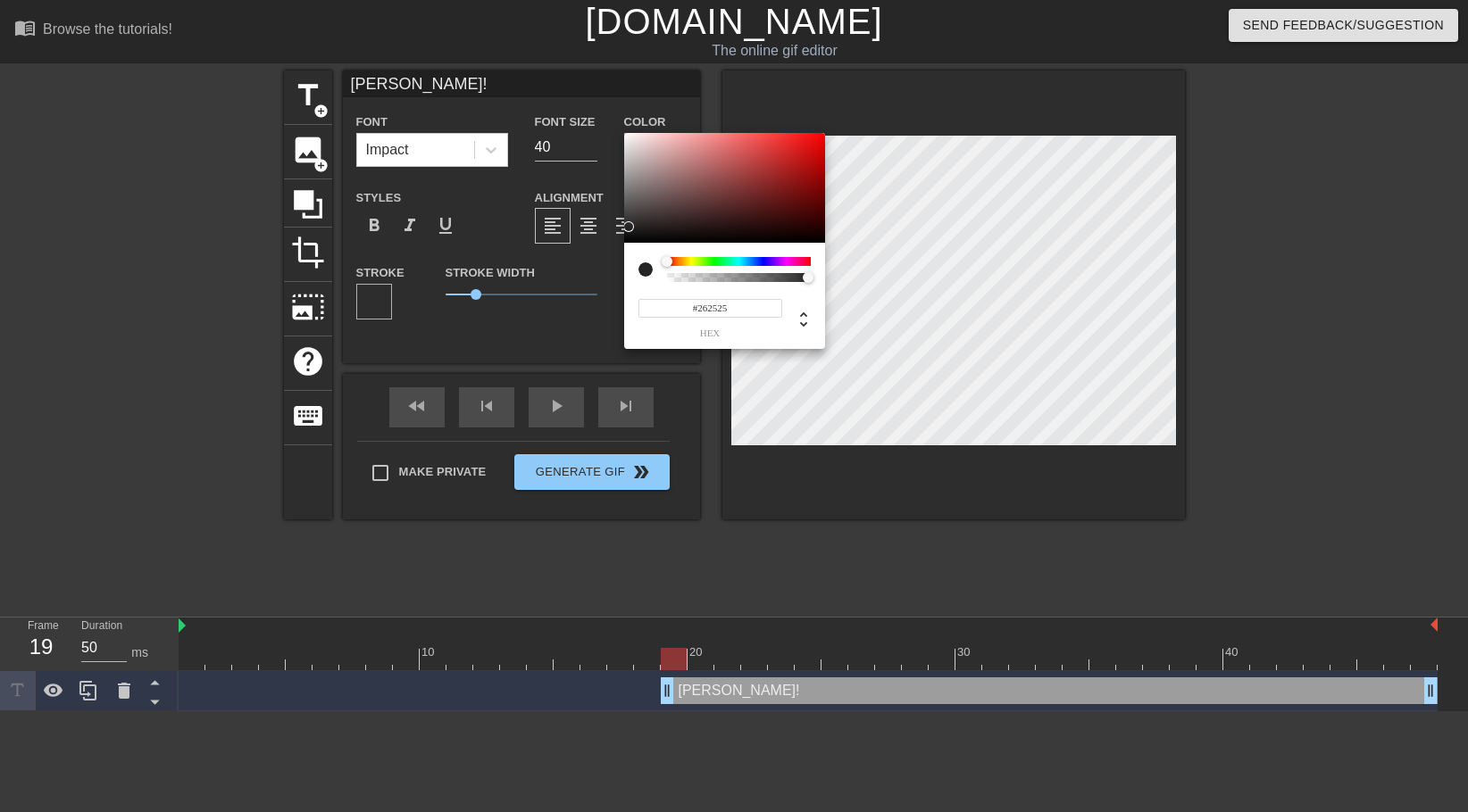
type input "#282727"
drag, startPoint x: 633, startPoint y: 234, endPoint x: 627, endPoint y: 226, distance: 10.0
click at [627, 226] on div at bounding box center [725, 189] width 201 height 111
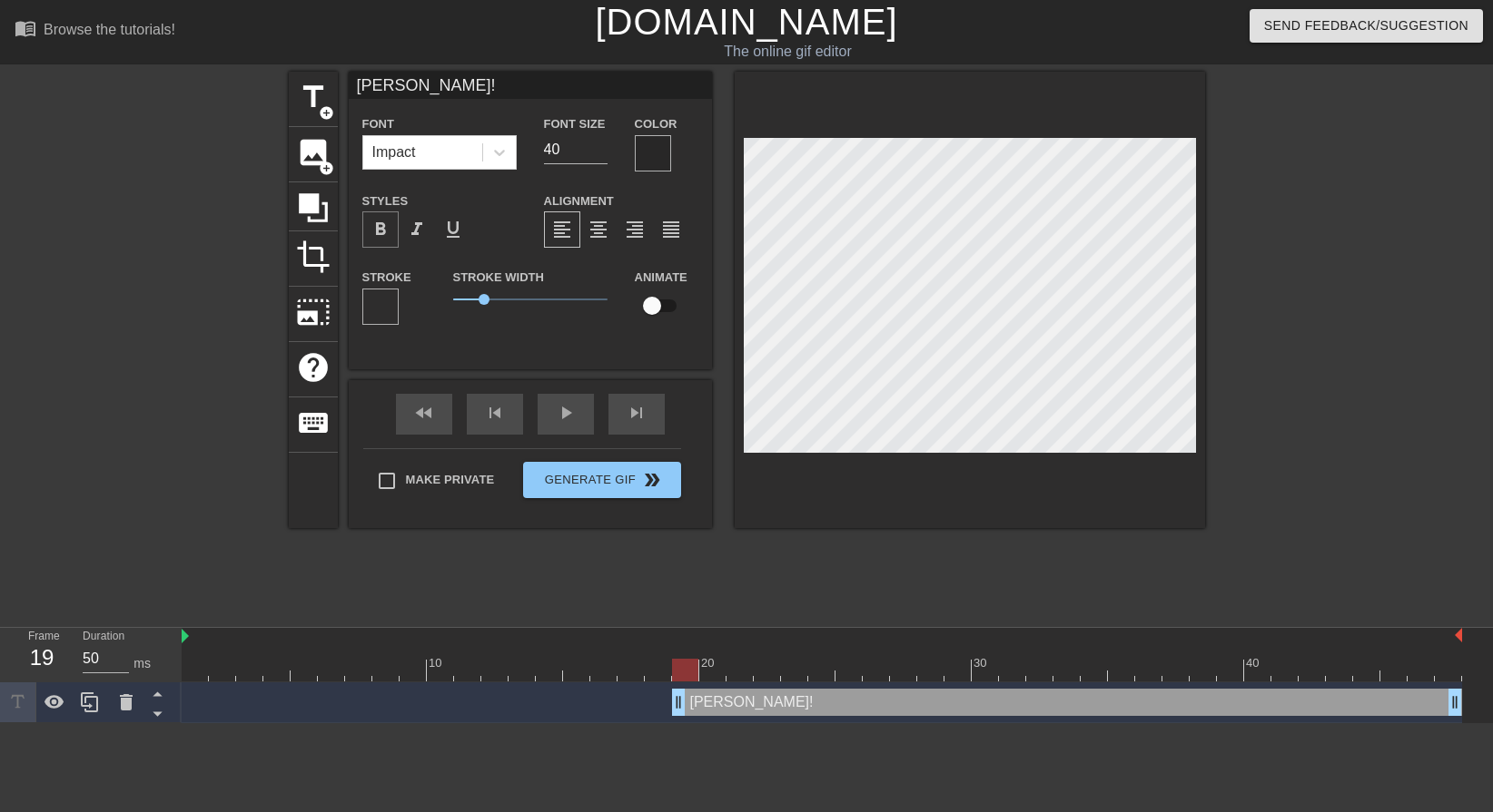
click at [386, 223] on span "format_bold" at bounding box center [380, 229] width 22 height 22
click at [435, 148] on div "Impact" at bounding box center [422, 152] width 119 height 32
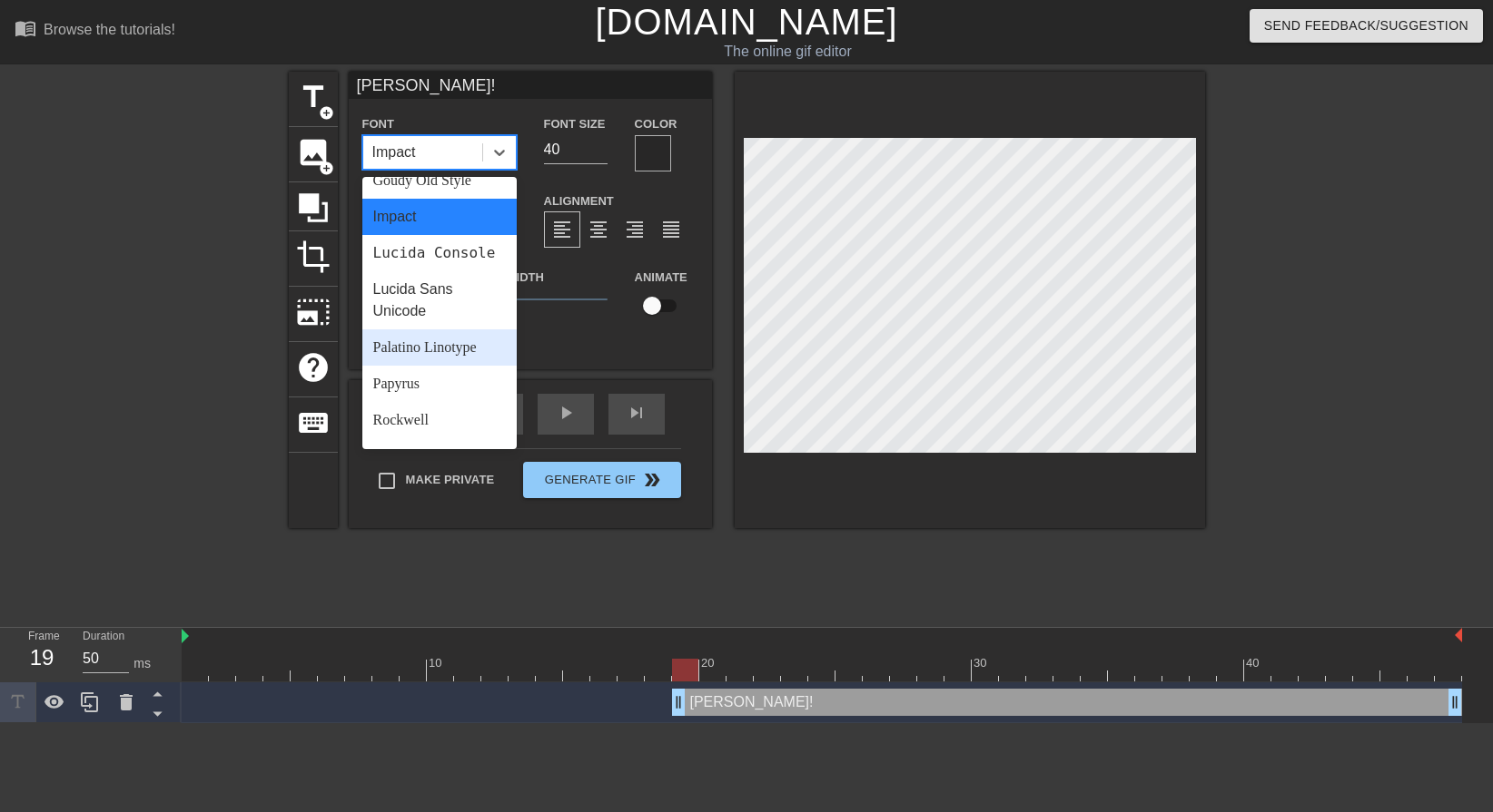
scroll to position [650, 0]
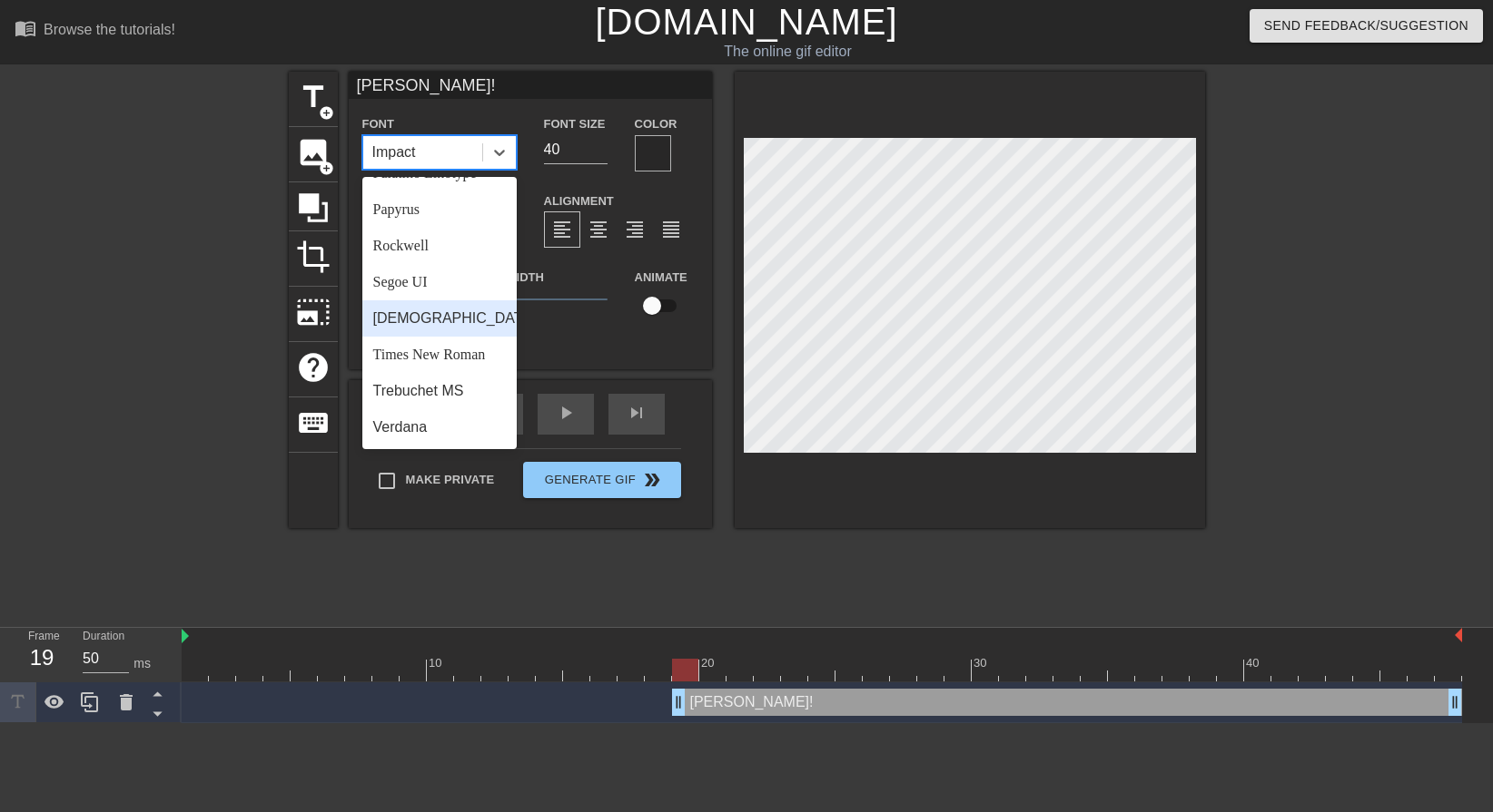
click at [444, 316] on div "[DEMOGRAPHIC_DATA]" at bounding box center [439, 318] width 154 height 36
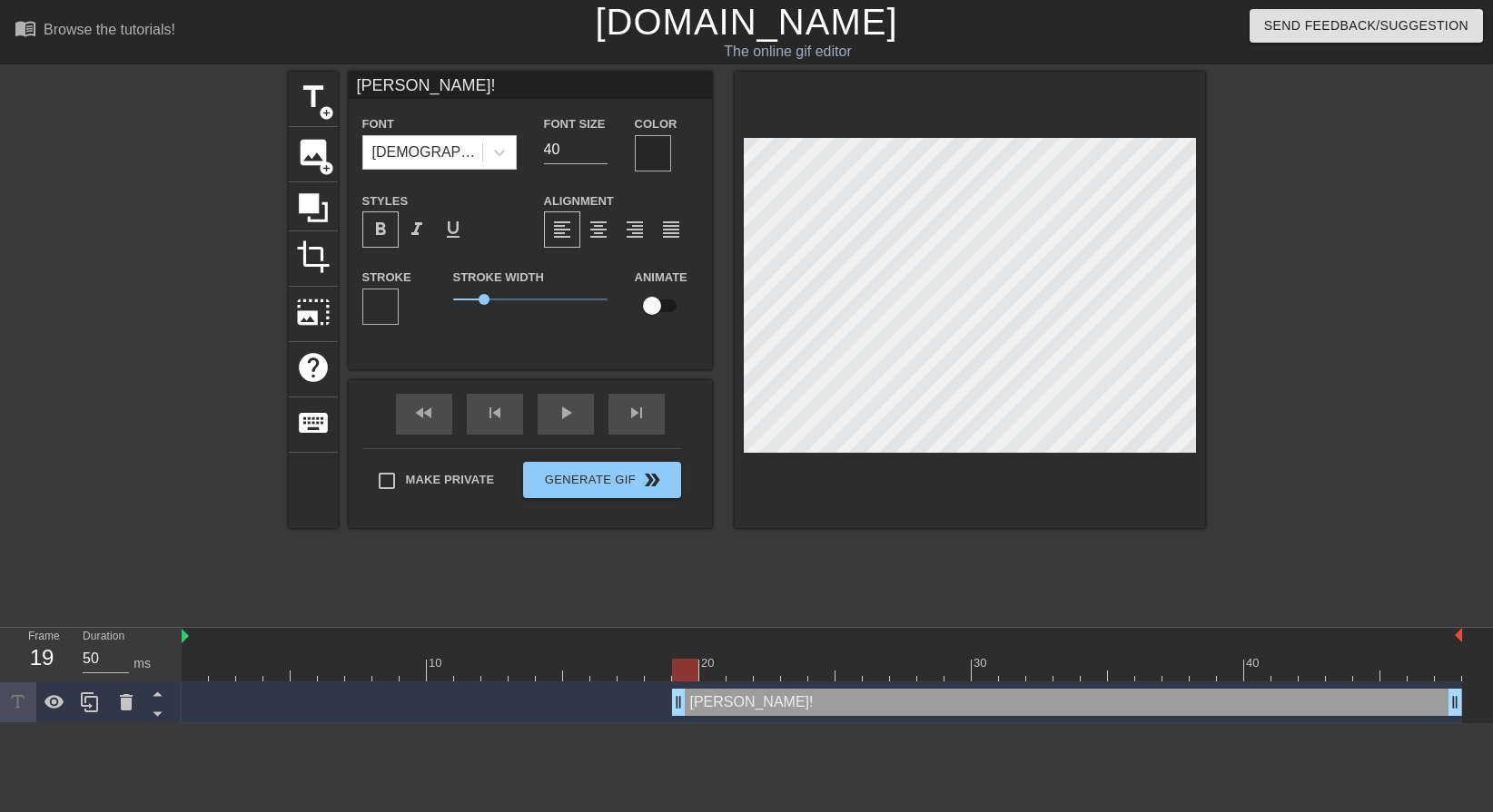
click at [643, 136] on div at bounding box center [653, 154] width 36 height 36
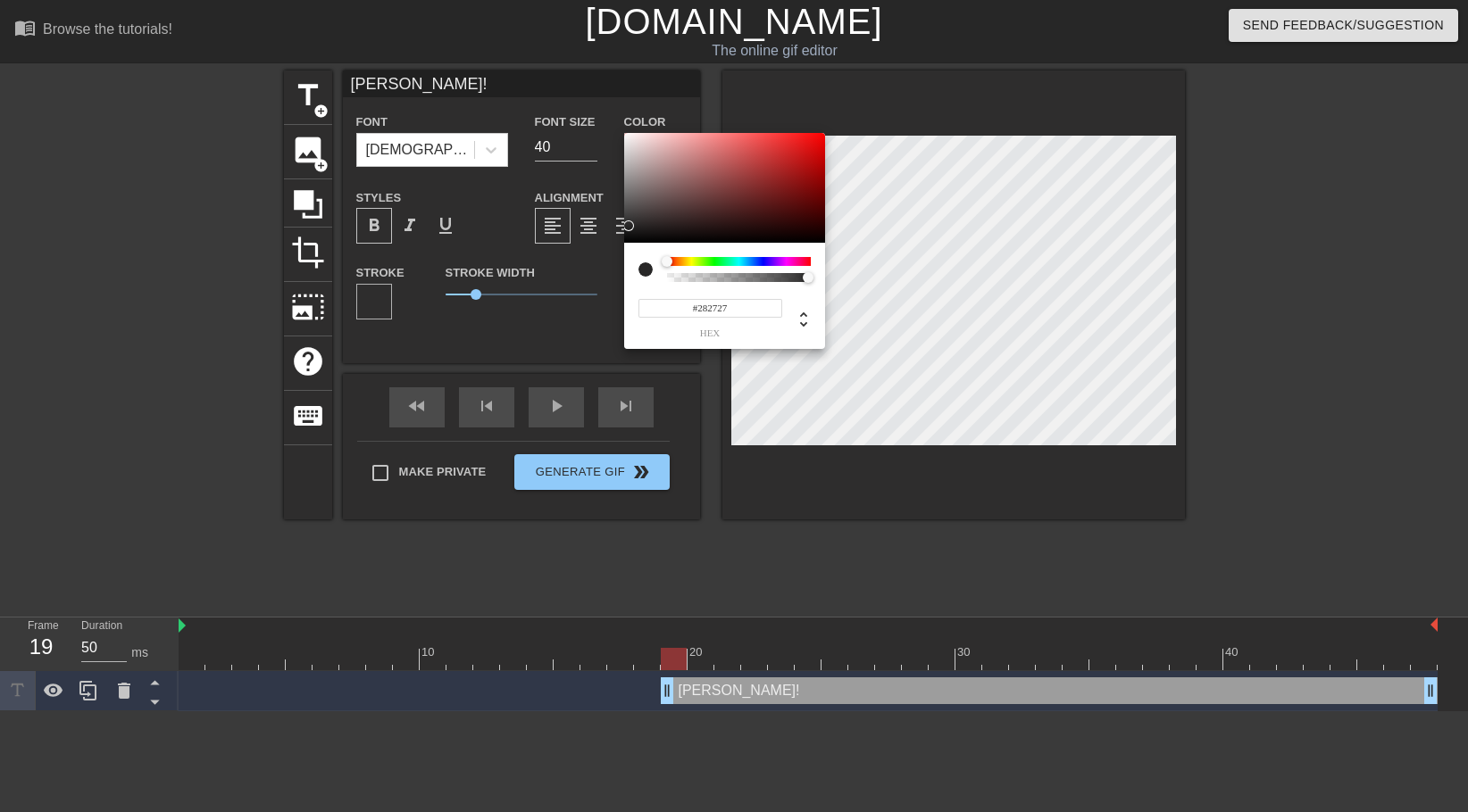
click at [676, 260] on div at bounding box center [672, 262] width 10 height 10
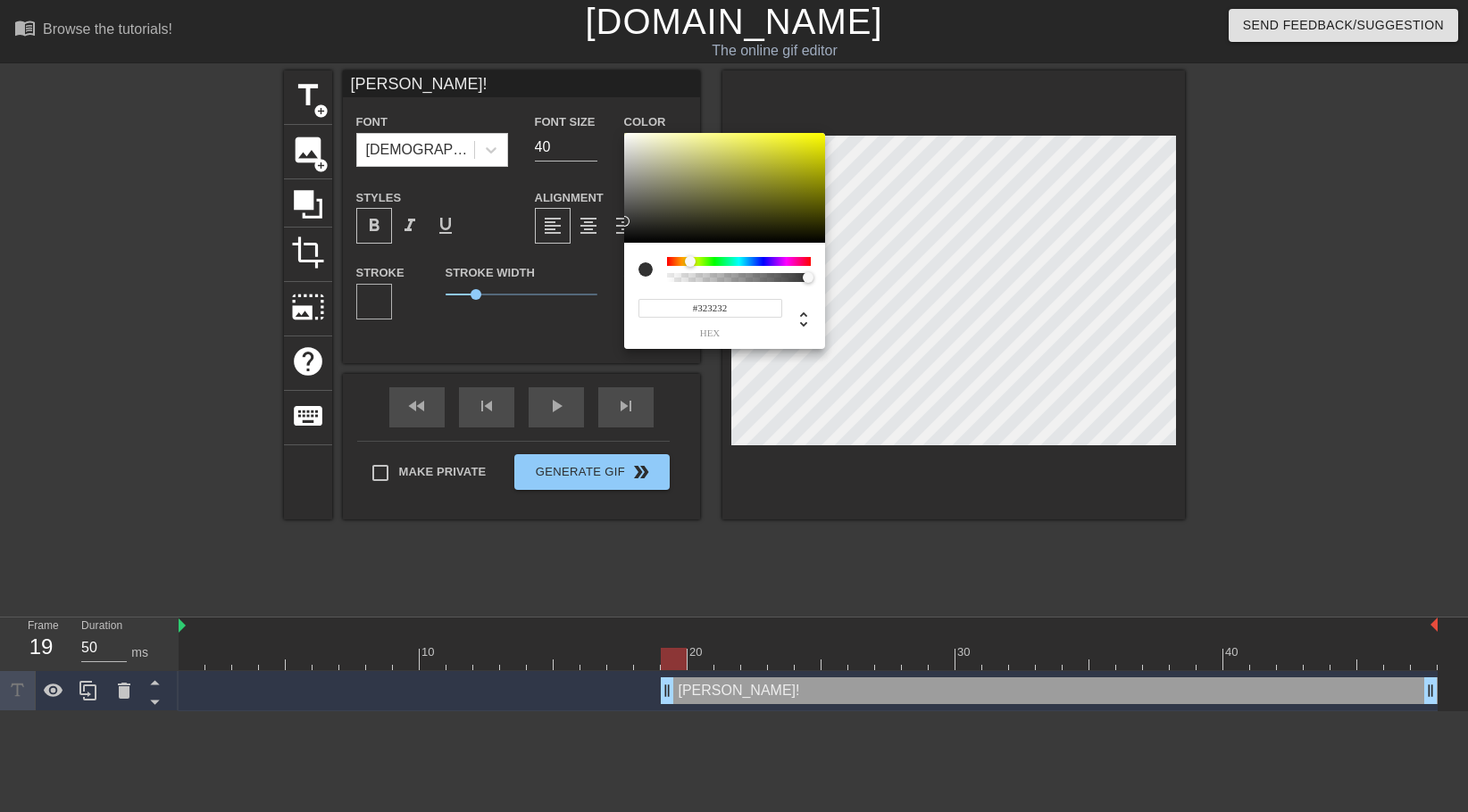
drag, startPoint x: 638, startPoint y: 215, endPoint x: 619, endPoint y: 222, distance: 20.2
click at [619, 222] on div "#323232 hex" at bounding box center [734, 406] width 1468 height 812
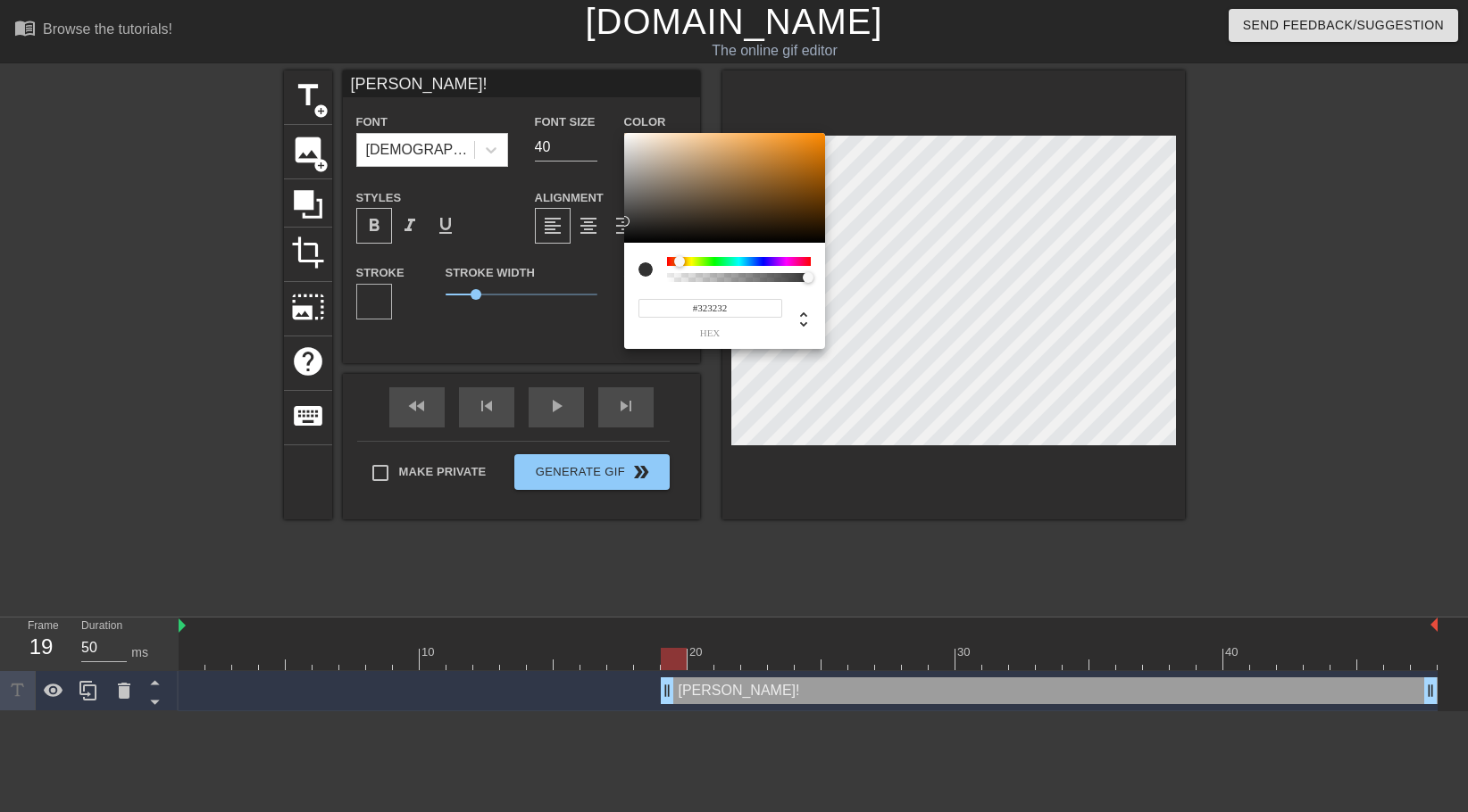
click at [679, 259] on div at bounding box center [679, 261] width 10 height 10
click at [654, 216] on div at bounding box center [725, 189] width 201 height 111
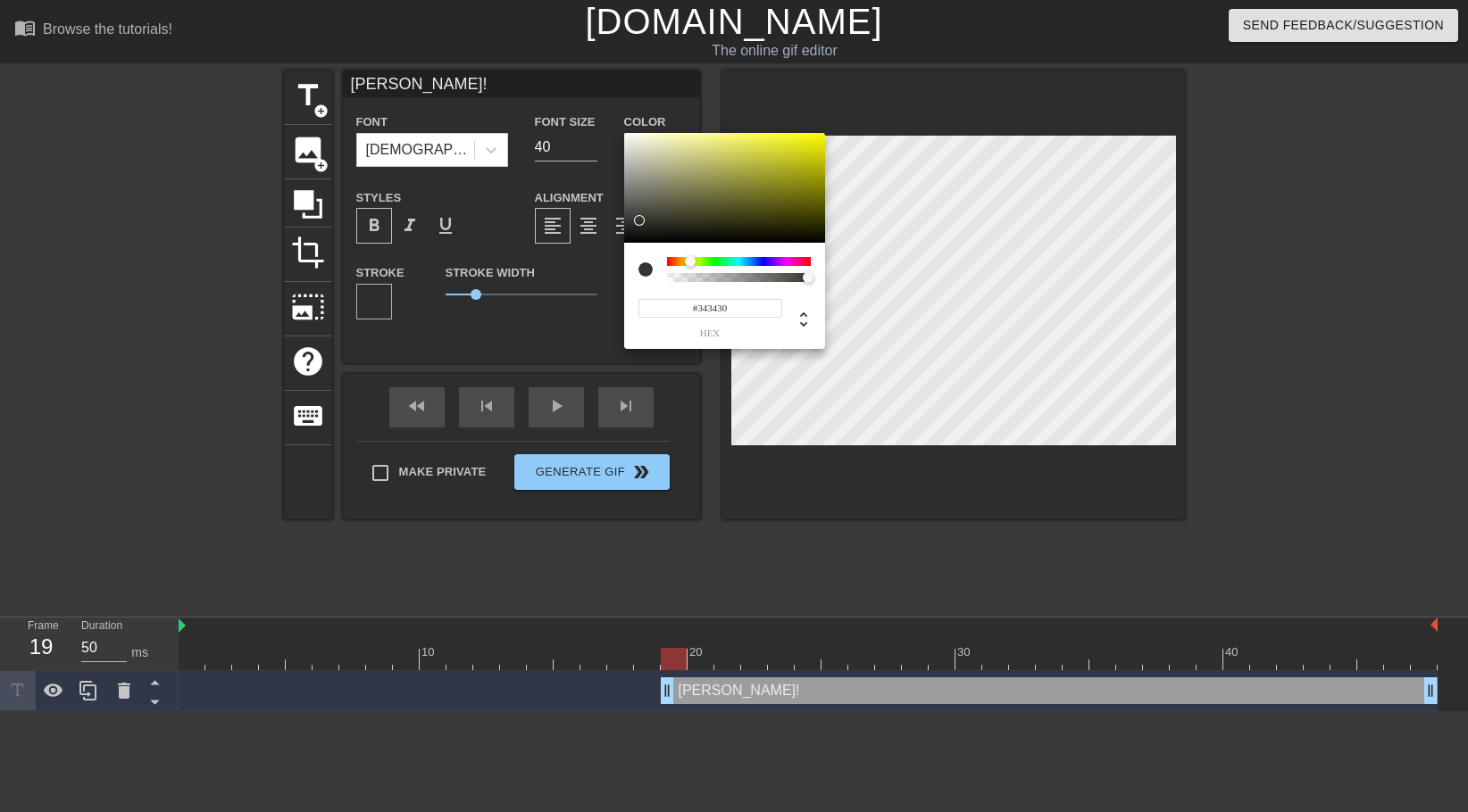
drag, startPoint x: 654, startPoint y: 216, endPoint x: 639, endPoint y: 221, distance: 15.8
click at [639, 221] on div at bounding box center [638, 220] width 10 height 10
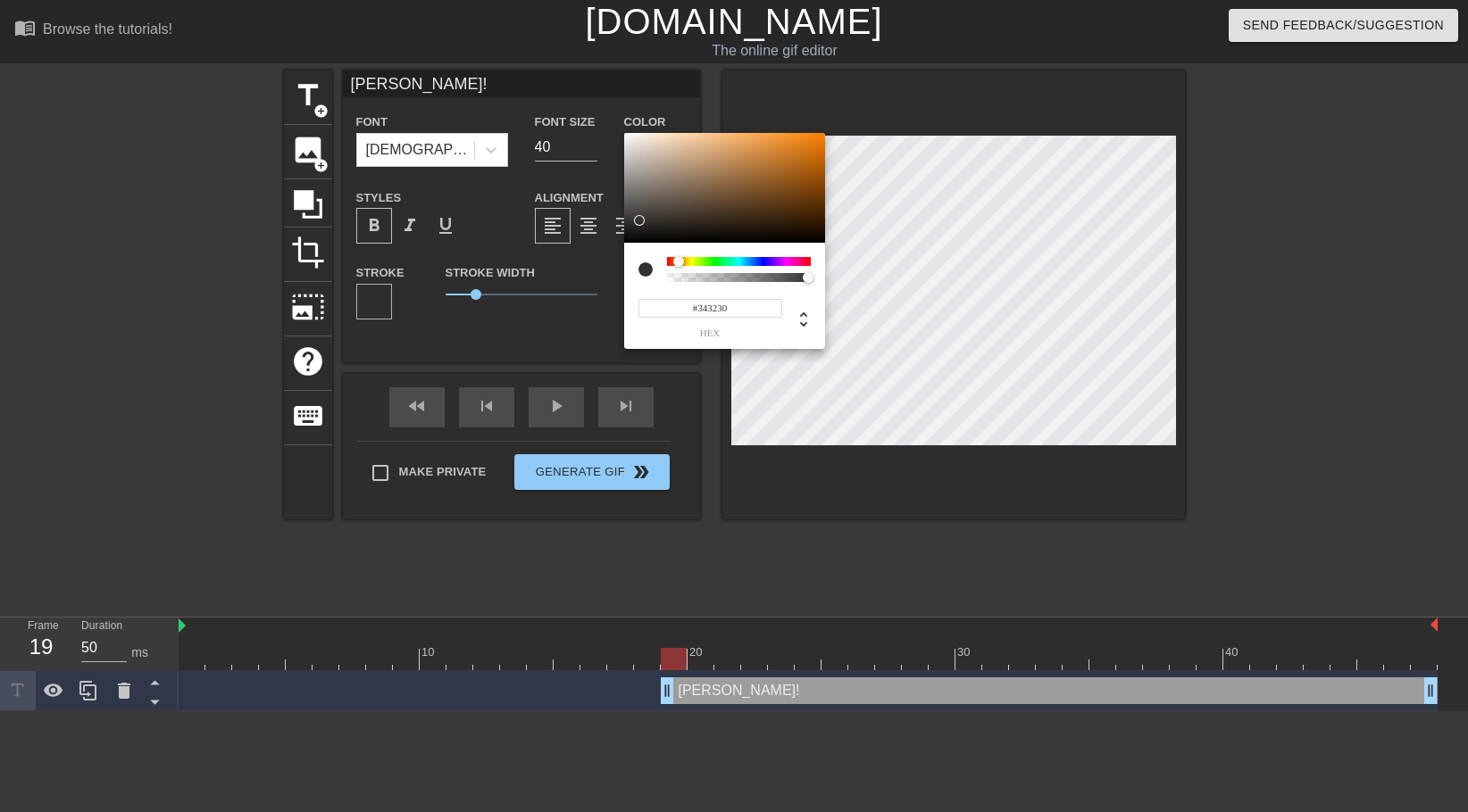
click at [681, 258] on div at bounding box center [678, 261] width 10 height 10
drag, startPoint x: 650, startPoint y: 225, endPoint x: 654, endPoint y: 215, distance: 10.8
click at [650, 224] on div at bounding box center [725, 189] width 201 height 111
click at [654, 214] on div at bounding box center [725, 189] width 201 height 111
click at [633, 211] on div at bounding box center [725, 189] width 201 height 111
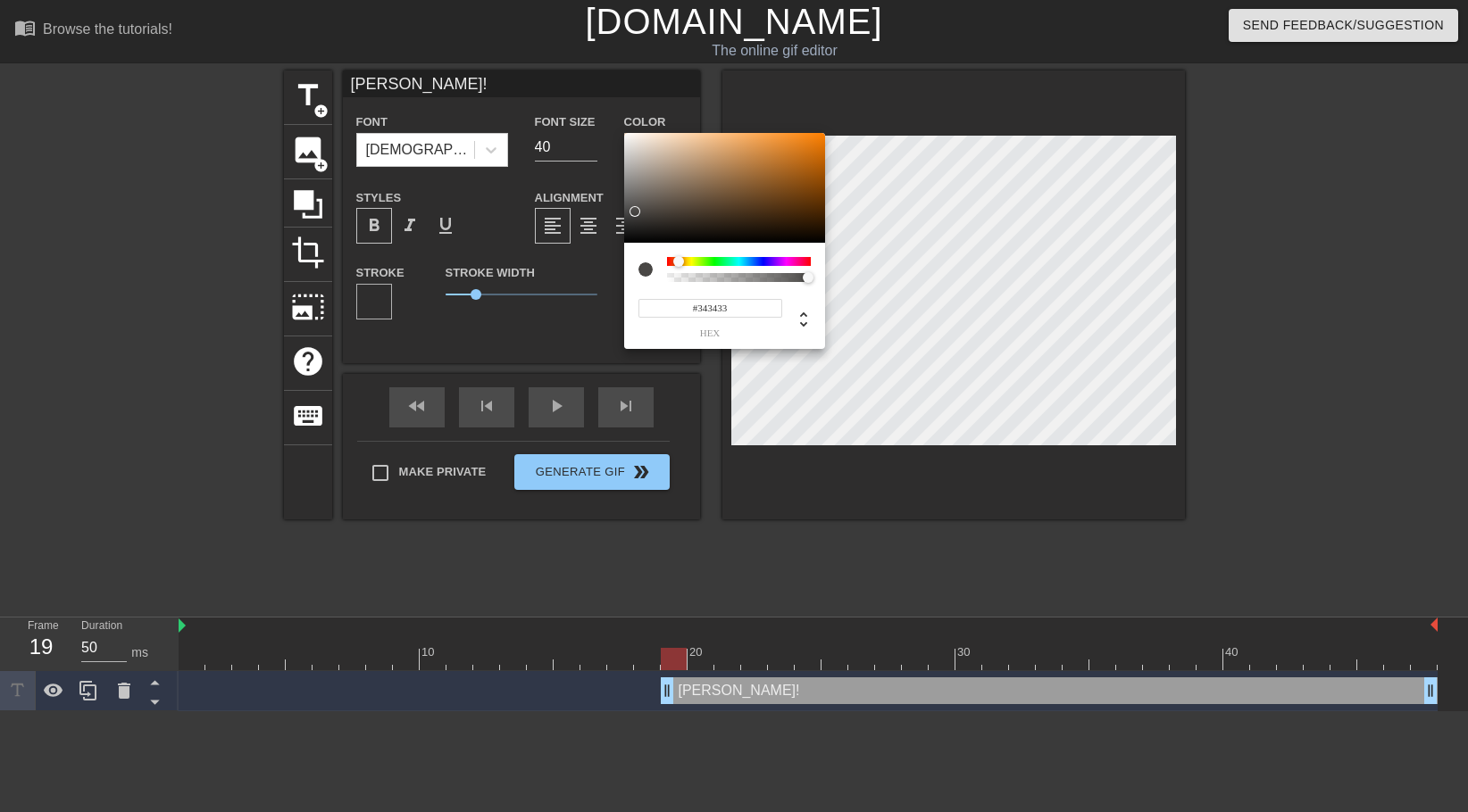
click at [626, 221] on div at bounding box center [725, 189] width 201 height 111
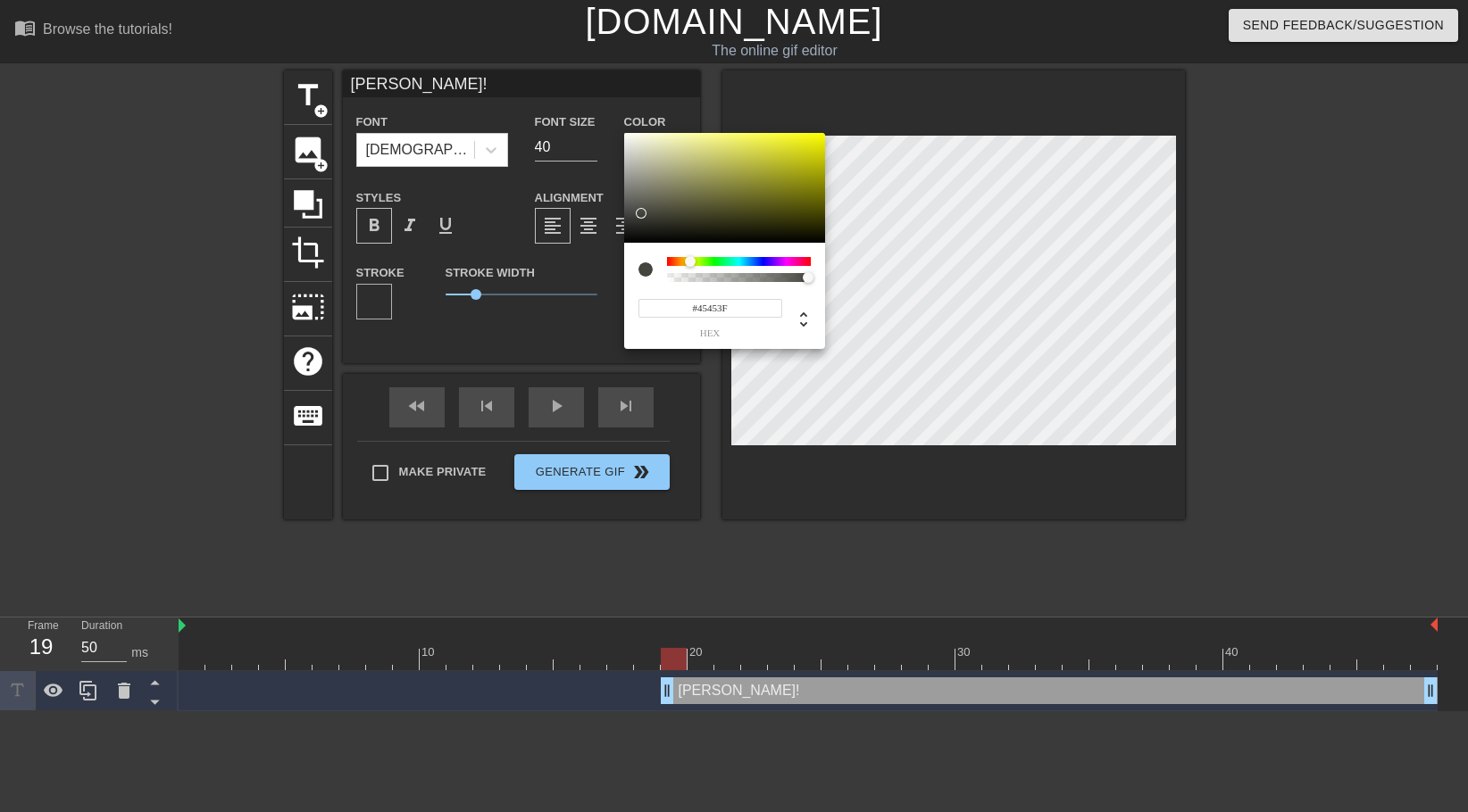
click at [639, 213] on div at bounding box center [725, 189] width 201 height 111
click at [632, 221] on div at bounding box center [725, 189] width 201 height 111
click at [624, 215] on div at bounding box center [725, 189] width 201 height 111
click at [627, 223] on div at bounding box center [725, 189] width 201 height 111
type input "#303025"
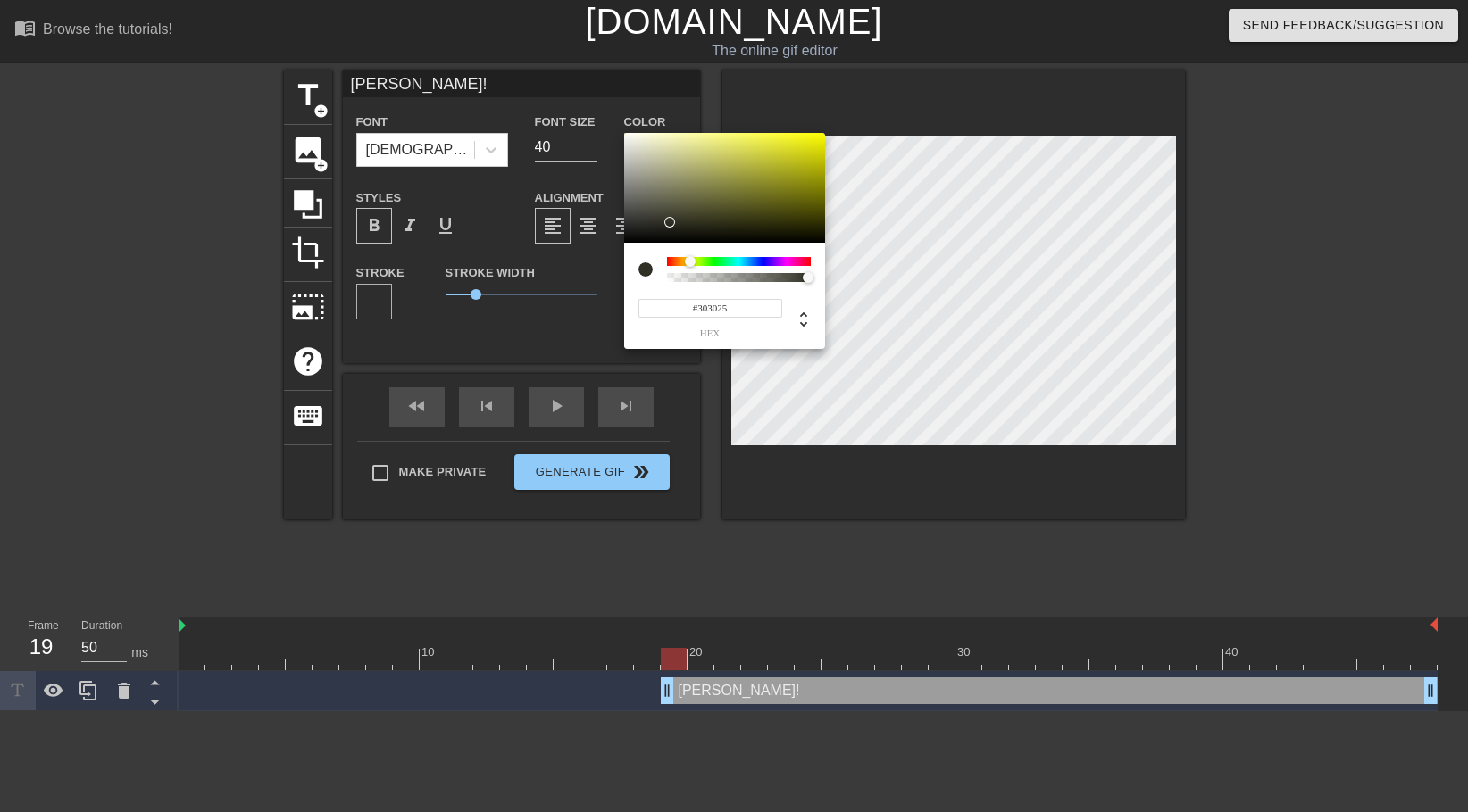
click at [624, 223] on div at bounding box center [725, 189] width 201 height 111
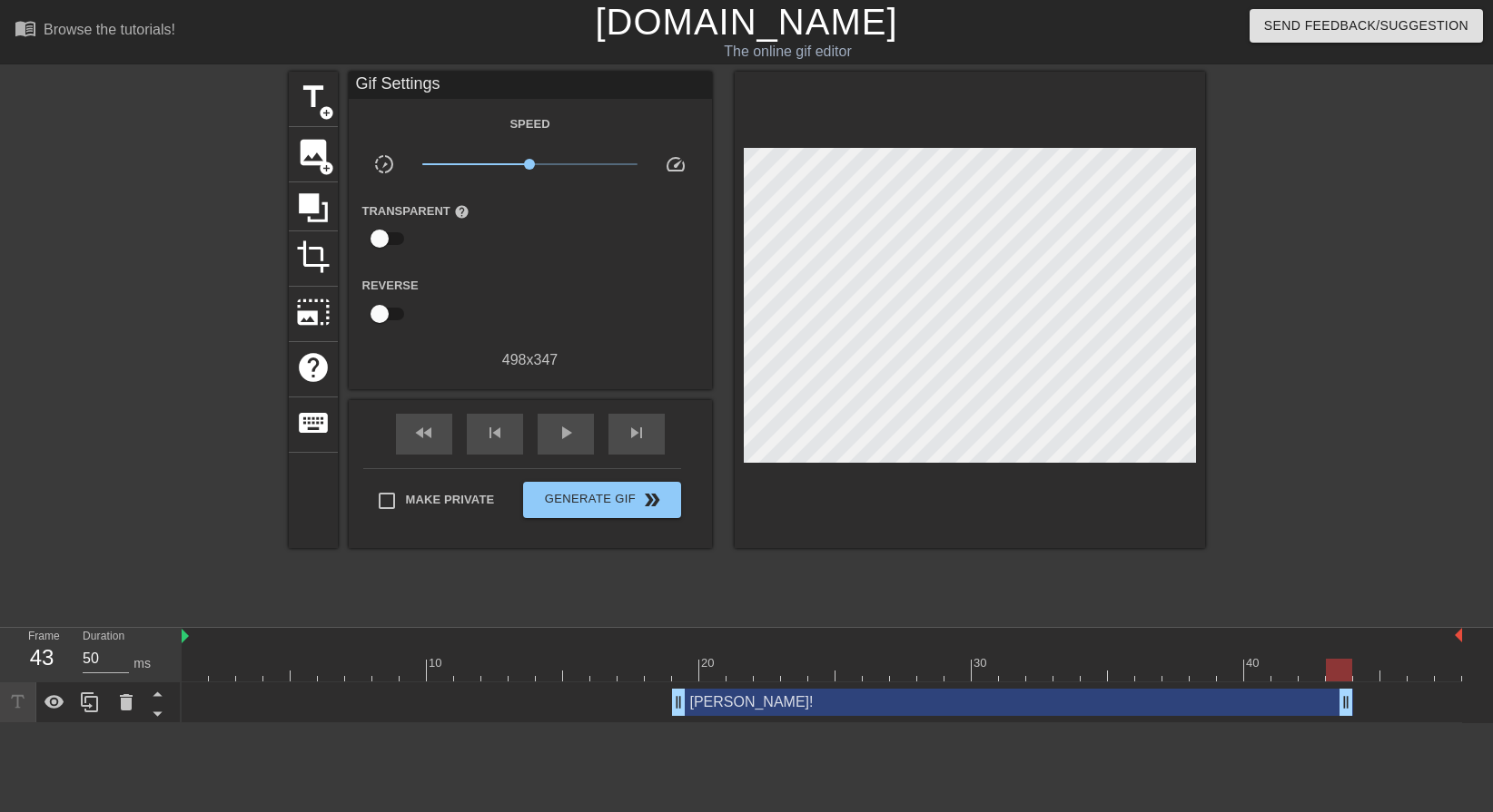
drag, startPoint x: 1450, startPoint y: 698, endPoint x: 1333, endPoint y: 713, distance: 118.0
click at [560, 436] on span "play_arrow" at bounding box center [565, 433] width 22 height 22
click at [586, 502] on span "Generate Gif double_arrow" at bounding box center [601, 500] width 142 height 22
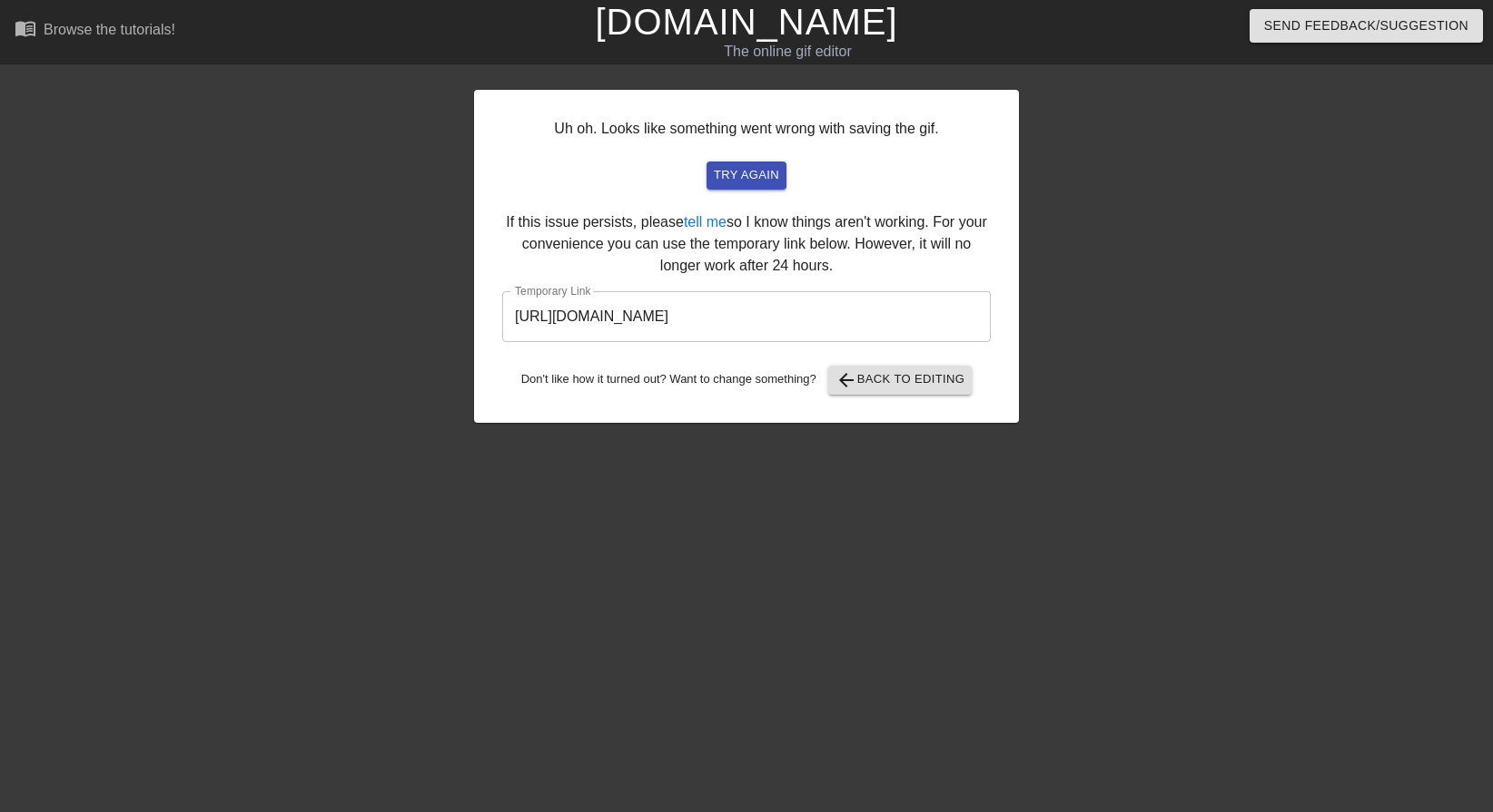
click at [706, 333] on input "https://www.gifntext.com/temp_generations/D1mb4RRM.gif" at bounding box center [746, 316] width 488 height 51
click at [704, 333] on input "https://www.gifntext.com/temp_generations/D1mb4RRM.gif" at bounding box center [746, 316] width 488 height 51
